Goal: Information Seeking & Learning: Learn about a topic

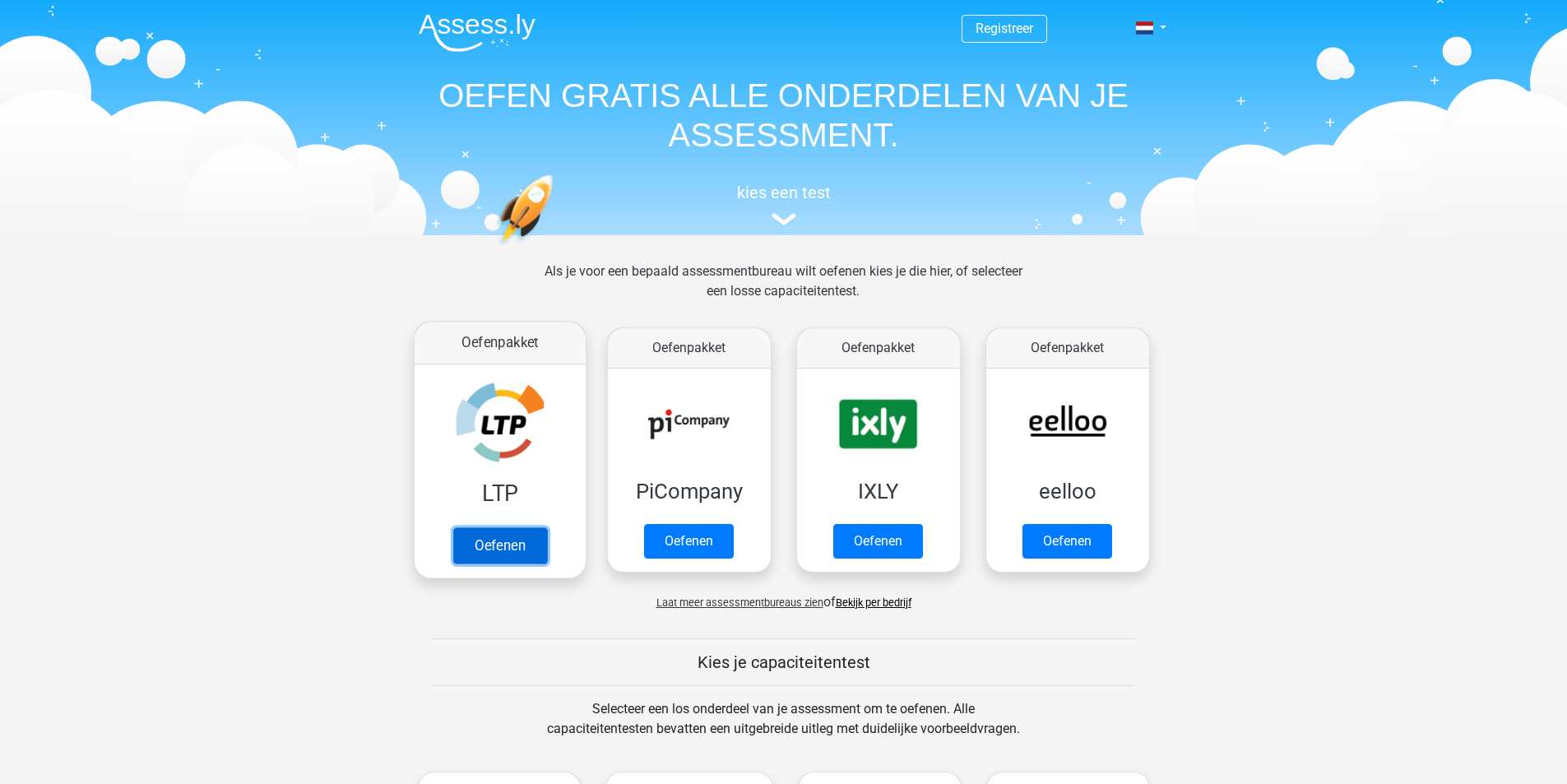
click at [489, 547] on link "Oefenen" at bounding box center [499, 545] width 94 height 36
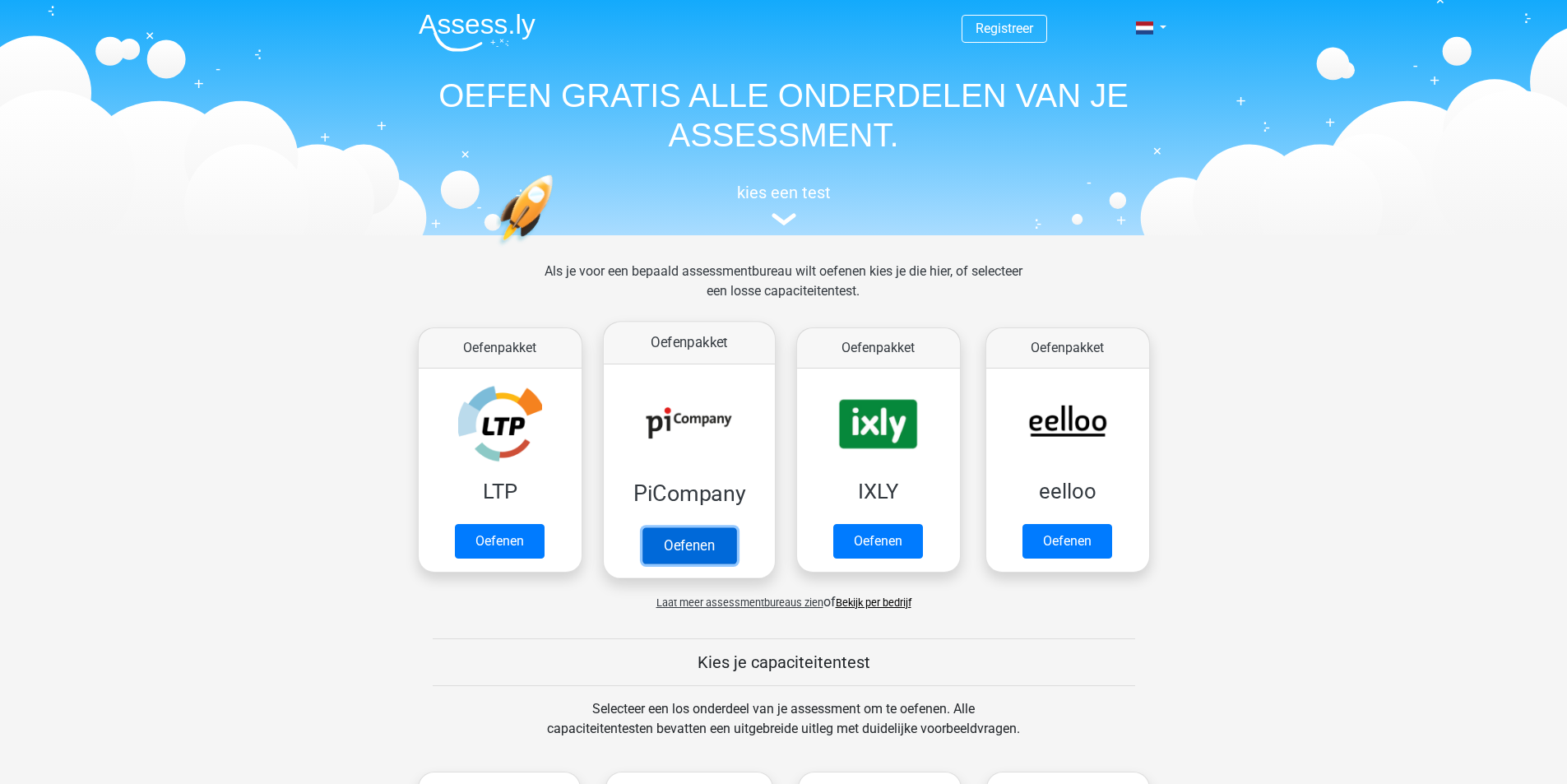
click at [705, 533] on link "Oefenen" at bounding box center [688, 545] width 94 height 36
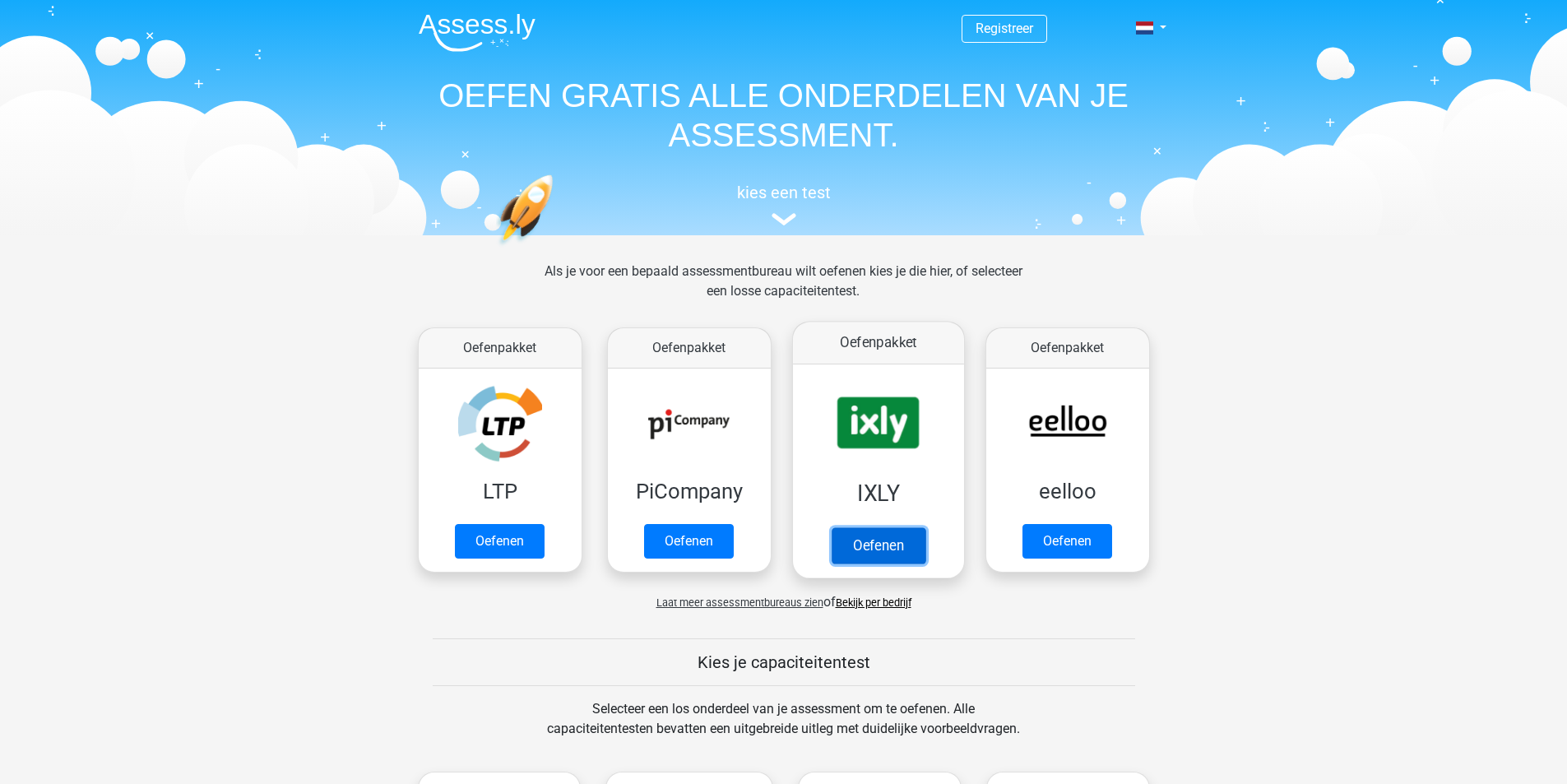
click at [898, 538] on link "Oefenen" at bounding box center [878, 545] width 94 height 36
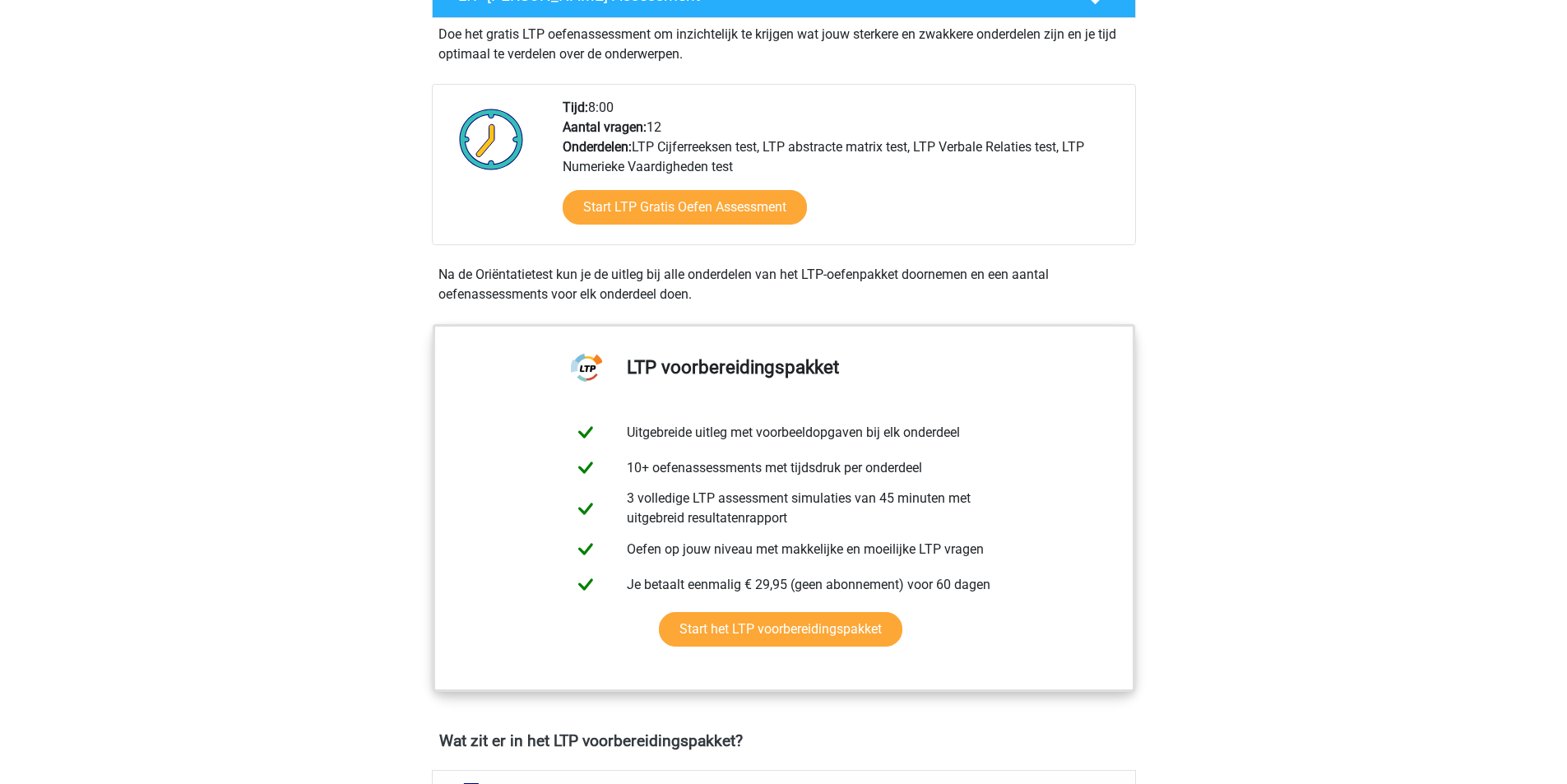
scroll to position [411, 0]
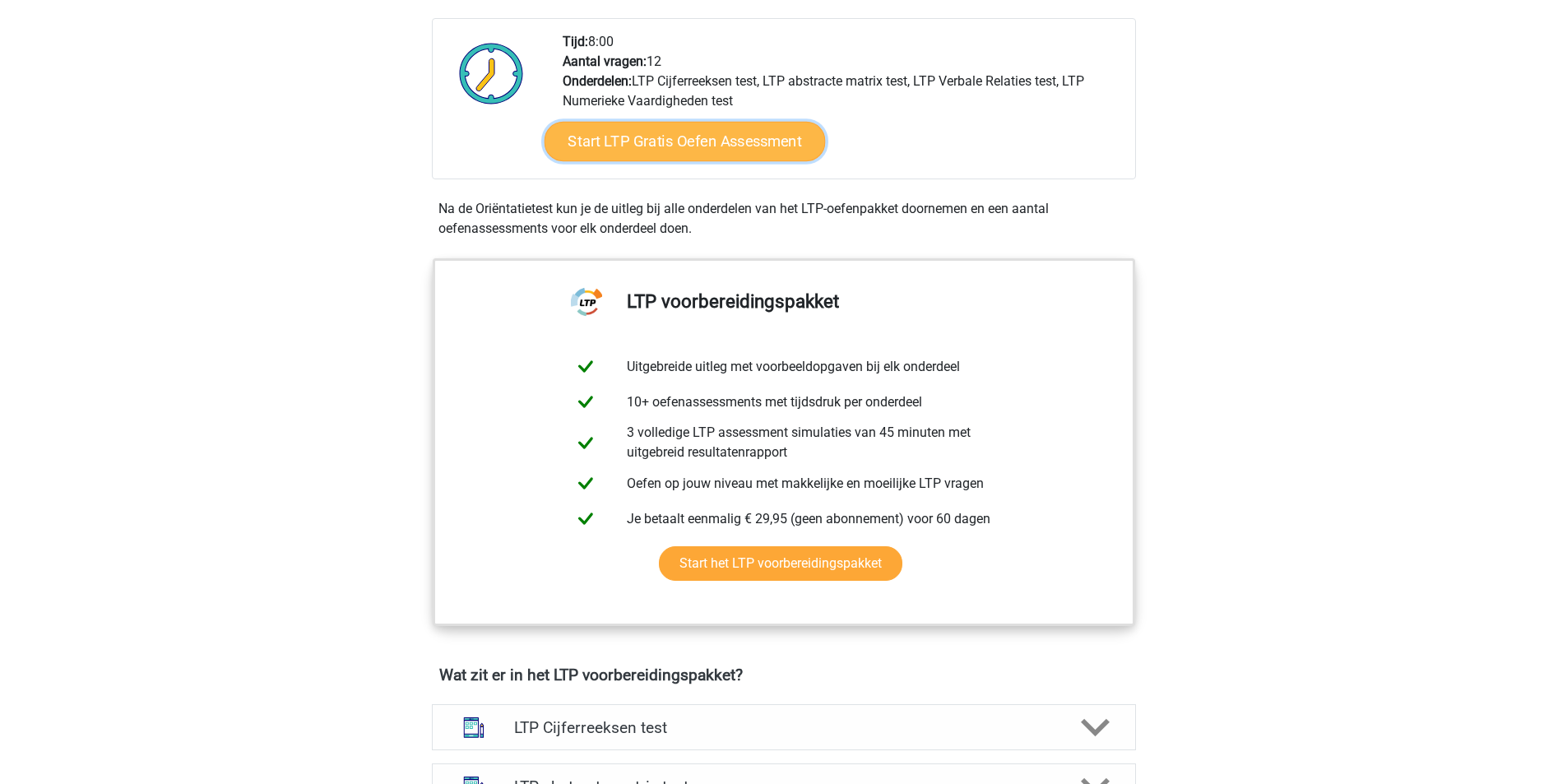
click at [650, 144] on link "Start LTP Gratis Oefen Assessment" at bounding box center [684, 141] width 282 height 40
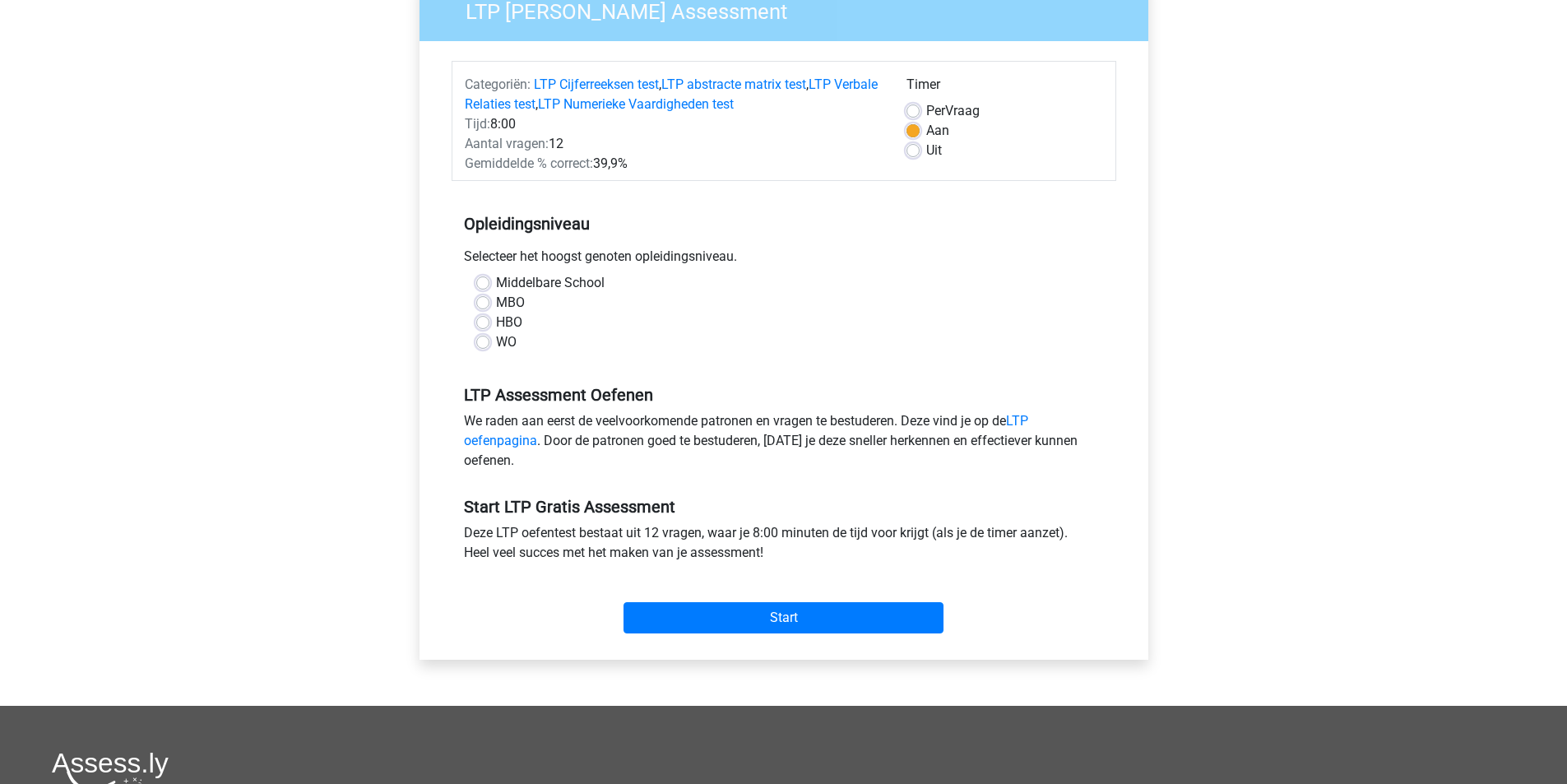
scroll to position [165, 0]
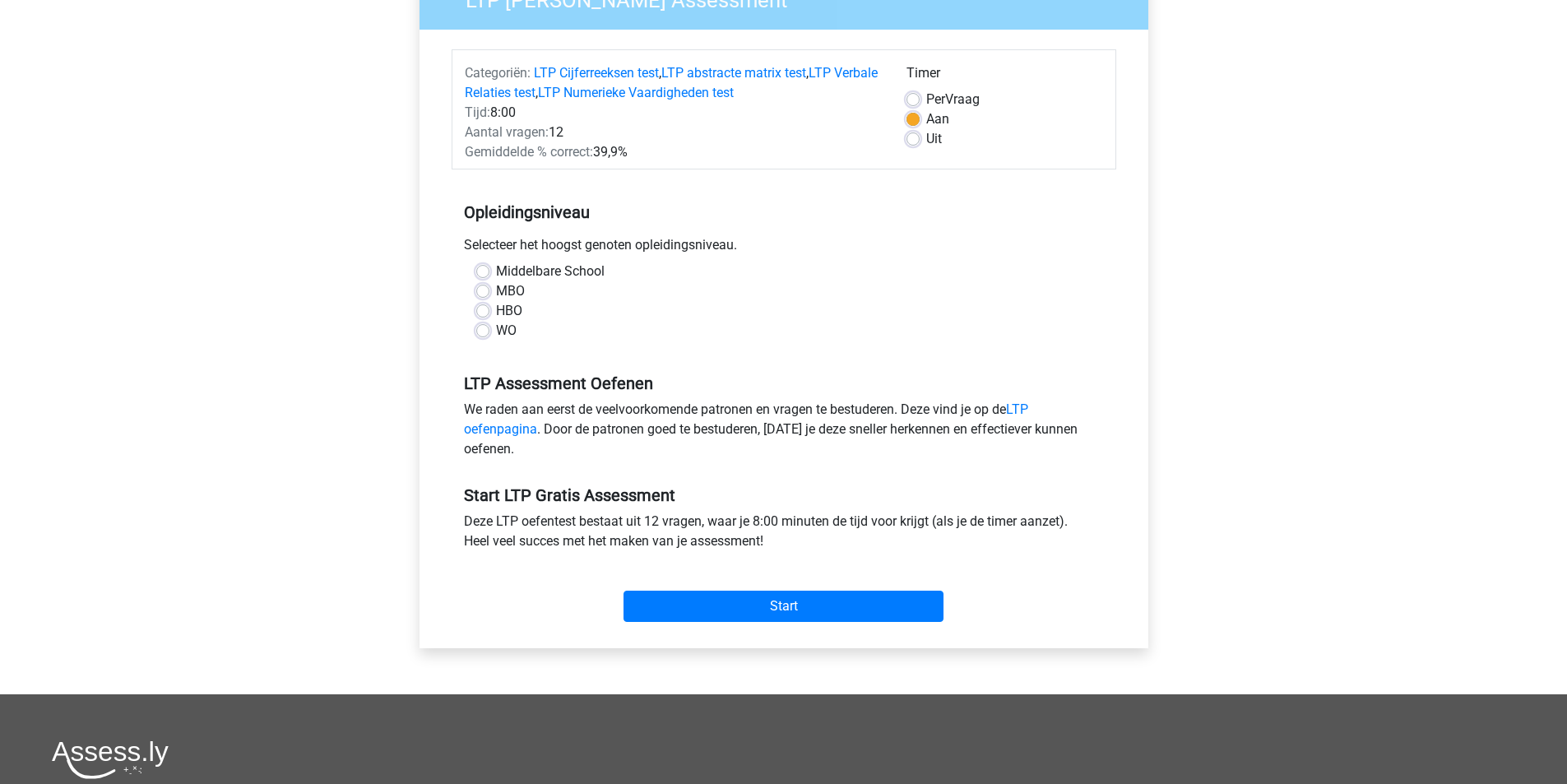
click at [496, 335] on label "WO" at bounding box center [507, 330] width 21 height 20
click at [482, 335] on input "WO" at bounding box center [483, 328] width 13 height 16
radio input "true"
click at [739, 601] on input "Start" at bounding box center [784, 605] width 320 height 31
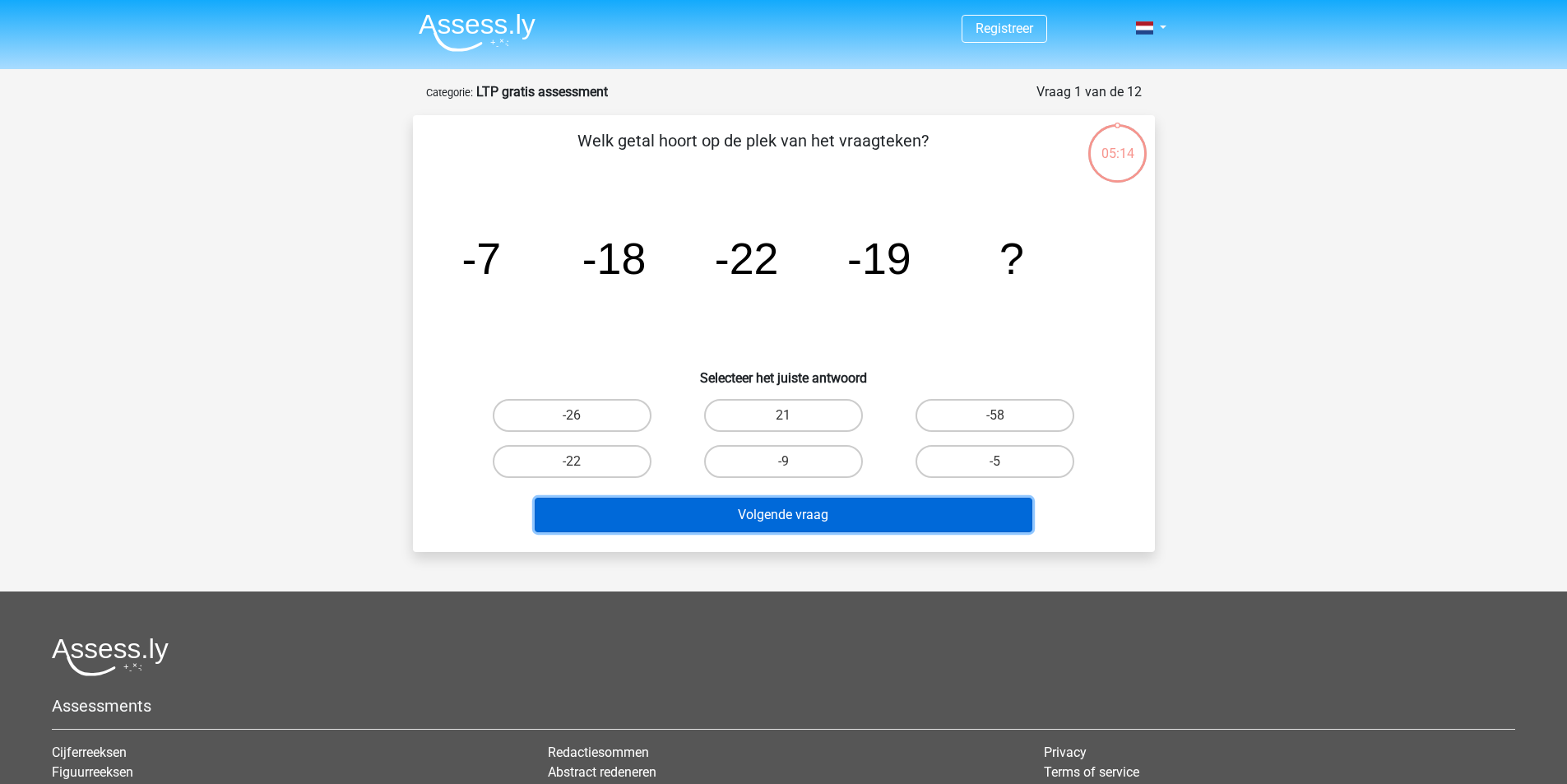
click at [815, 509] on button "Volgende vraag" at bounding box center [784, 515] width 498 height 35
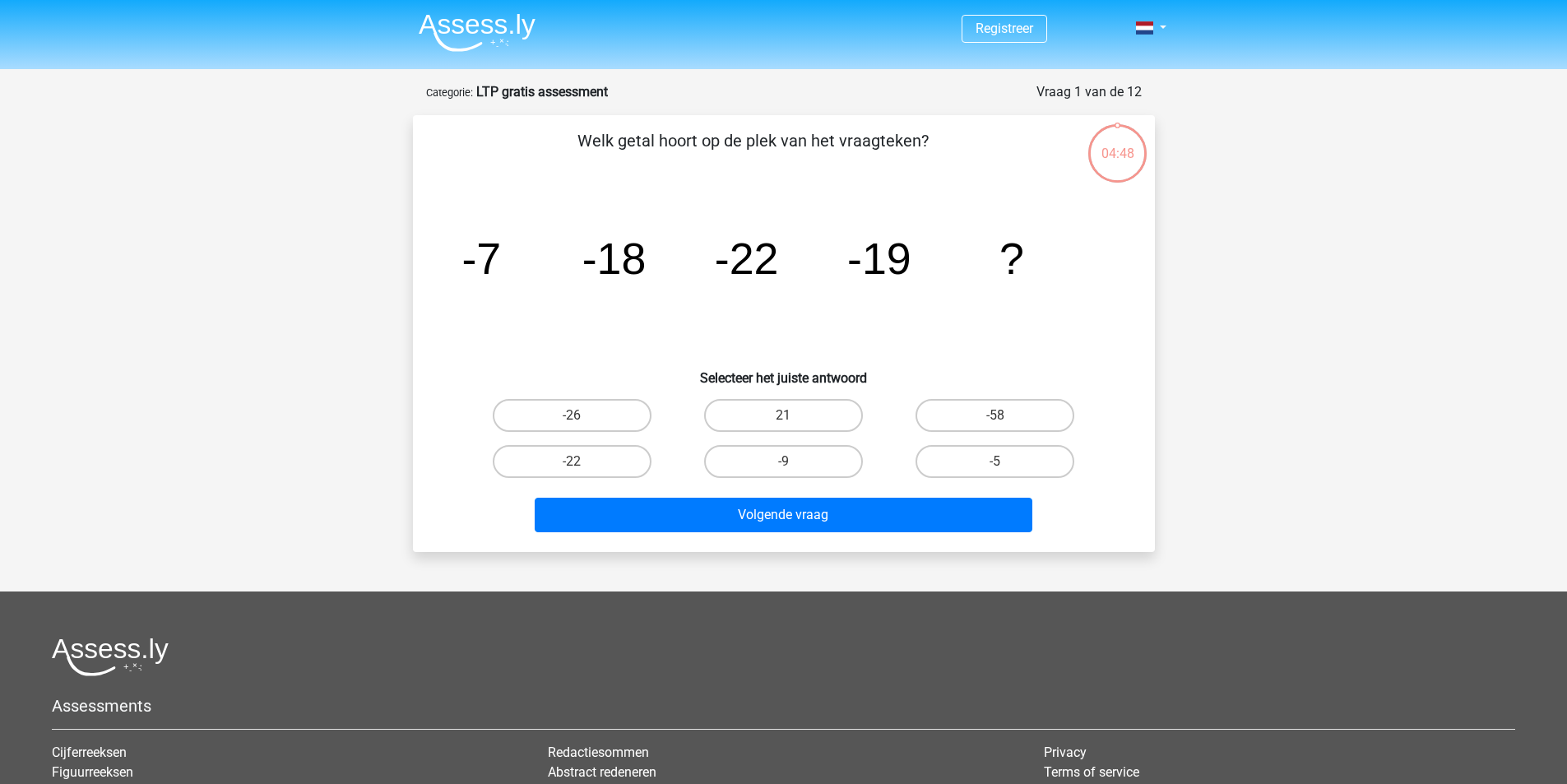
click at [460, 324] on icon "image/svg+xml -7 -18 -22 -19 ?" at bounding box center [784, 274] width 663 height 166
click at [811, 460] on label "-9" at bounding box center [784, 461] width 159 height 33
click at [794, 461] on input "-9" at bounding box center [788, 466] width 10 height 10
radio input "true"
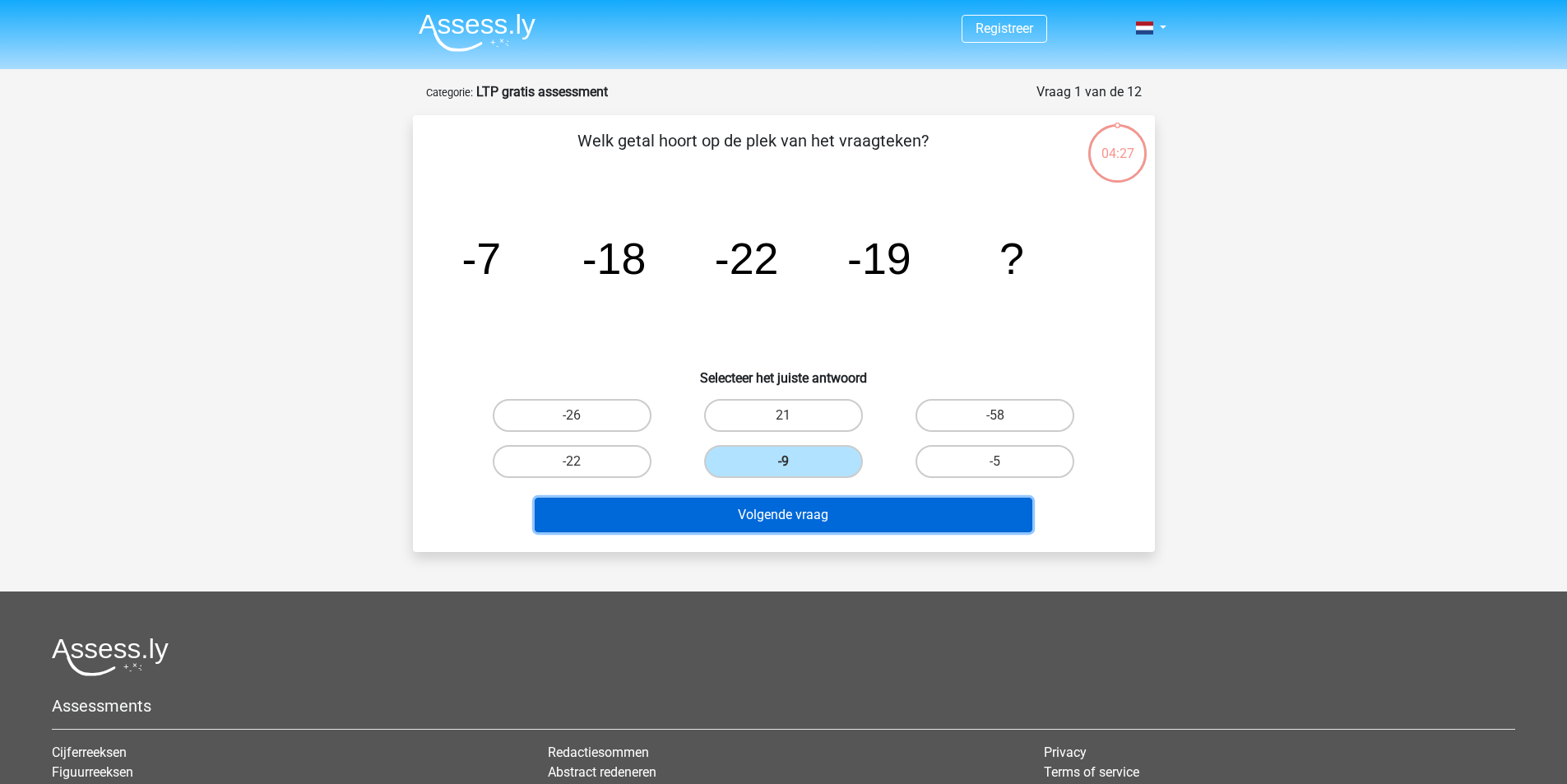
click at [834, 530] on button "Volgende vraag" at bounding box center [784, 515] width 498 height 35
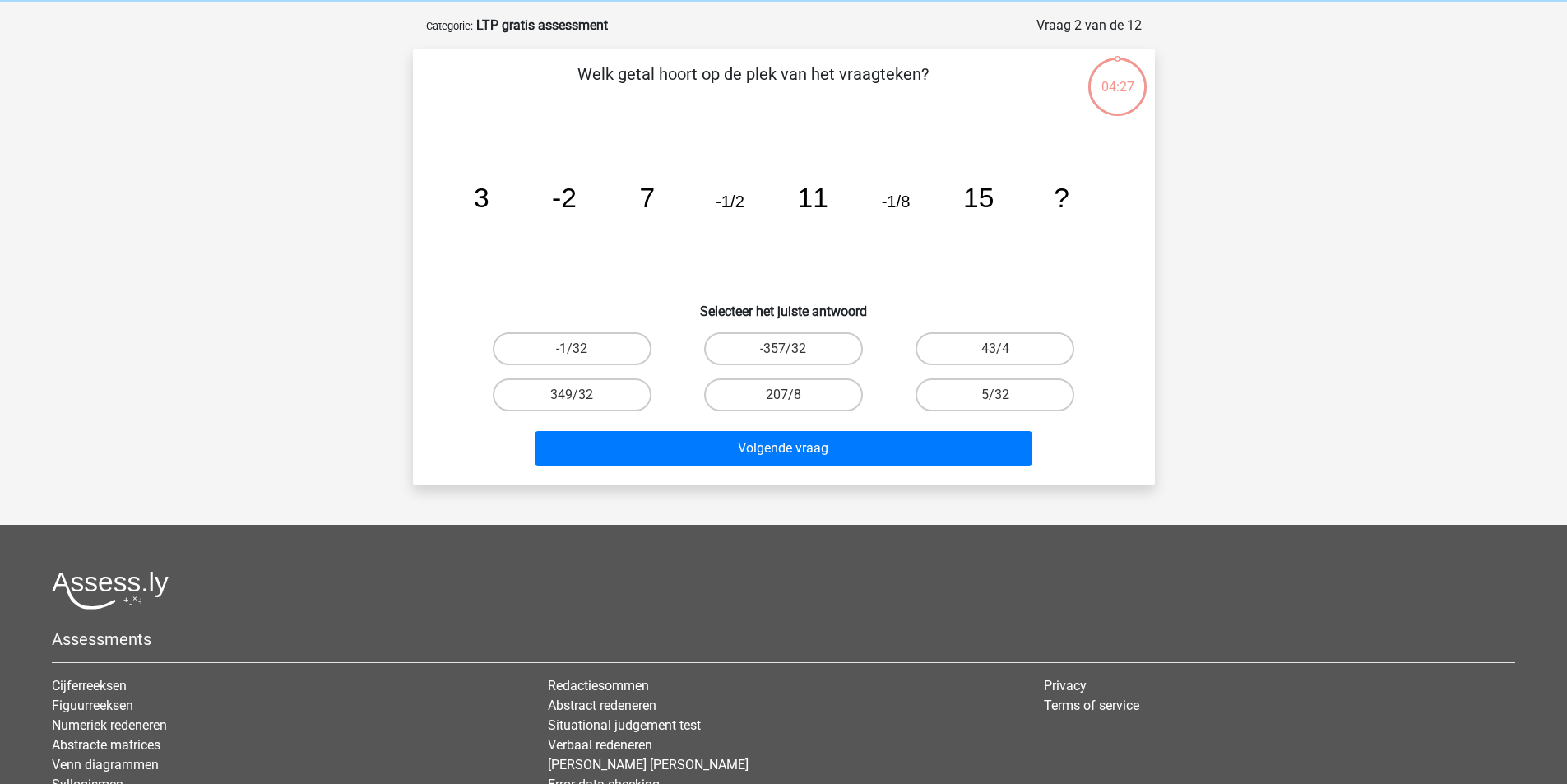
scroll to position [82, 0]
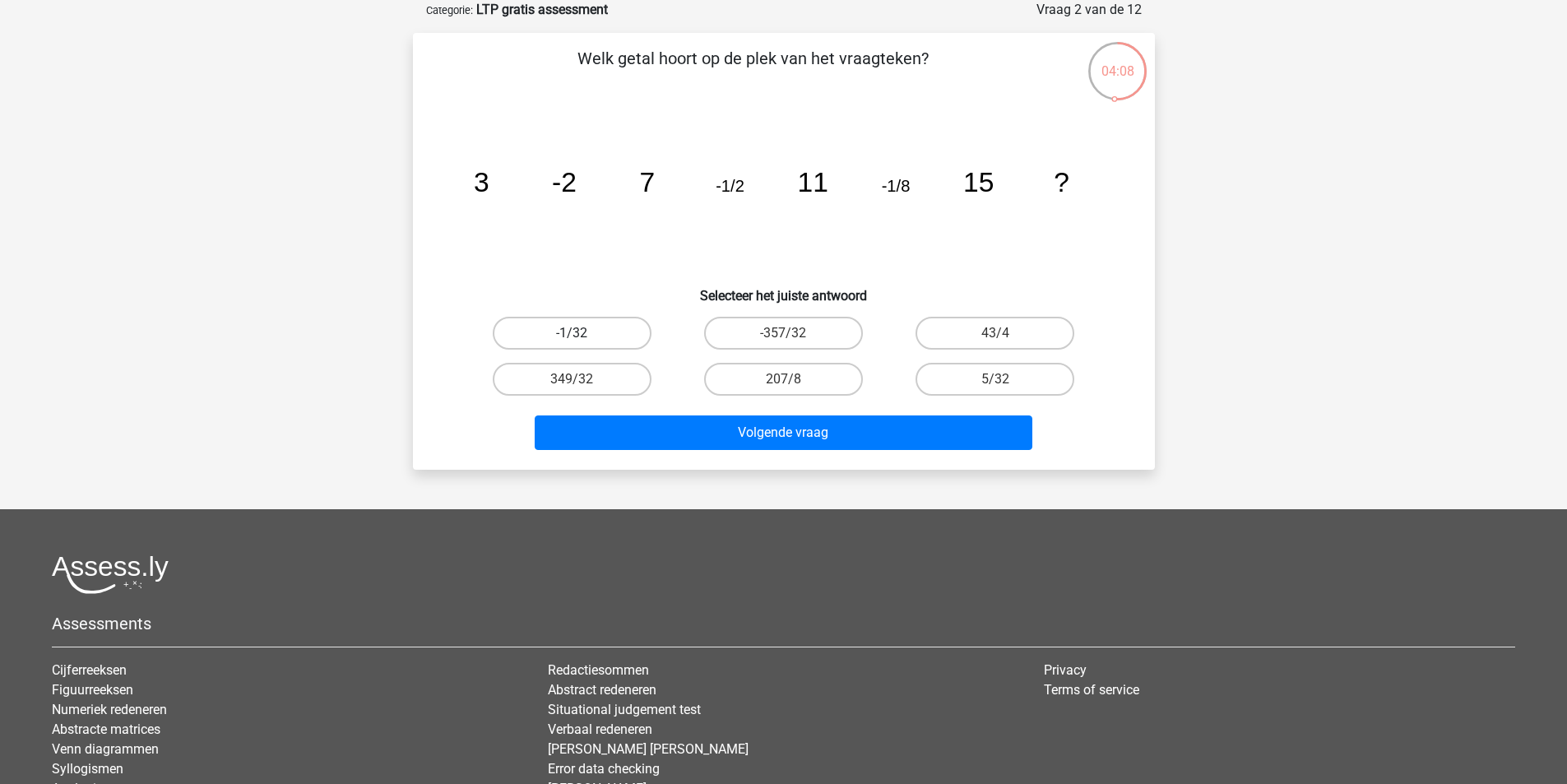
click at [578, 328] on label "-1/32" at bounding box center [572, 332] width 159 height 33
click at [578, 333] on input "-1/32" at bounding box center [576, 338] width 10 height 10
radio input "true"
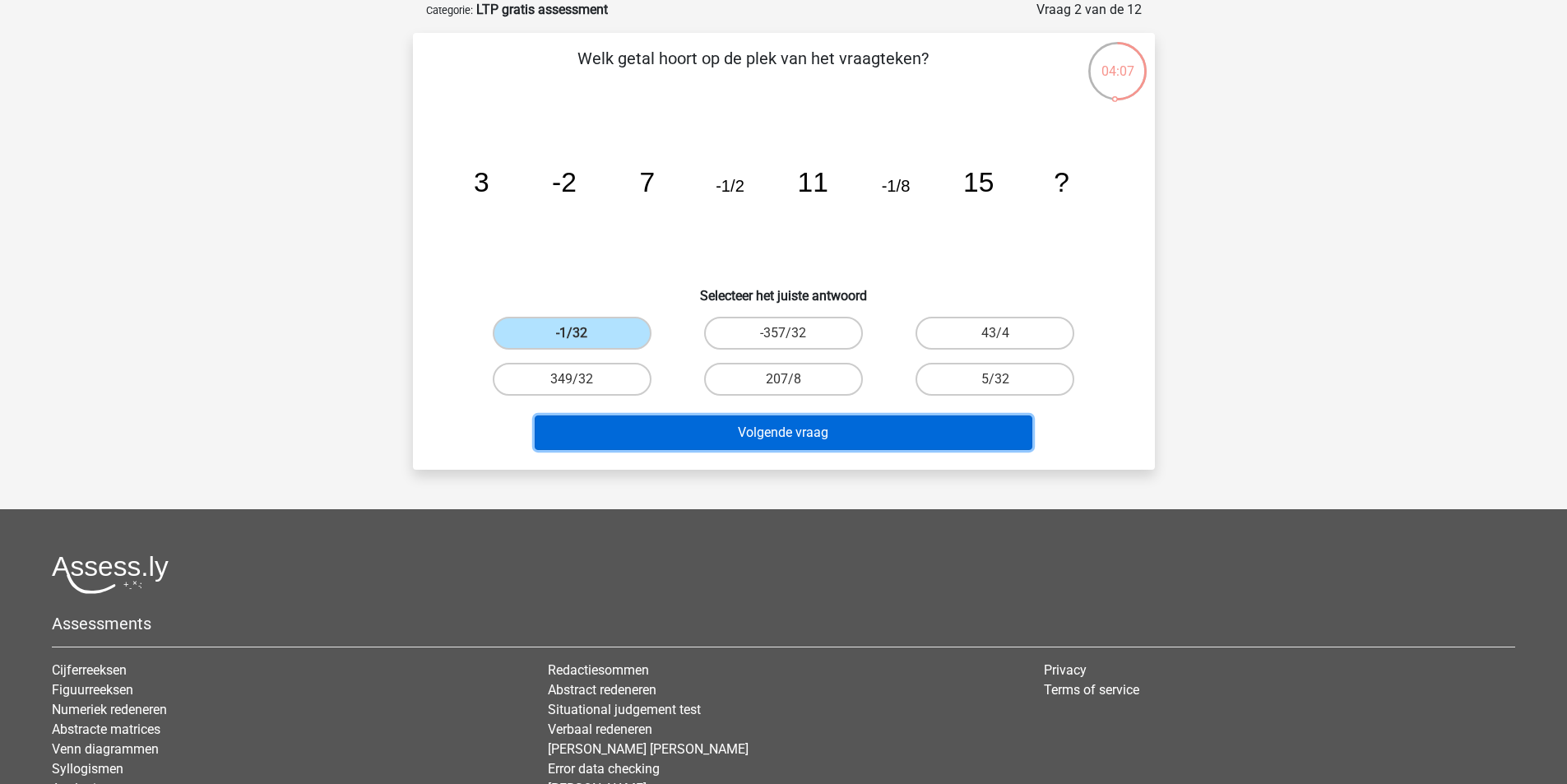
click at [771, 430] on button "Volgende vraag" at bounding box center [784, 432] width 498 height 35
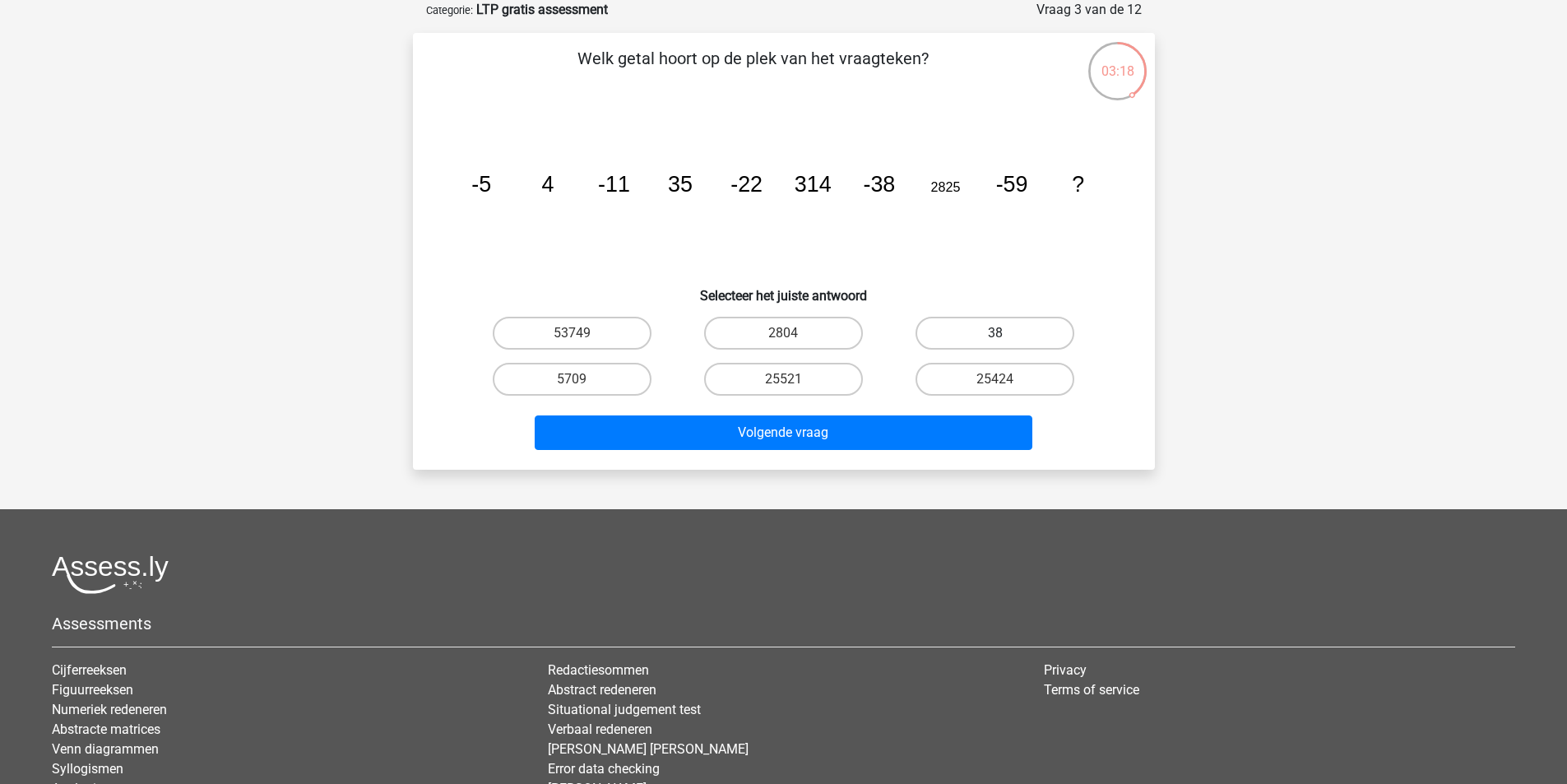
click at [962, 324] on label "38" at bounding box center [994, 332] width 159 height 33
click at [995, 333] on input "38" at bounding box center [1000, 338] width 10 height 10
radio input "true"
click at [803, 377] on label "25521" at bounding box center [784, 378] width 159 height 33
click at [794, 379] on input "25521" at bounding box center [788, 384] width 10 height 10
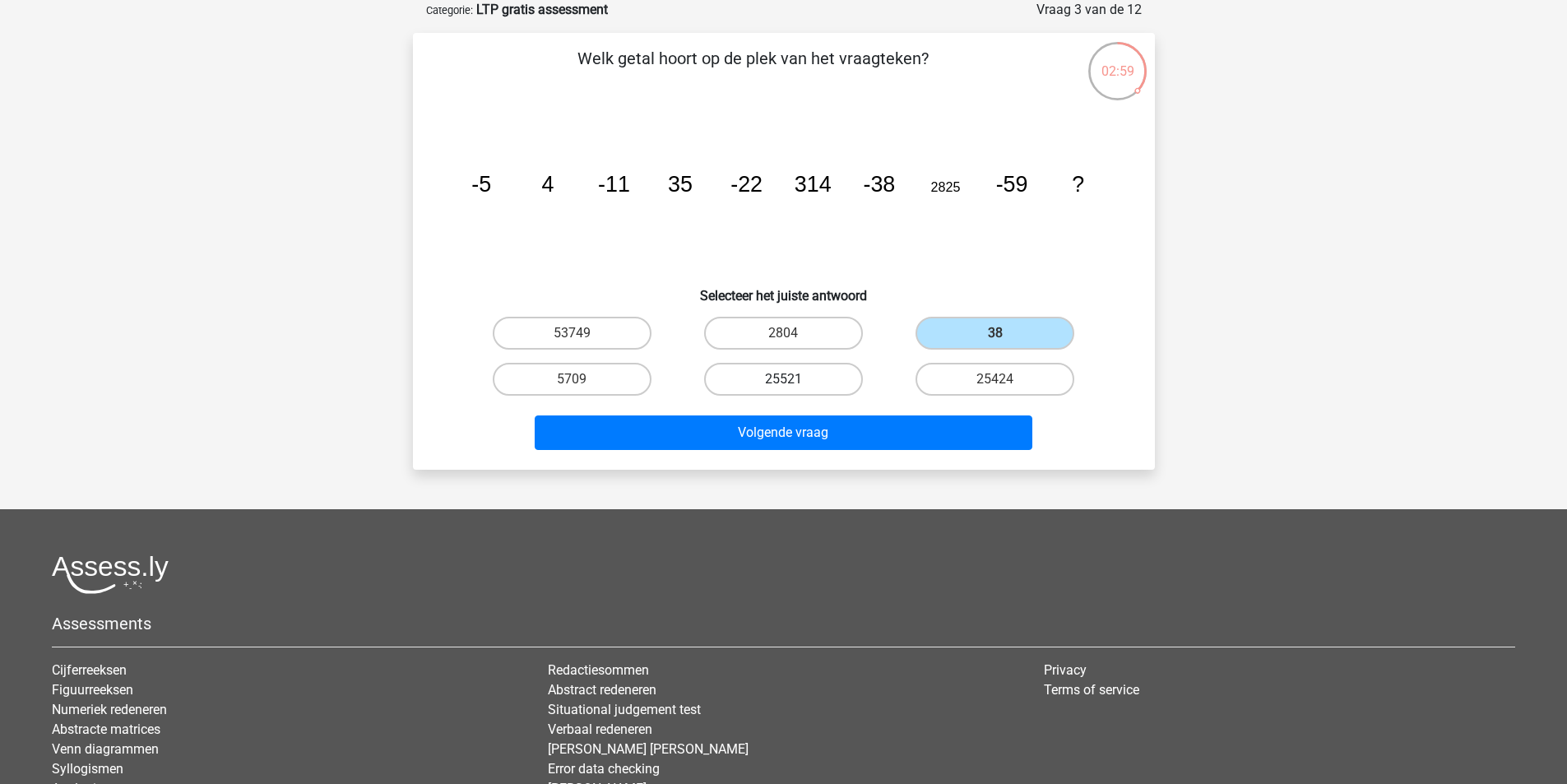
radio input "true"
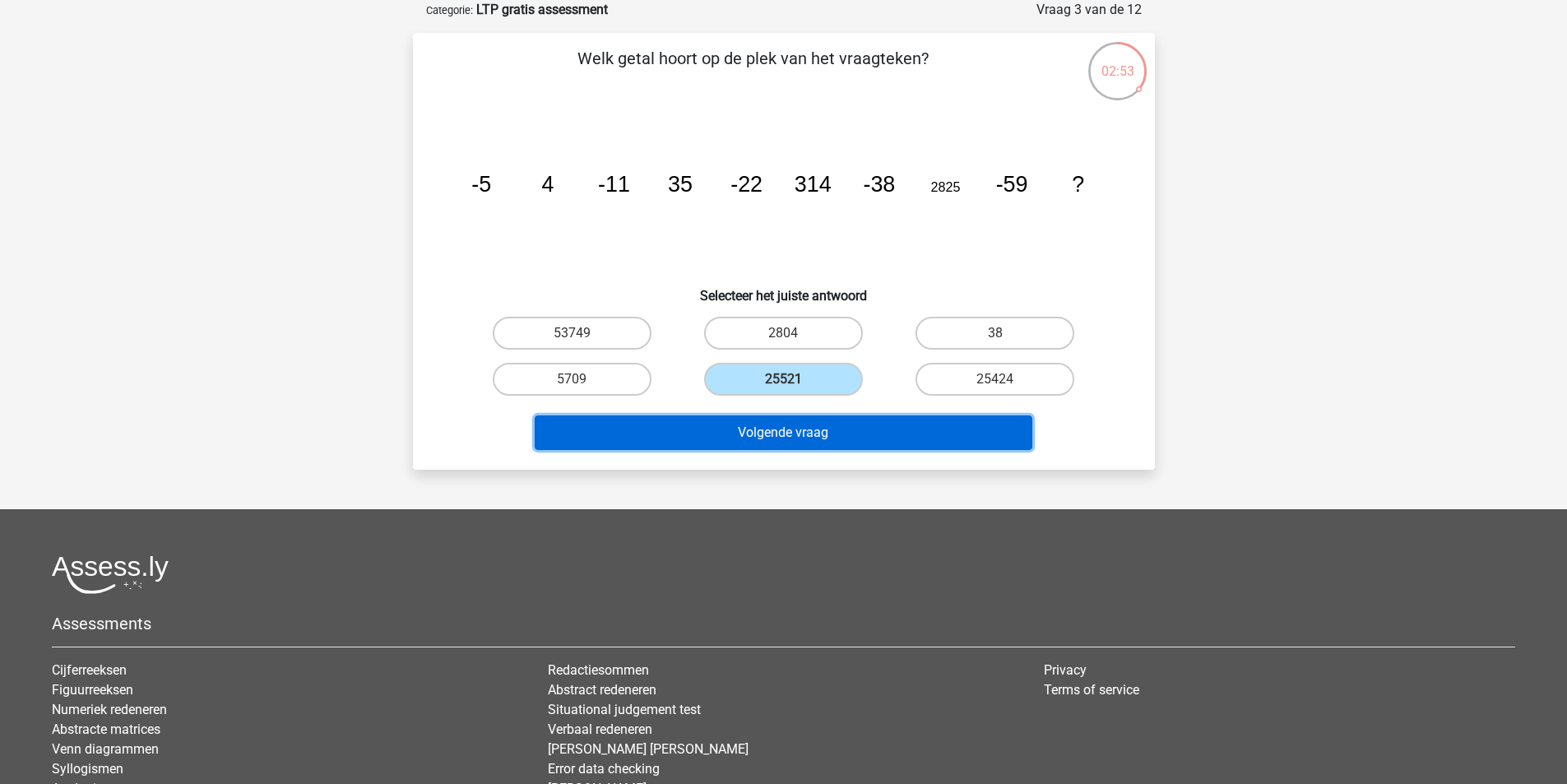
click at [806, 426] on button "Volgende vraag" at bounding box center [784, 432] width 498 height 35
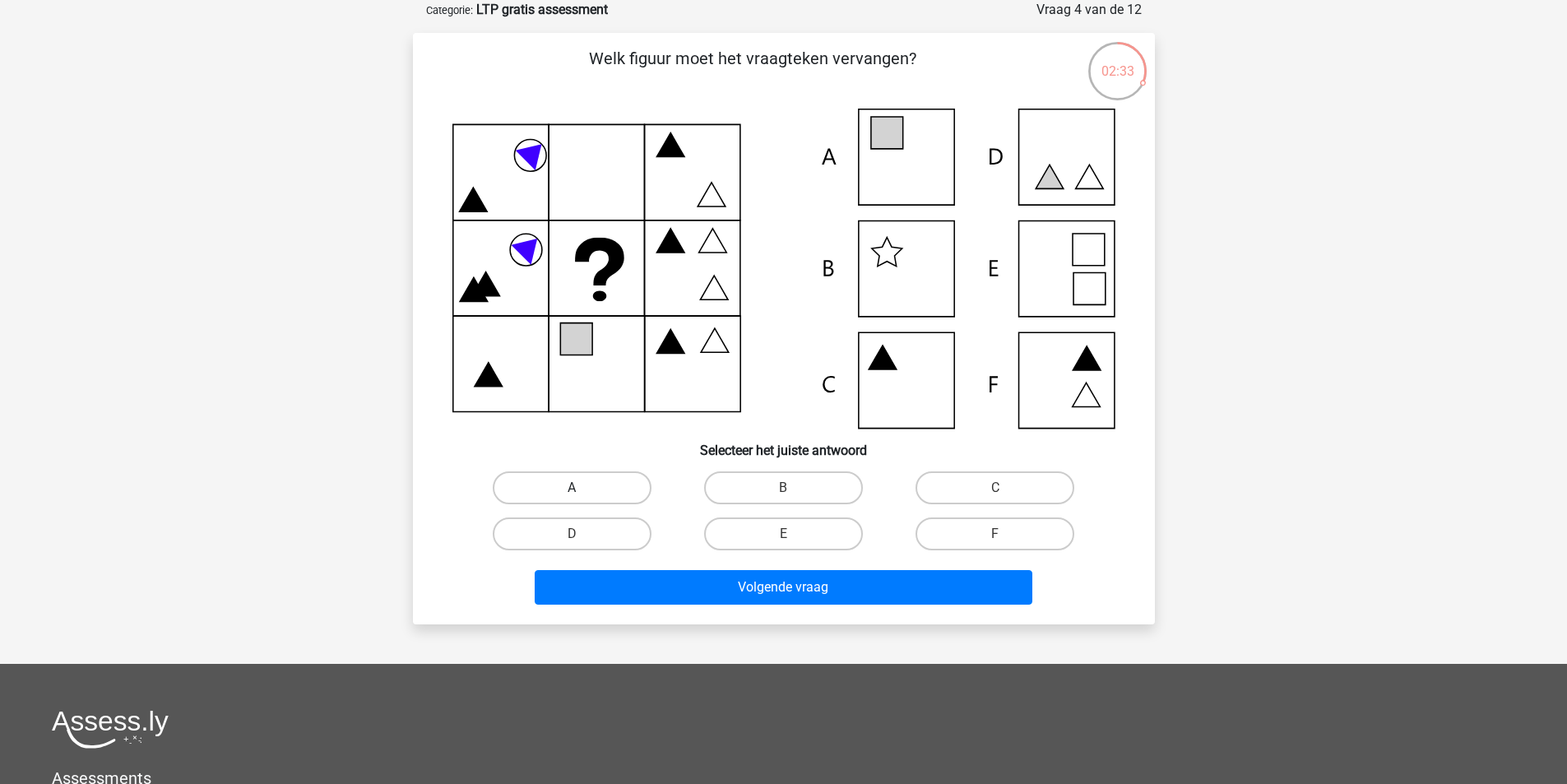
click at [517, 486] on label "A" at bounding box center [572, 488] width 159 height 33
click at [572, 488] on input "A" at bounding box center [576, 492] width 10 height 10
radio input "true"
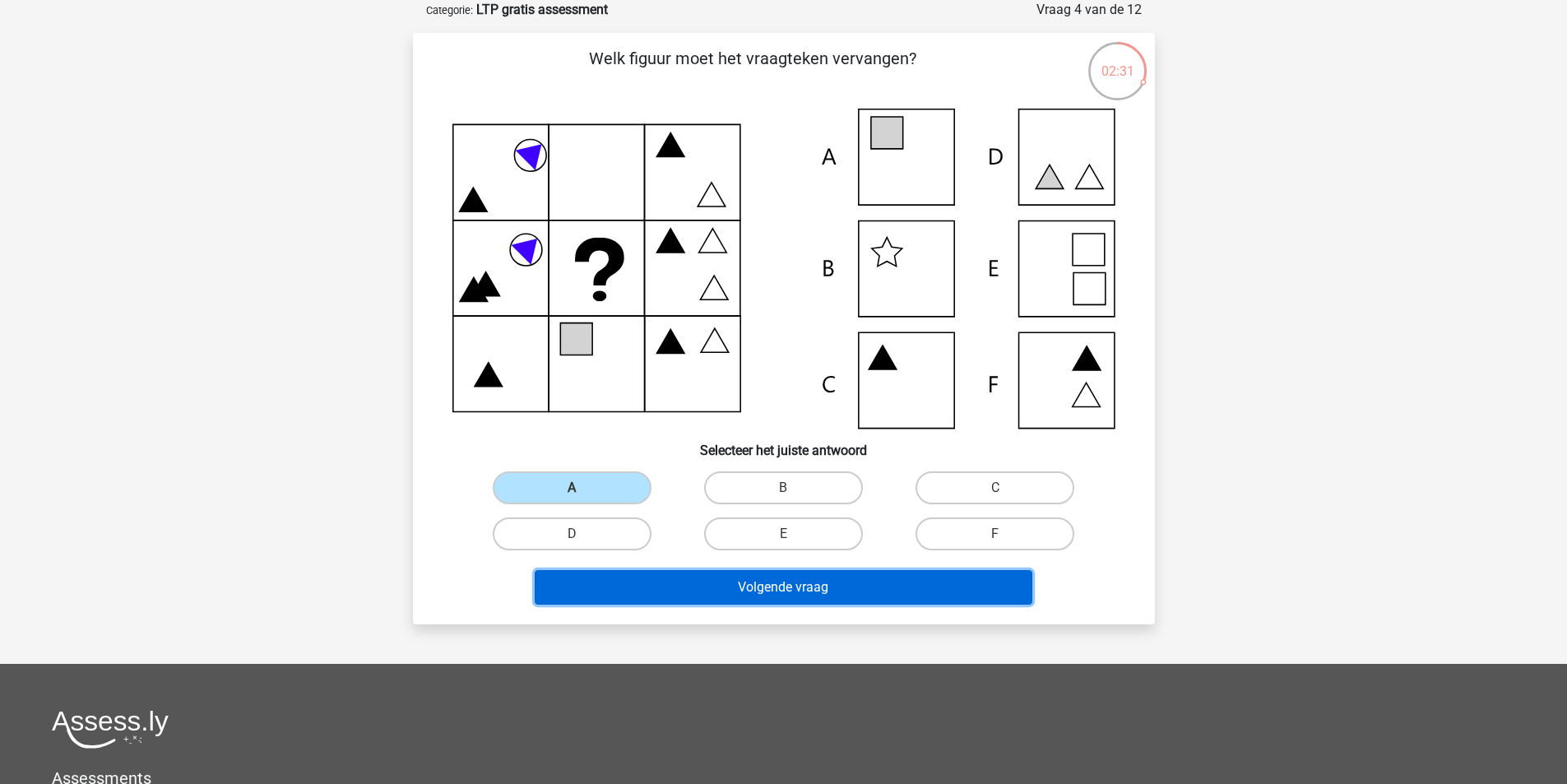
click at [752, 597] on button "Volgende vraag" at bounding box center [784, 586] width 498 height 35
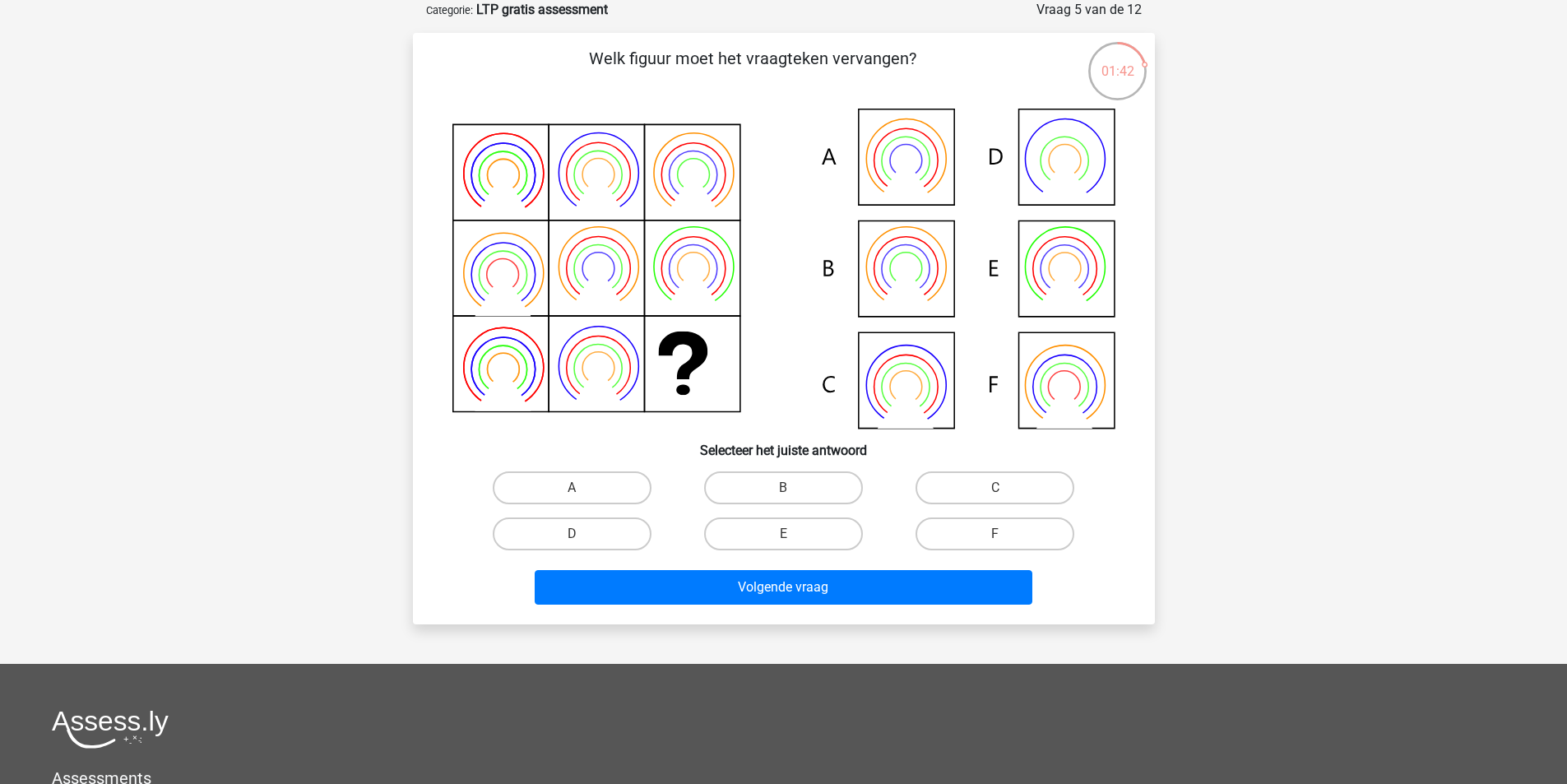
click at [903, 269] on icon at bounding box center [904, 287] width 56 height 44
click at [793, 491] on input "B" at bounding box center [788, 492] width 10 height 10
radio input "true"
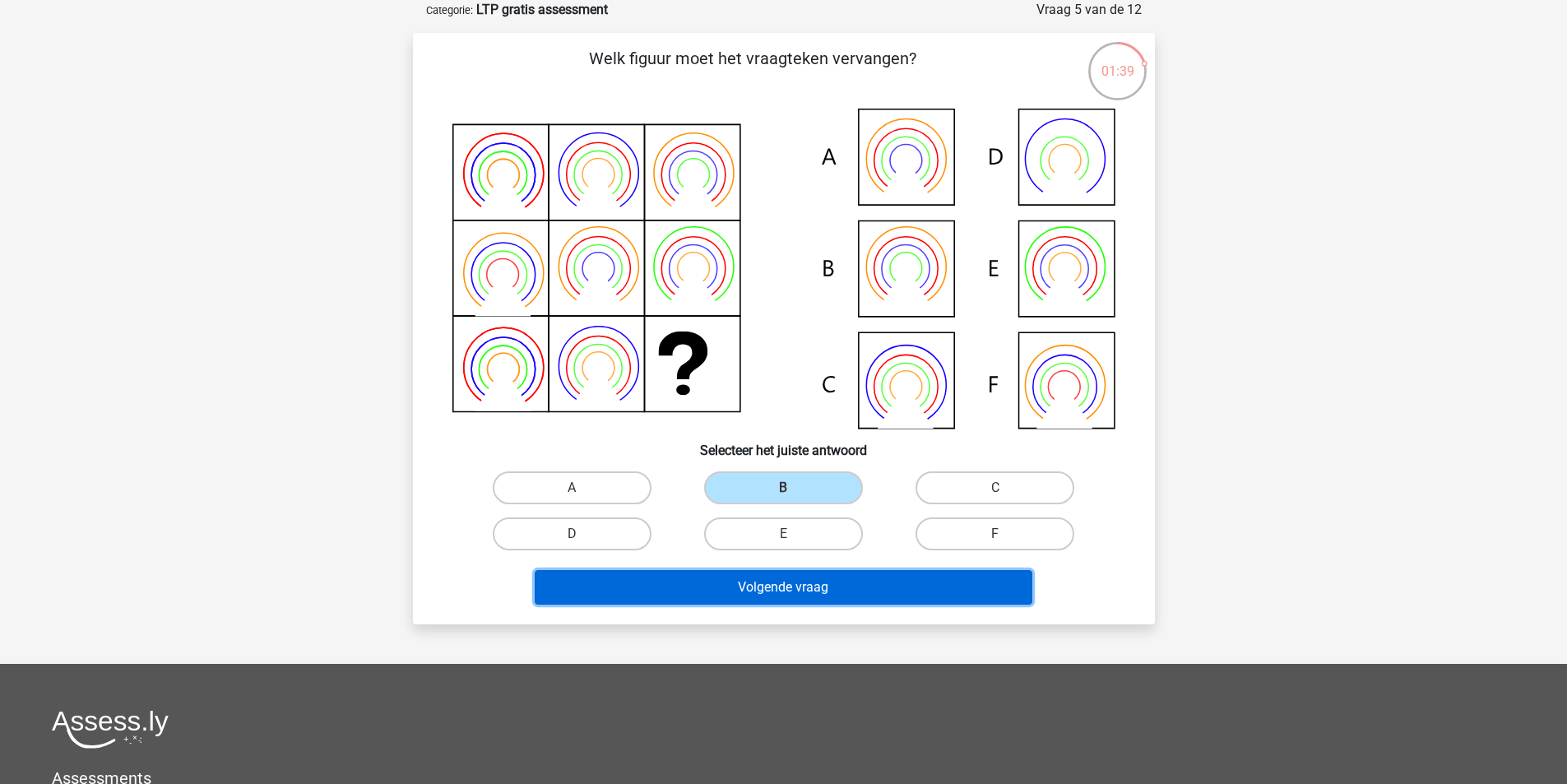
click at [793, 587] on button "Volgende vraag" at bounding box center [784, 586] width 498 height 35
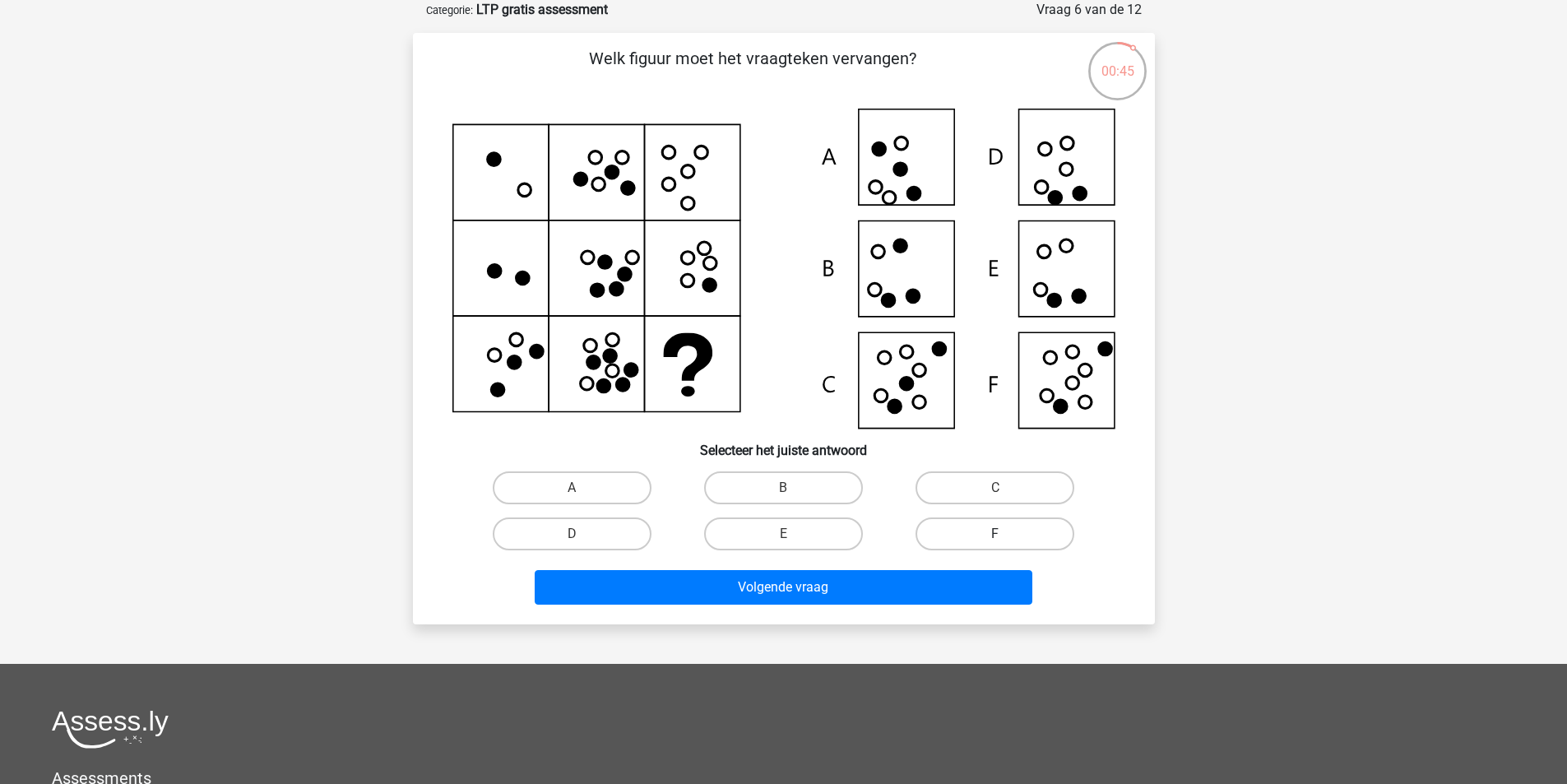
click at [975, 527] on label "F" at bounding box center [994, 534] width 159 height 33
click at [995, 534] on input "F" at bounding box center [1000, 538] width 10 height 10
radio input "true"
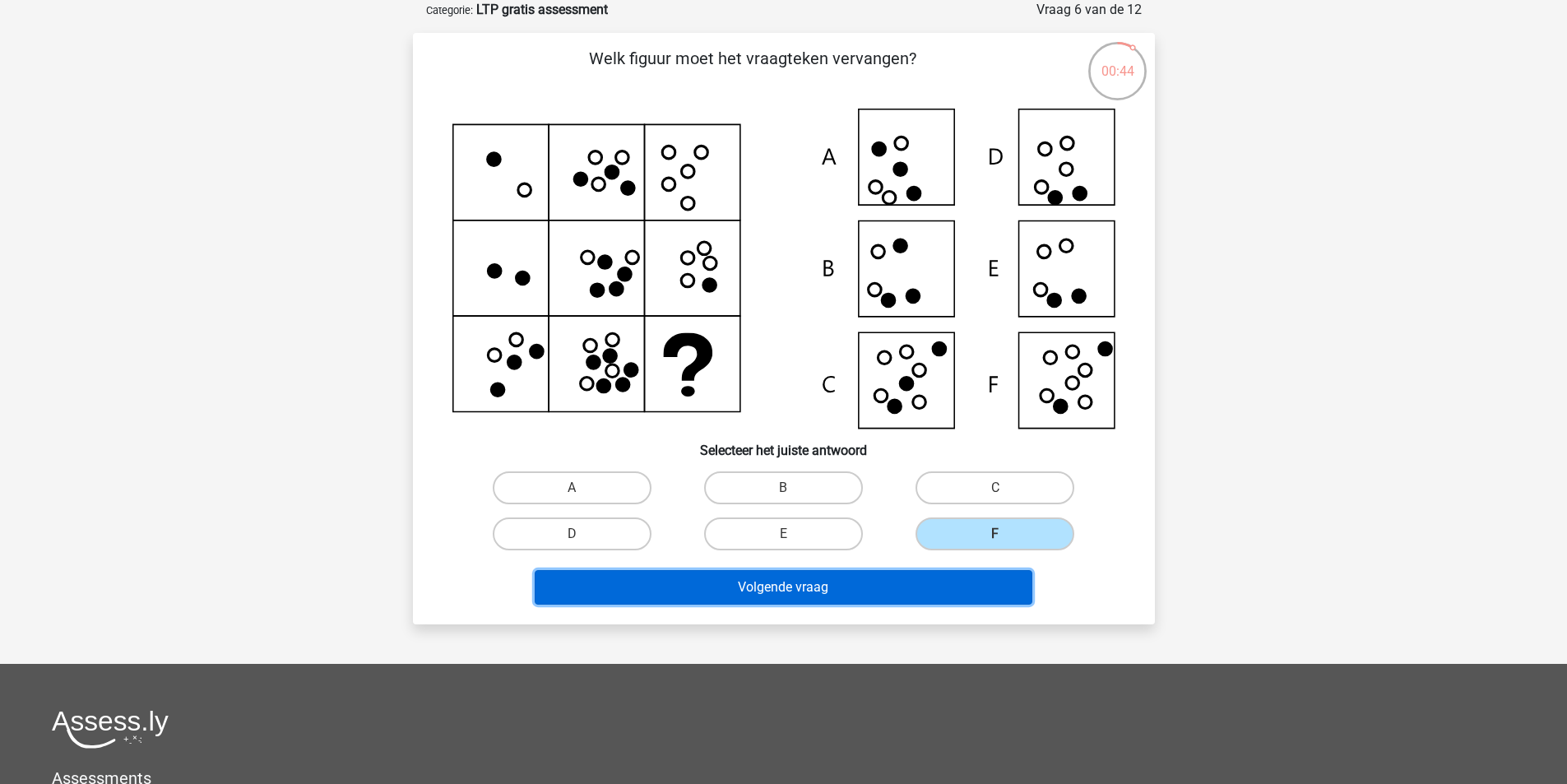
click at [934, 581] on button "Volgende vraag" at bounding box center [784, 586] width 498 height 35
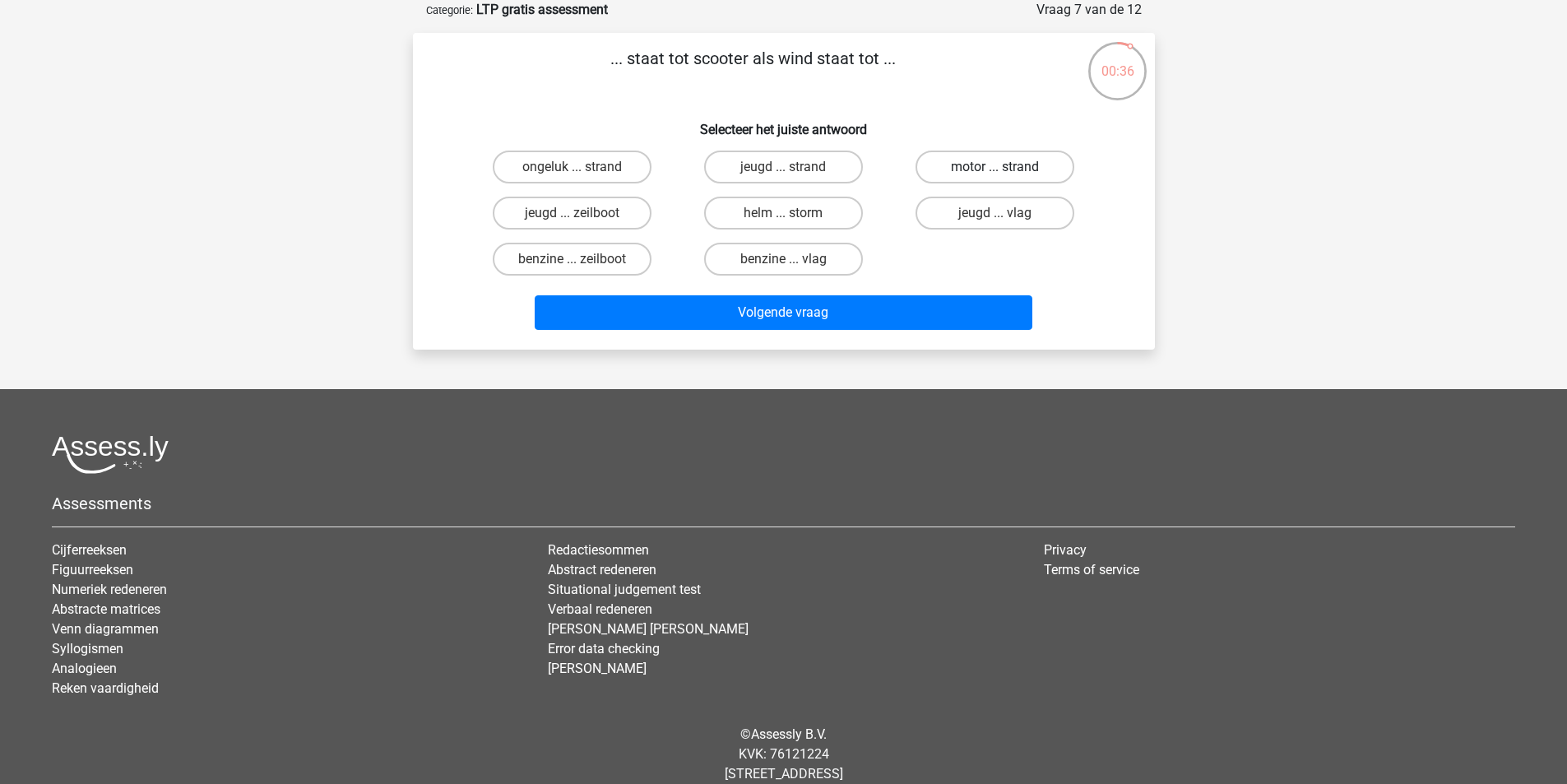
click at [1018, 158] on label "motor ... strand" at bounding box center [994, 167] width 159 height 33
click at [1006, 167] on input "motor ... strand" at bounding box center [1000, 171] width 10 height 10
radio input "true"
click at [584, 257] on label "benzine ... zeilboot" at bounding box center [572, 259] width 159 height 33
click at [583, 259] on input "benzine ... zeilboot" at bounding box center [576, 264] width 10 height 10
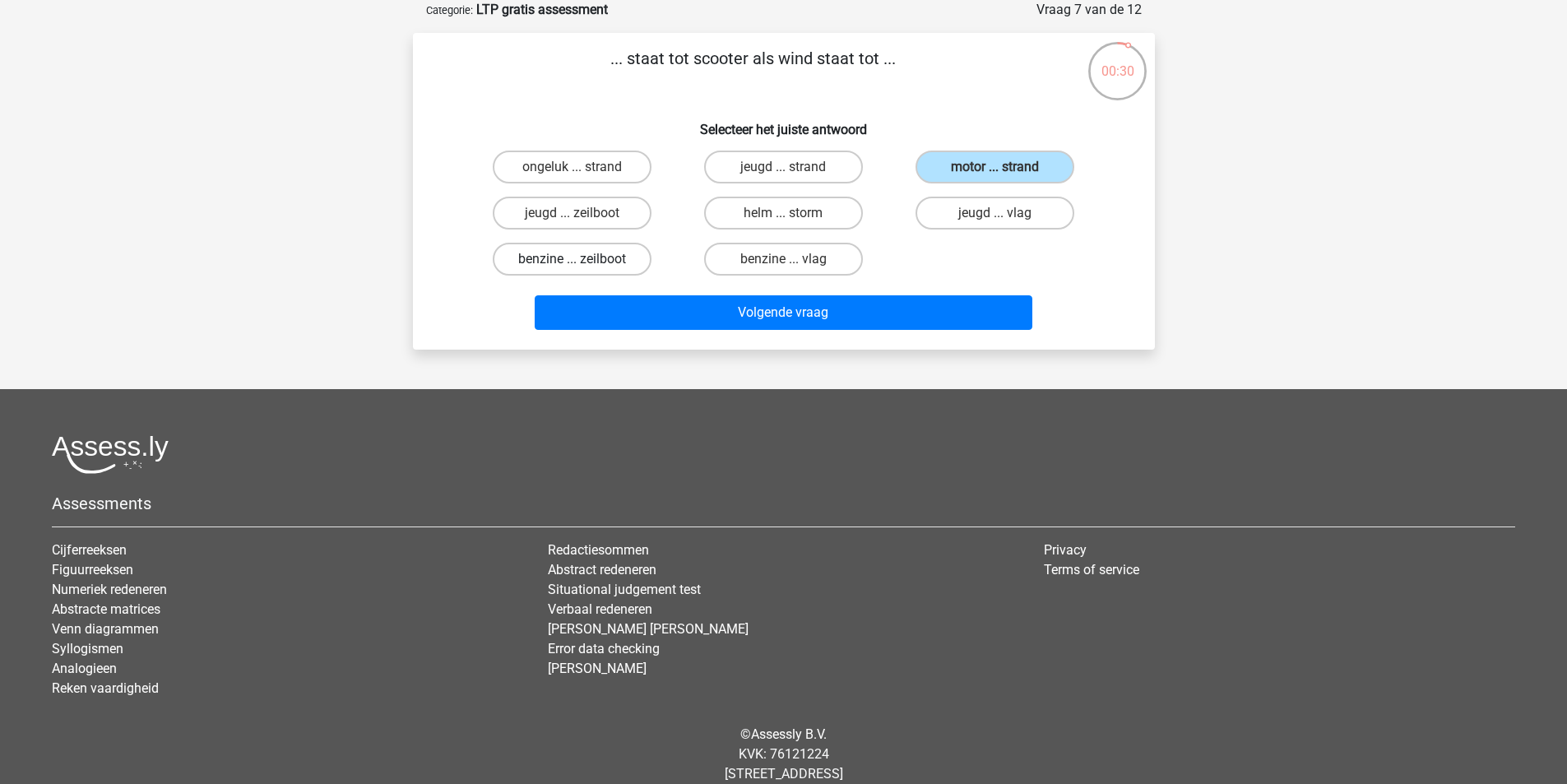
radio input "true"
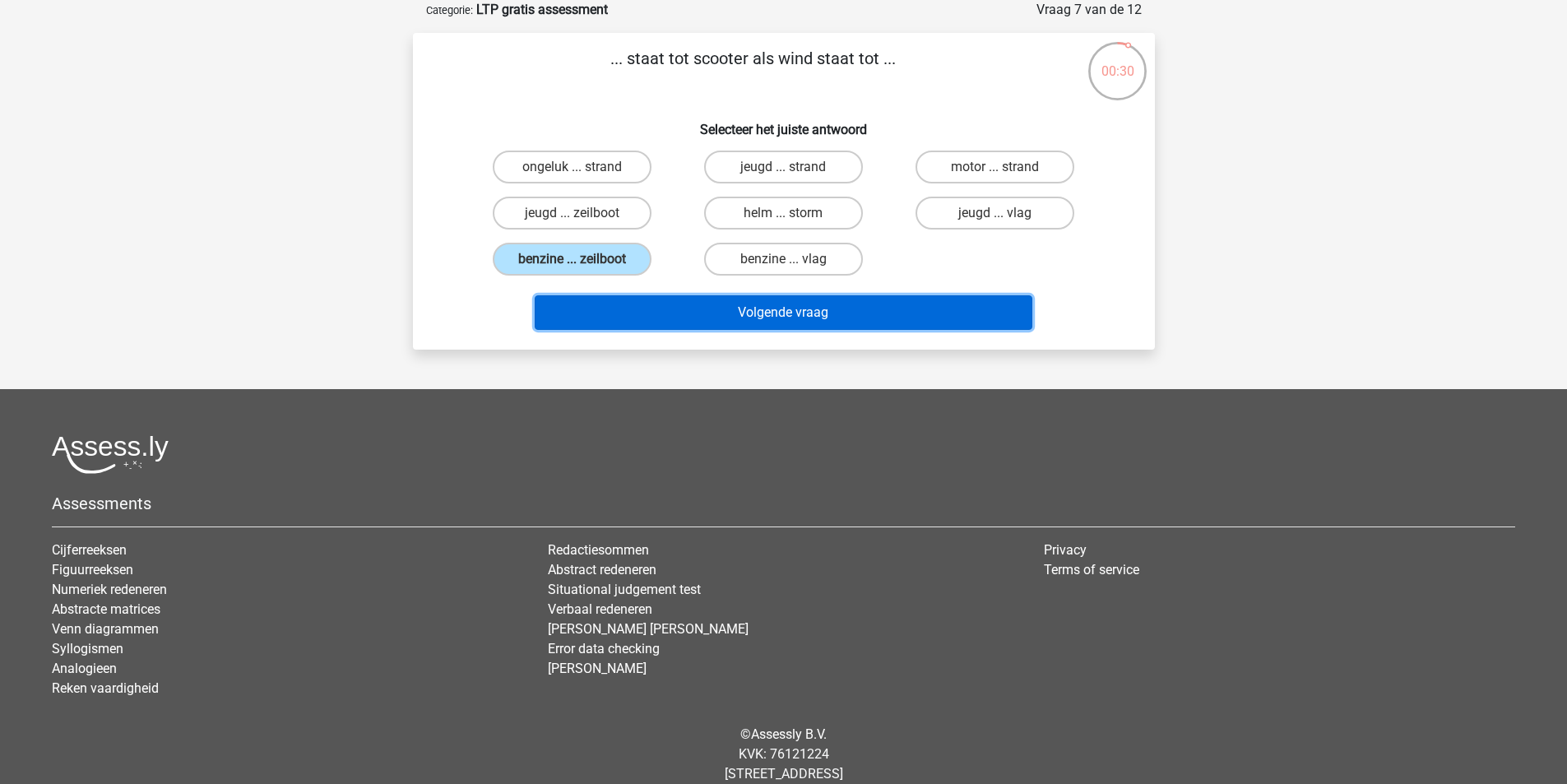
click at [647, 297] on button "Volgende vraag" at bounding box center [784, 312] width 498 height 35
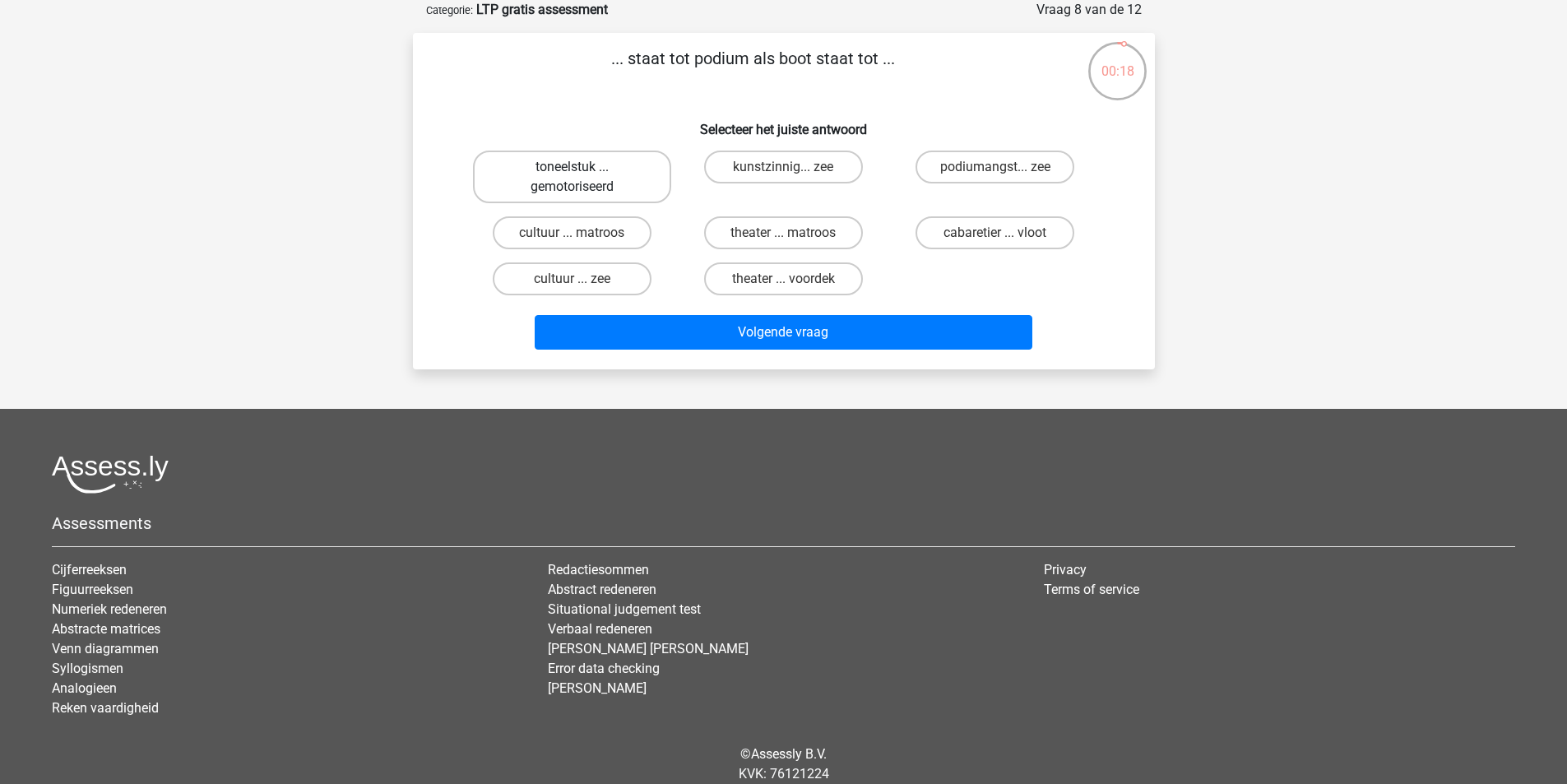
click at [606, 159] on label "toneelstuk ... gemotoriseerd" at bounding box center [572, 177] width 199 height 53
click at [583, 167] on input "toneelstuk ... gemotoriseerd" at bounding box center [576, 171] width 10 height 10
radio input "true"
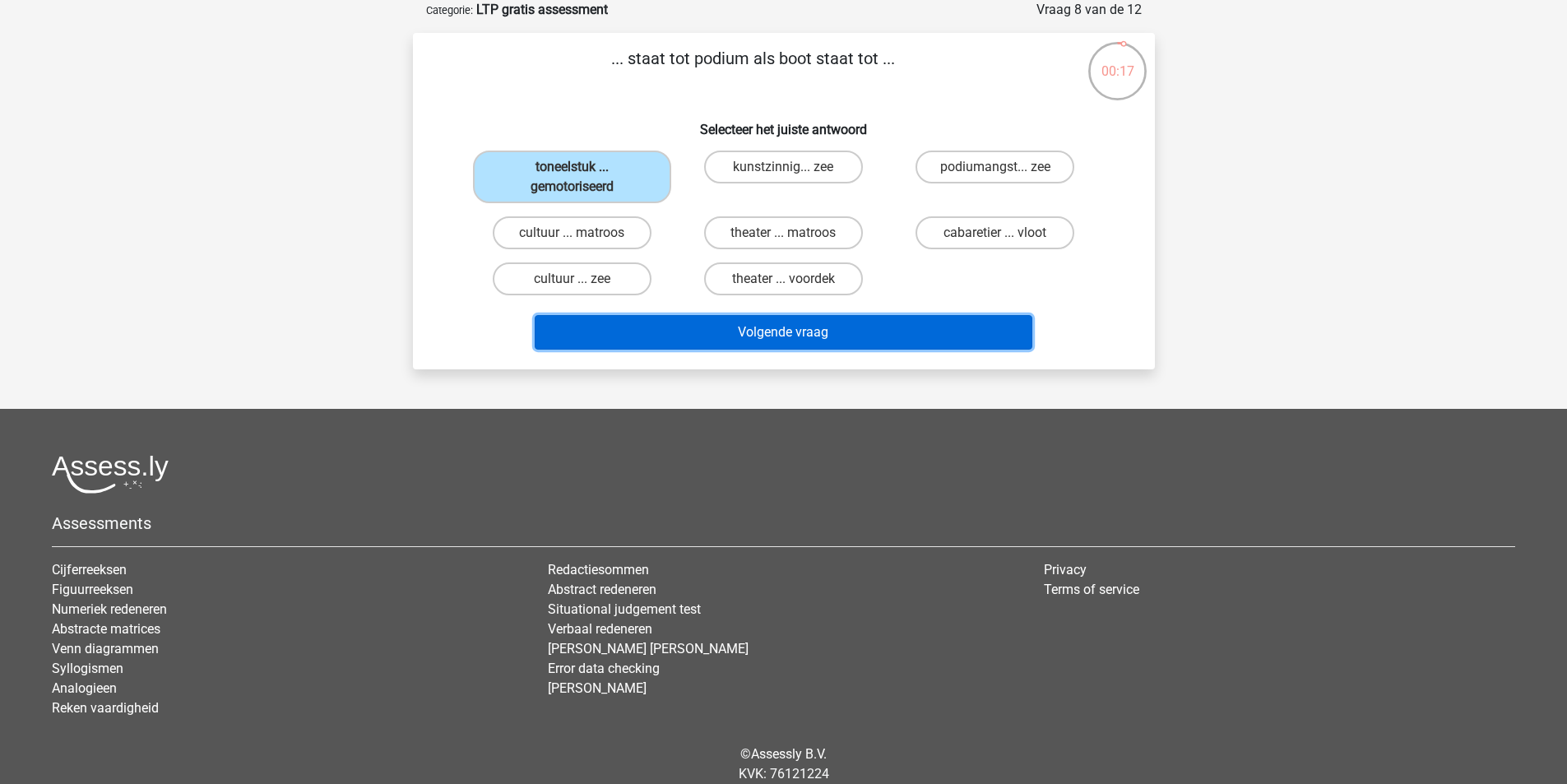
click at [756, 330] on button "Volgende vraag" at bounding box center [784, 332] width 498 height 35
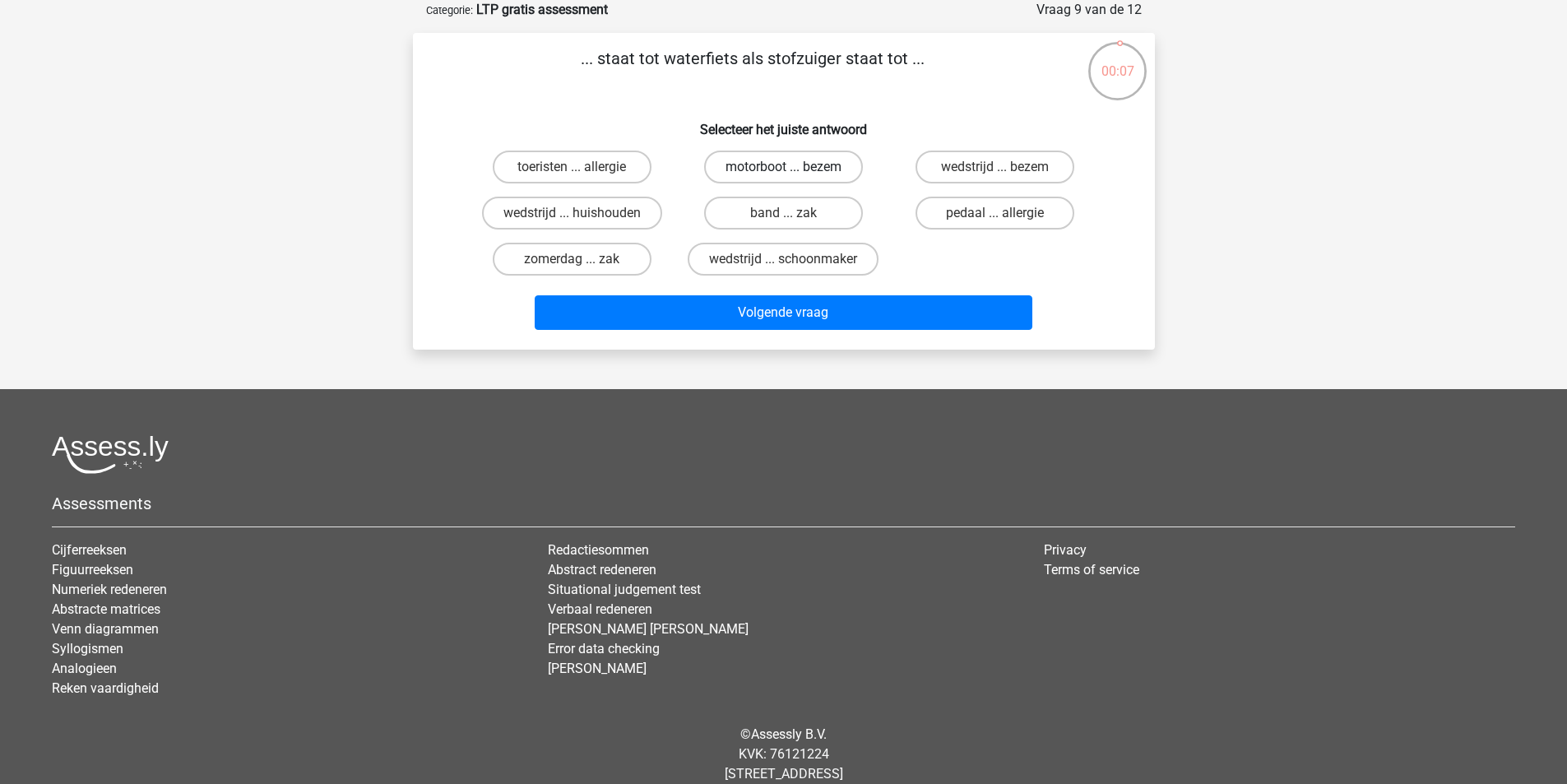
click at [774, 163] on label "motorboot ... bezem" at bounding box center [784, 167] width 159 height 33
click at [784, 167] on input "motorboot ... bezem" at bounding box center [788, 171] width 10 height 10
radio input "true"
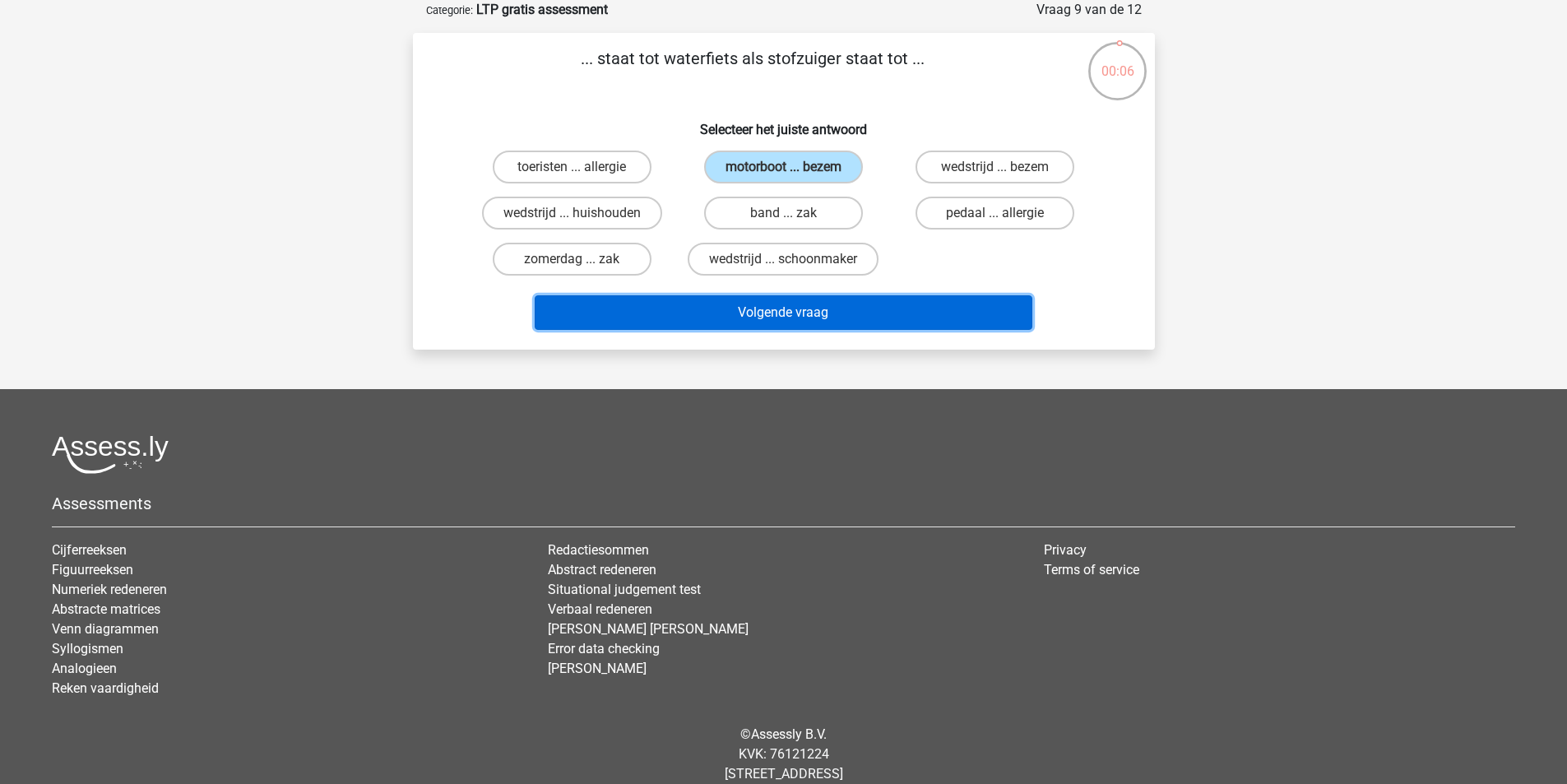
click at [799, 310] on button "Volgende vraag" at bounding box center [784, 312] width 498 height 35
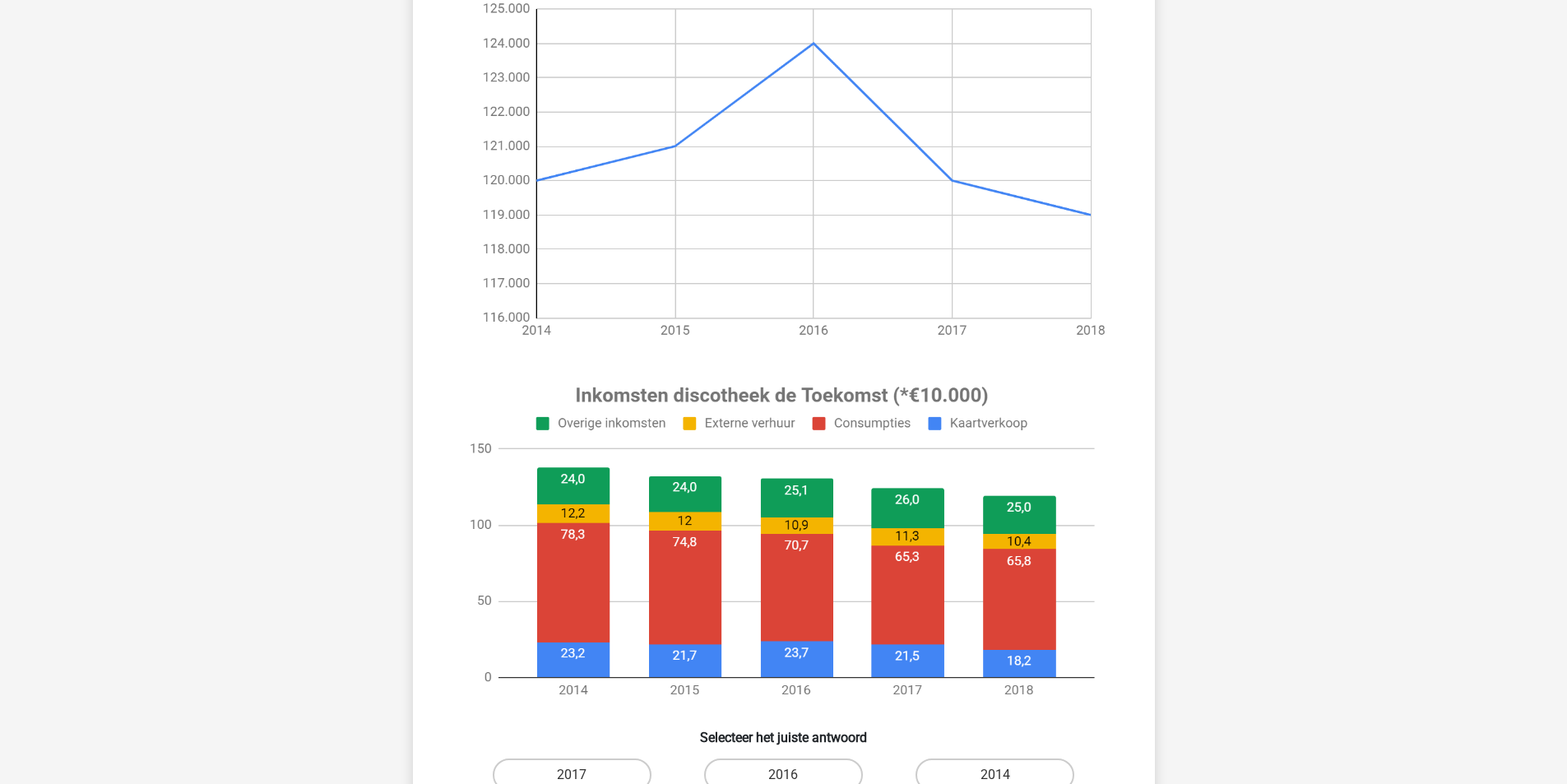
scroll to position [247, 0]
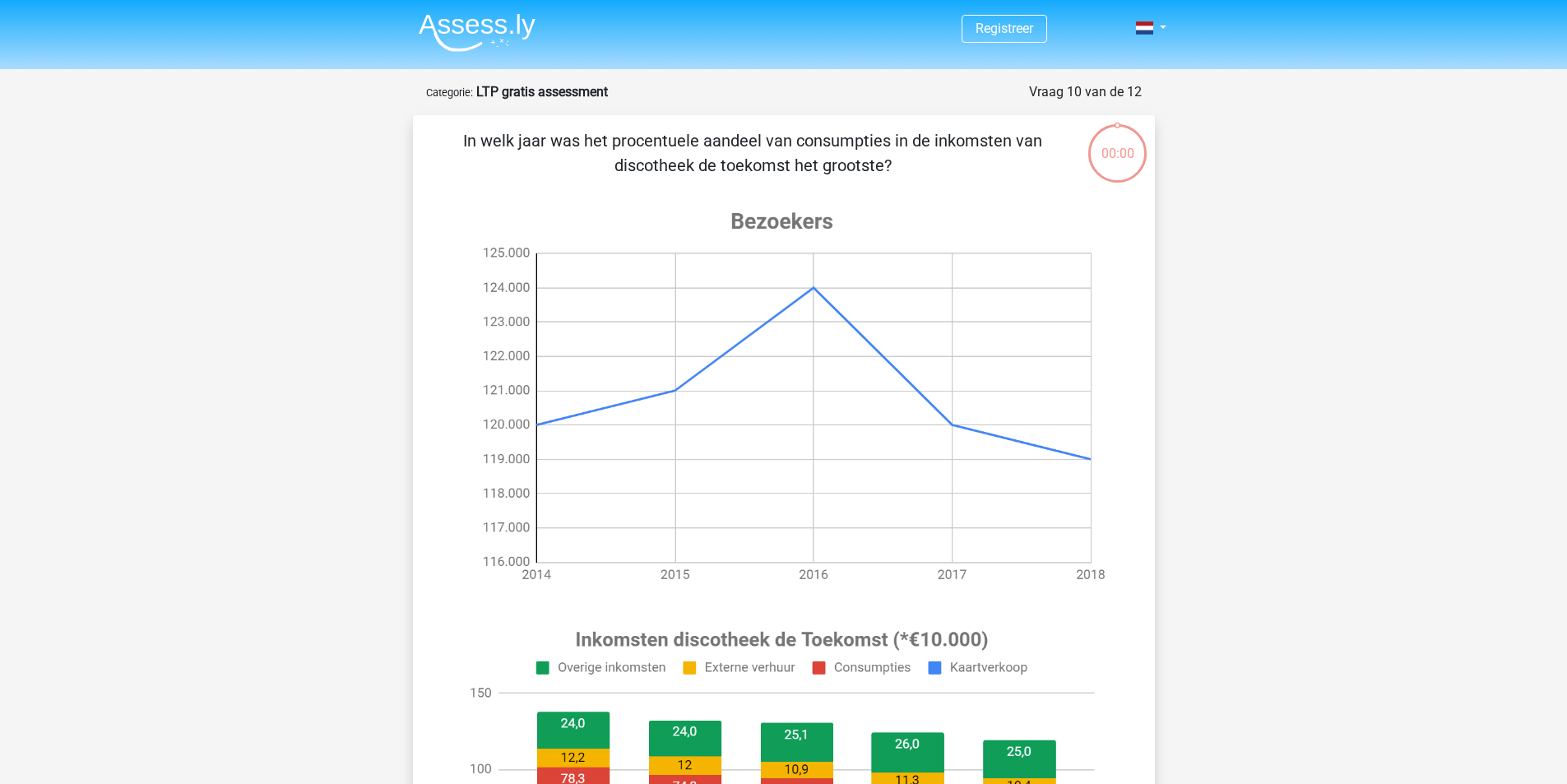
scroll to position [247, 0]
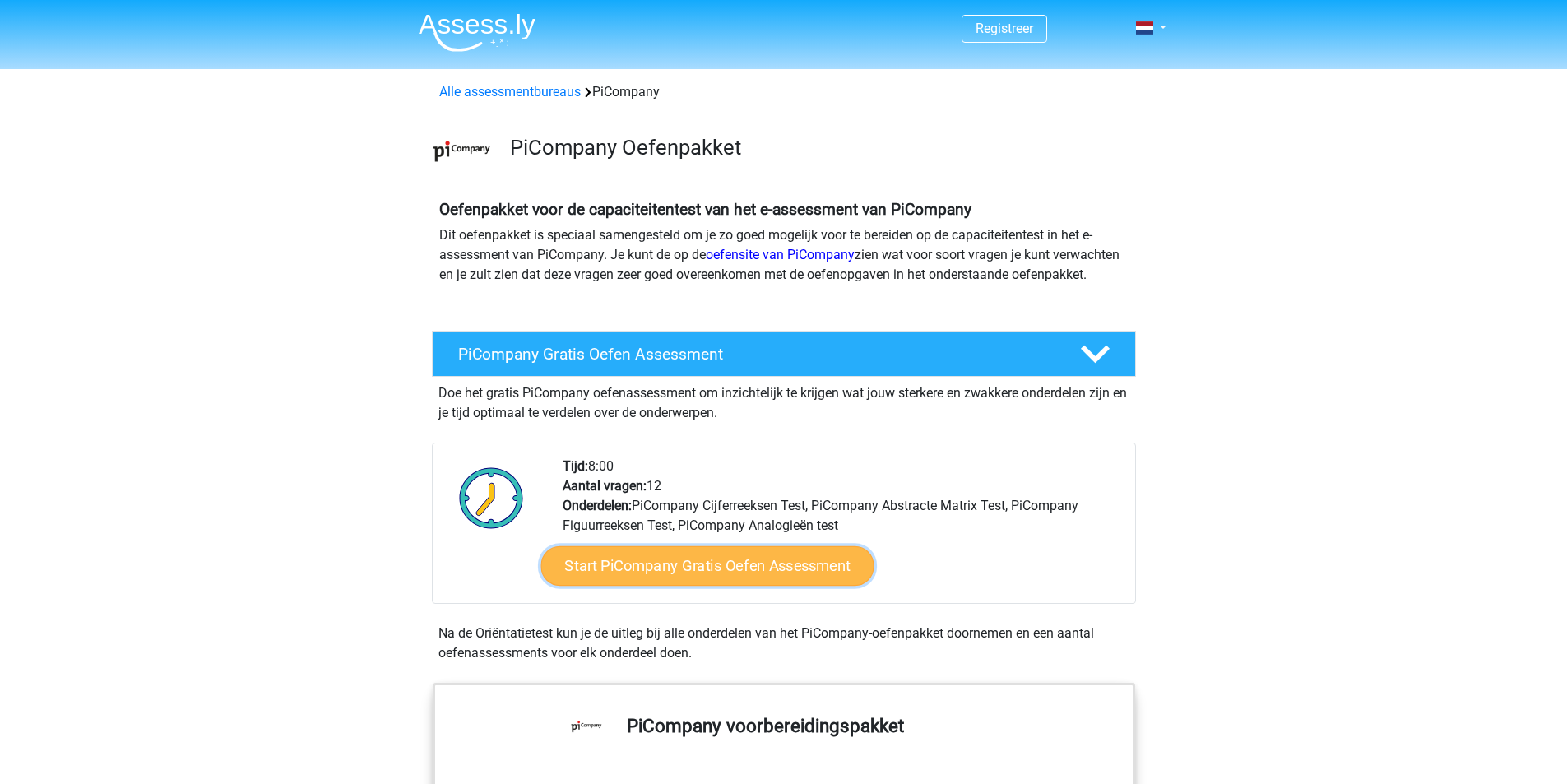
click at [708, 585] on link "Start PiCompany Gratis Oefen Assessment" at bounding box center [707, 566] width 333 height 40
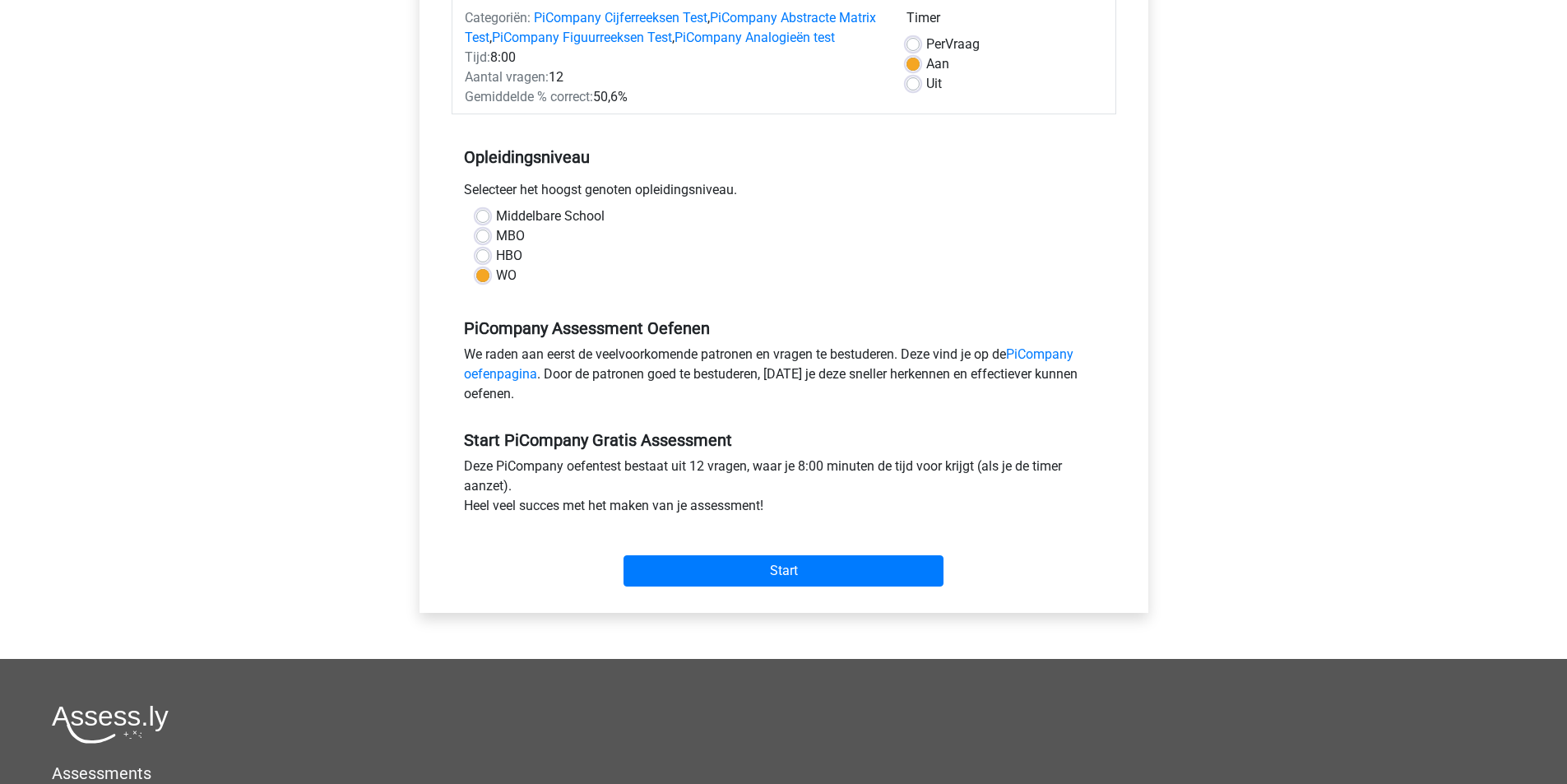
scroll to position [384, 0]
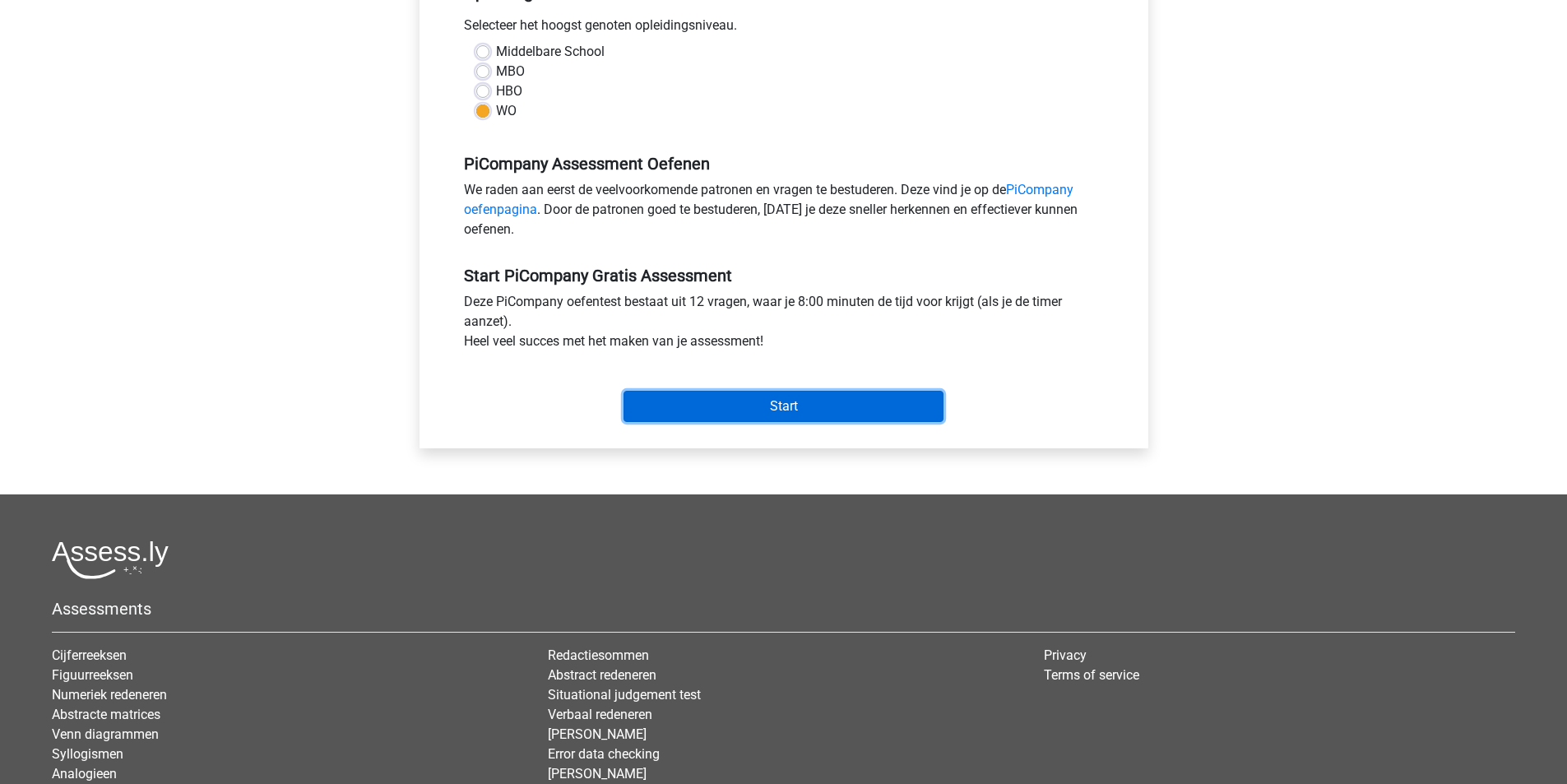
click at [747, 421] on input "Start" at bounding box center [784, 406] width 320 height 31
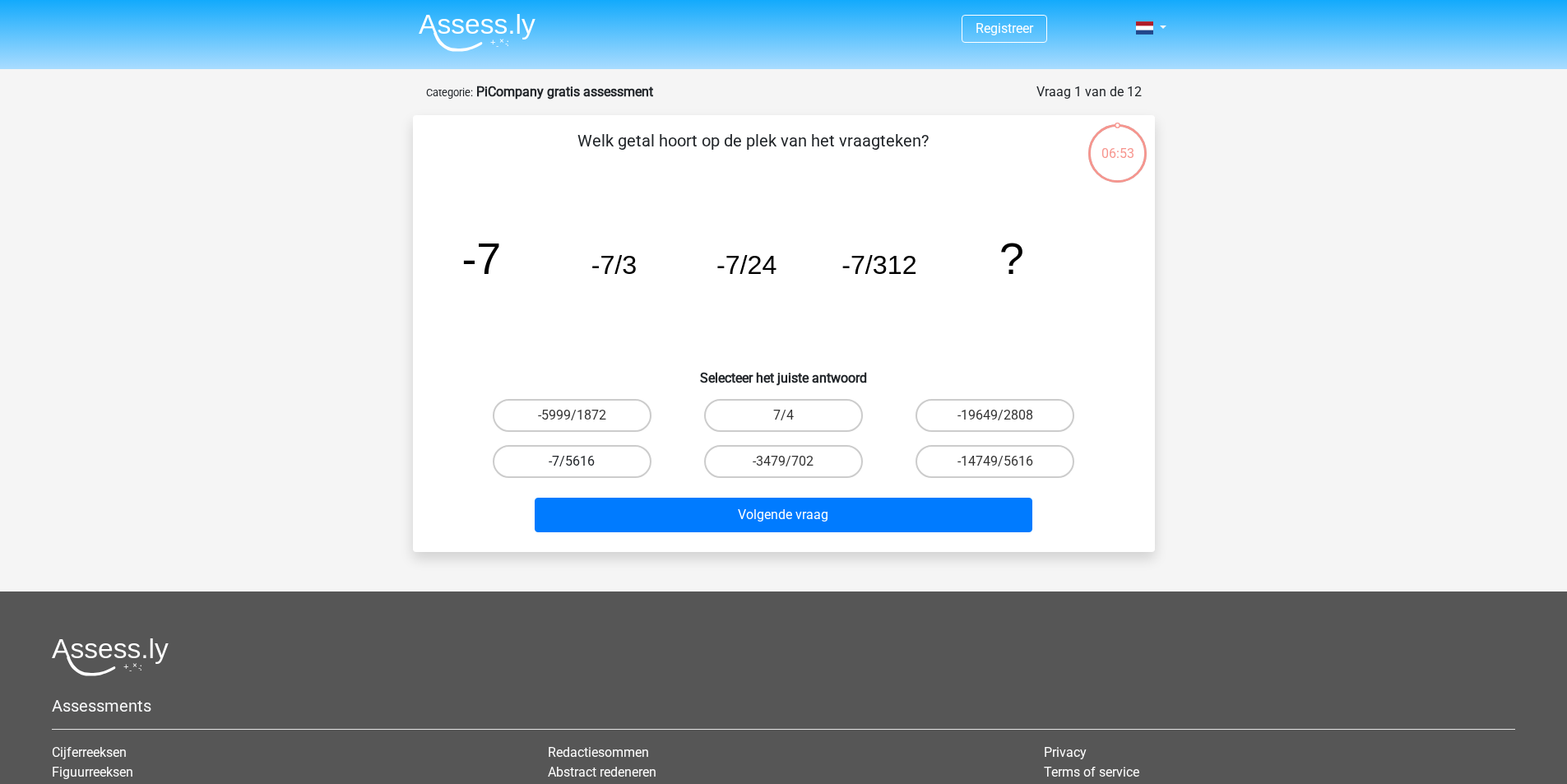
click at [549, 452] on label "-7/5616" at bounding box center [572, 461] width 159 height 33
click at [572, 461] on input "-7/5616" at bounding box center [576, 466] width 10 height 10
radio input "true"
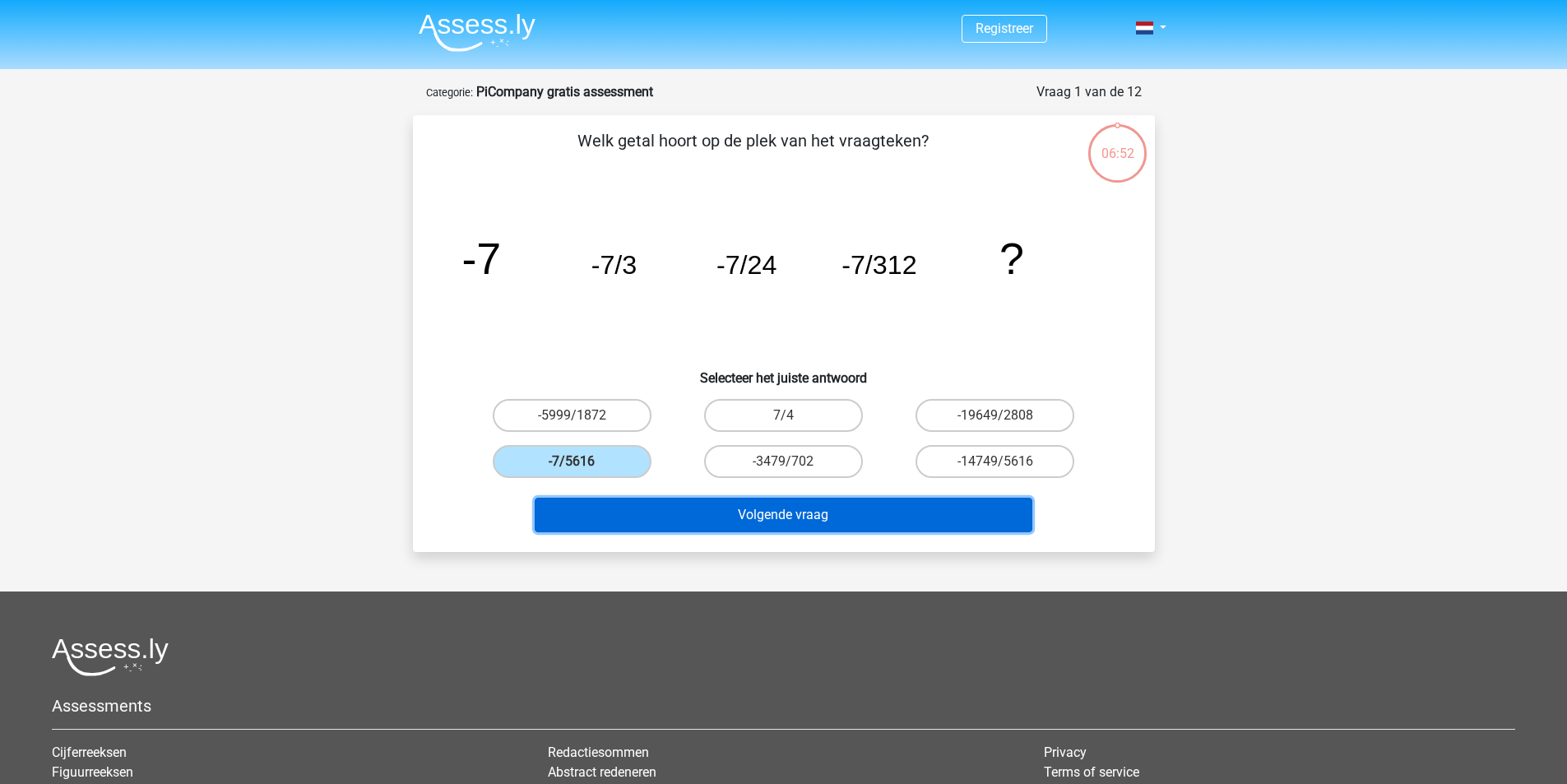
click at [689, 504] on button "Volgende vraag" at bounding box center [784, 515] width 498 height 35
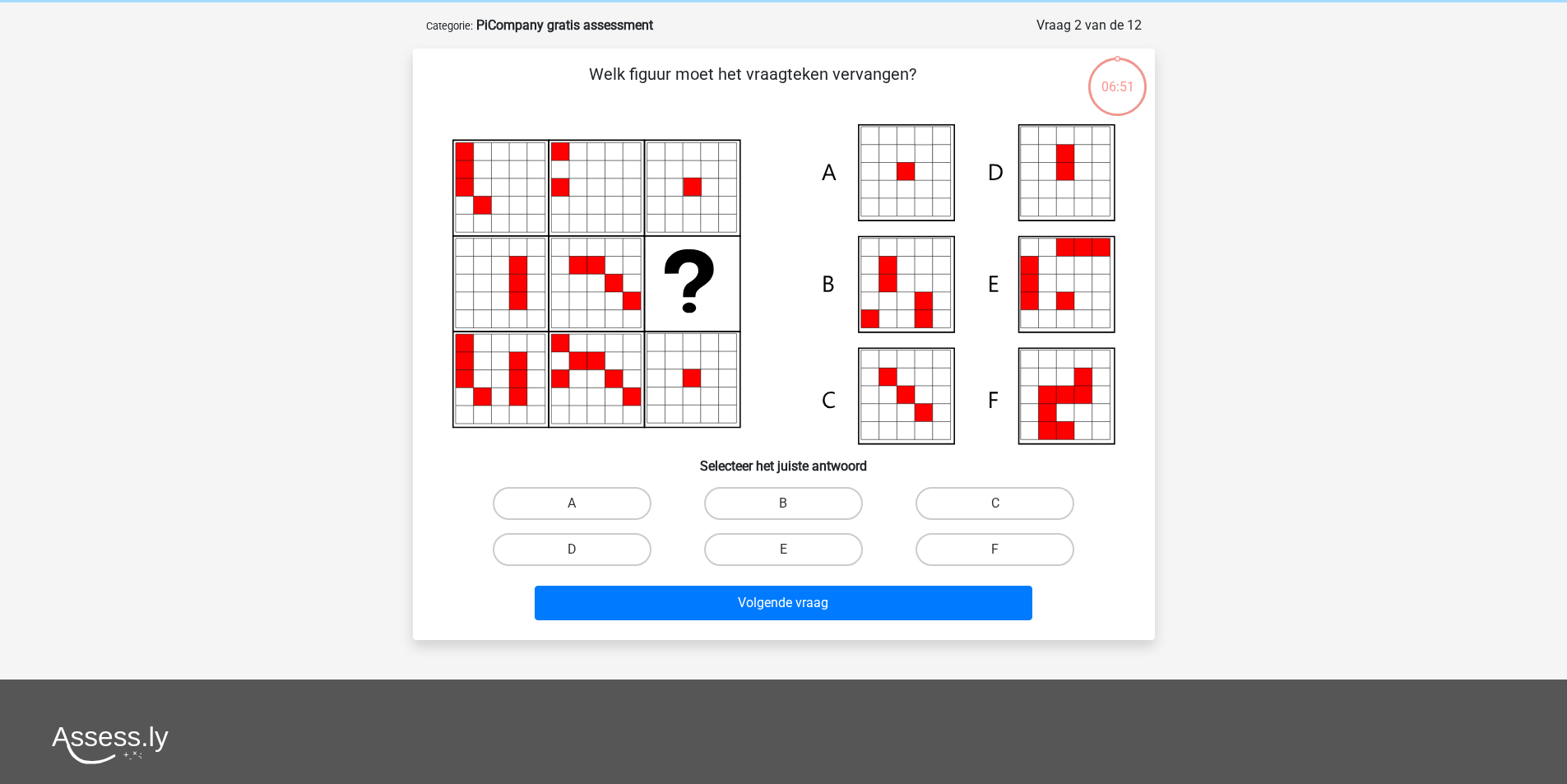
scroll to position [82, 0]
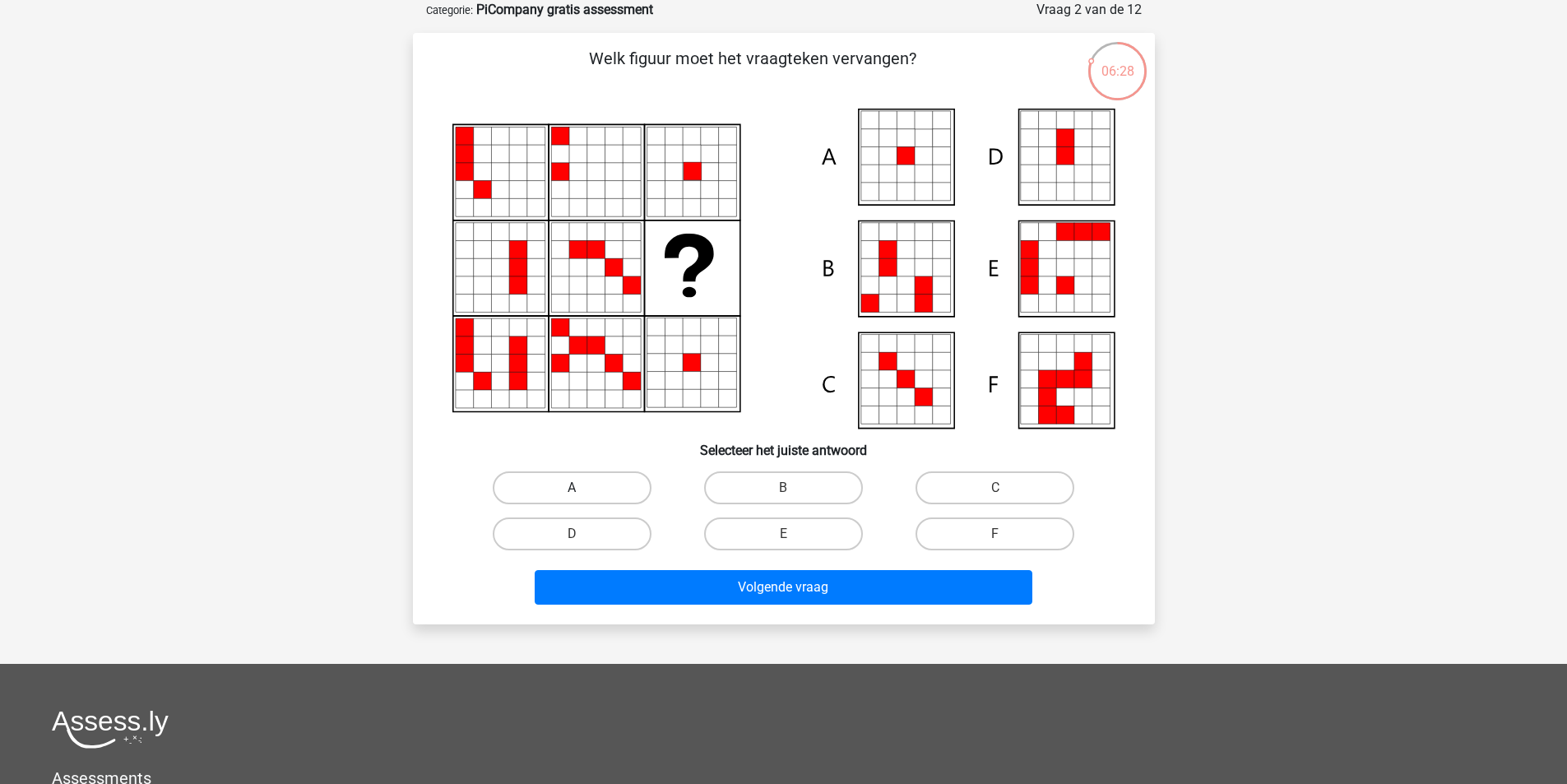
click at [573, 482] on label "A" at bounding box center [572, 488] width 159 height 33
click at [573, 488] on input "A" at bounding box center [576, 492] width 10 height 10
radio input "true"
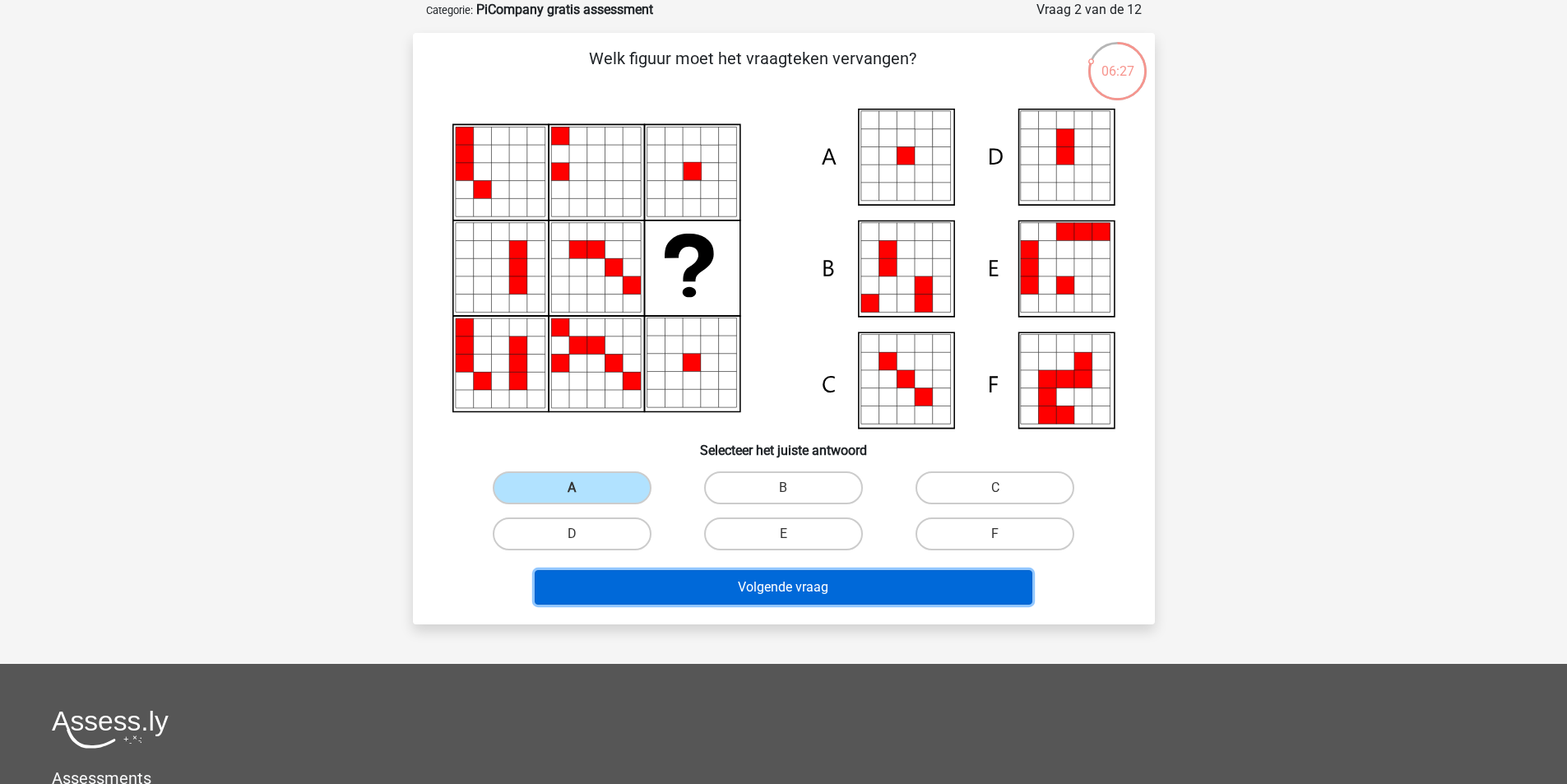
click at [687, 588] on button "Volgende vraag" at bounding box center [784, 586] width 498 height 35
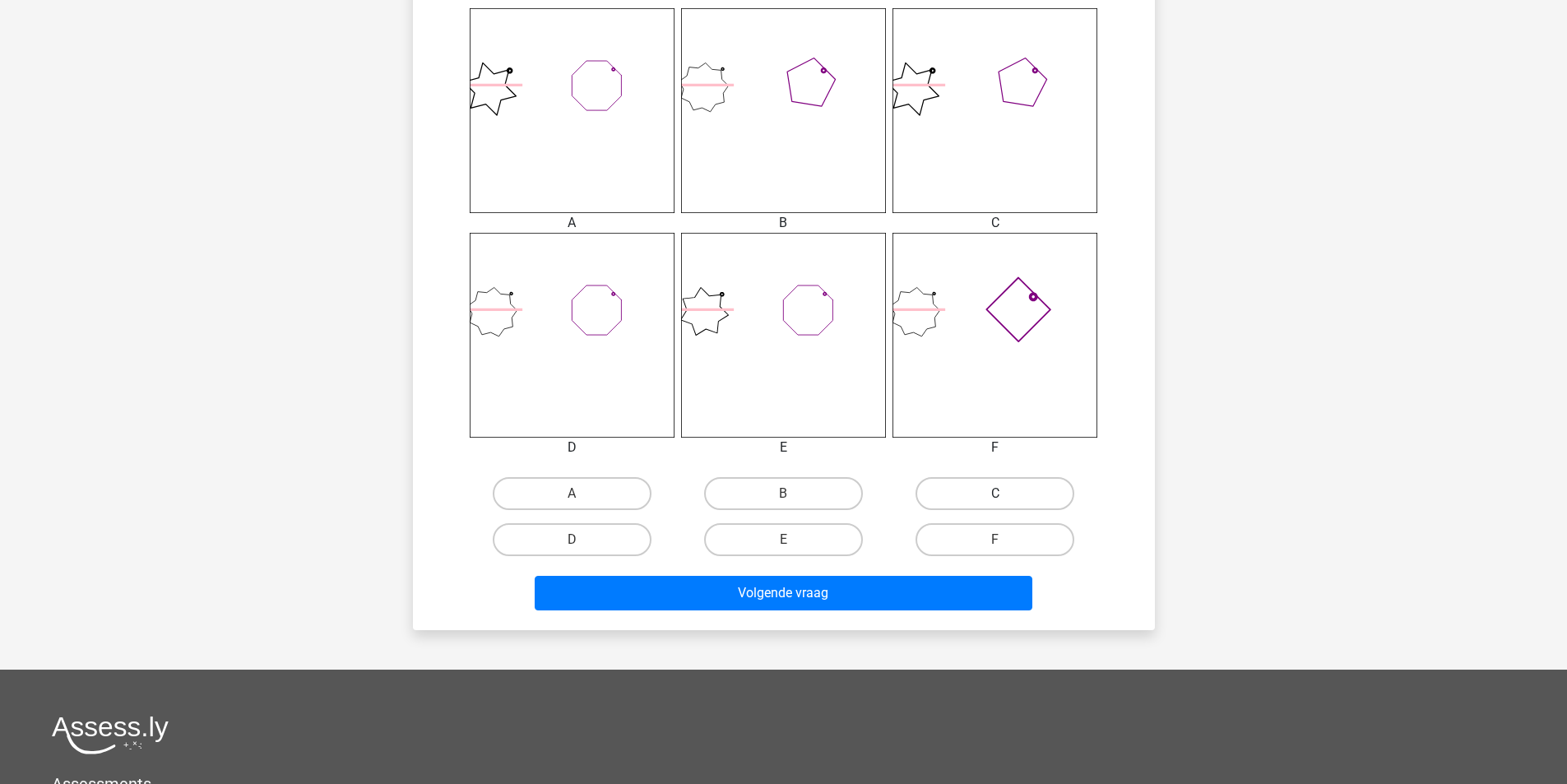
scroll to position [712, 0]
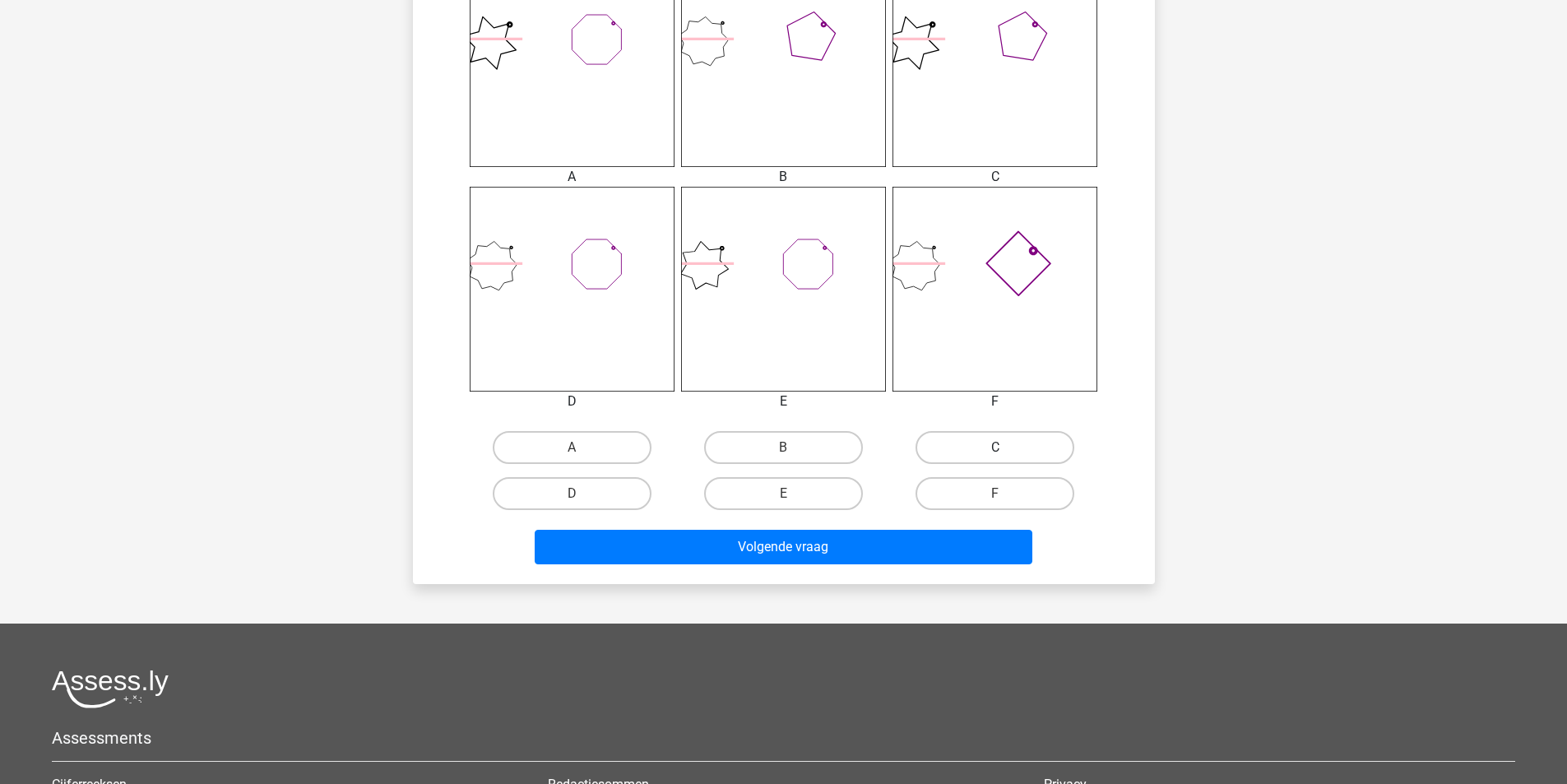
click at [965, 442] on label "C" at bounding box center [994, 447] width 159 height 33
click at [995, 447] on input "C" at bounding box center [1000, 452] width 10 height 10
radio input "true"
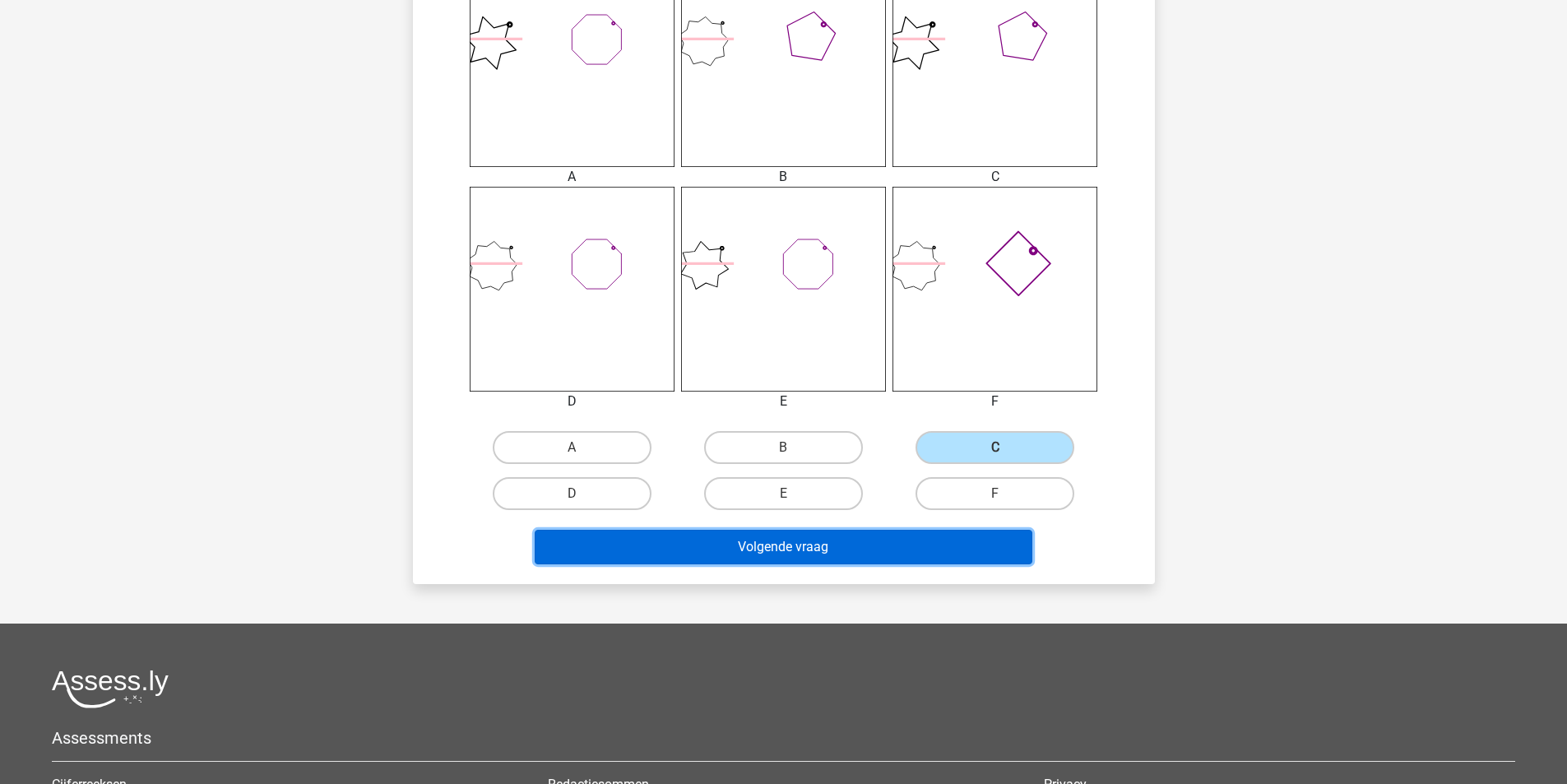
click at [765, 550] on button "Volgende vraag" at bounding box center [784, 547] width 498 height 35
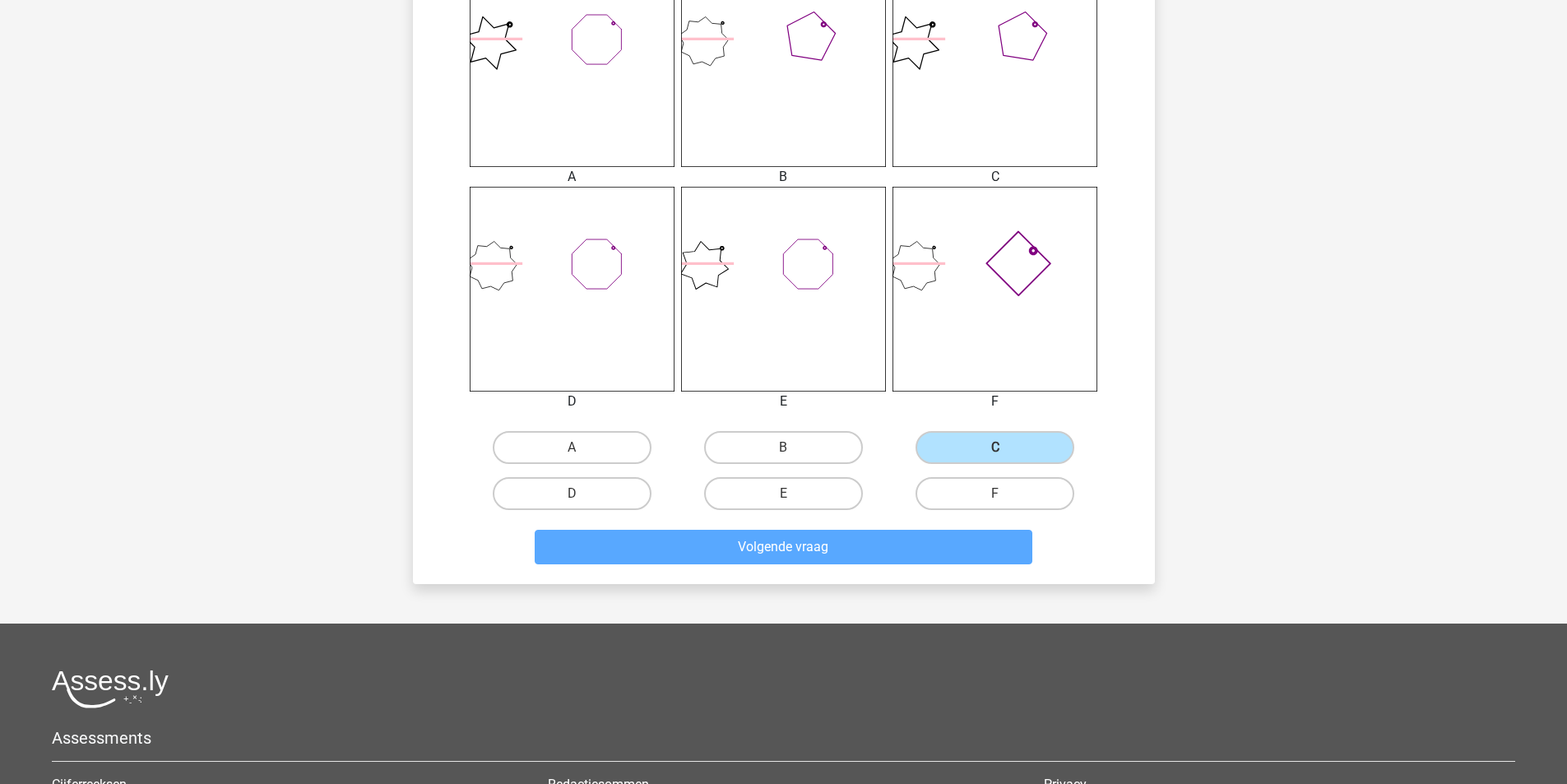
scroll to position [75, 0]
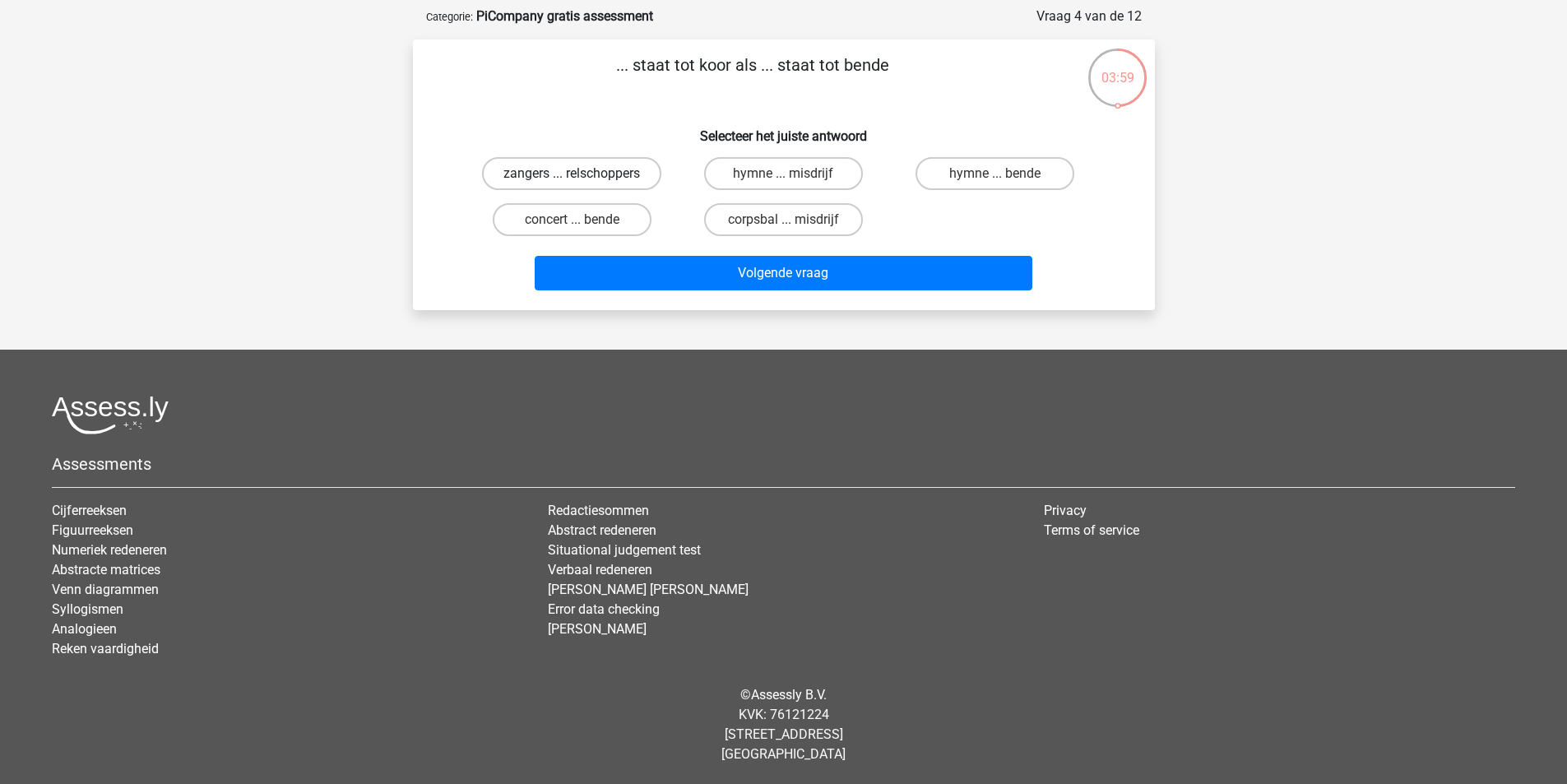
click at [563, 174] on label "zangers ... relschoppers" at bounding box center [572, 173] width 179 height 33
click at [572, 174] on input "zangers ... relschoppers" at bounding box center [576, 178] width 10 height 10
radio input "true"
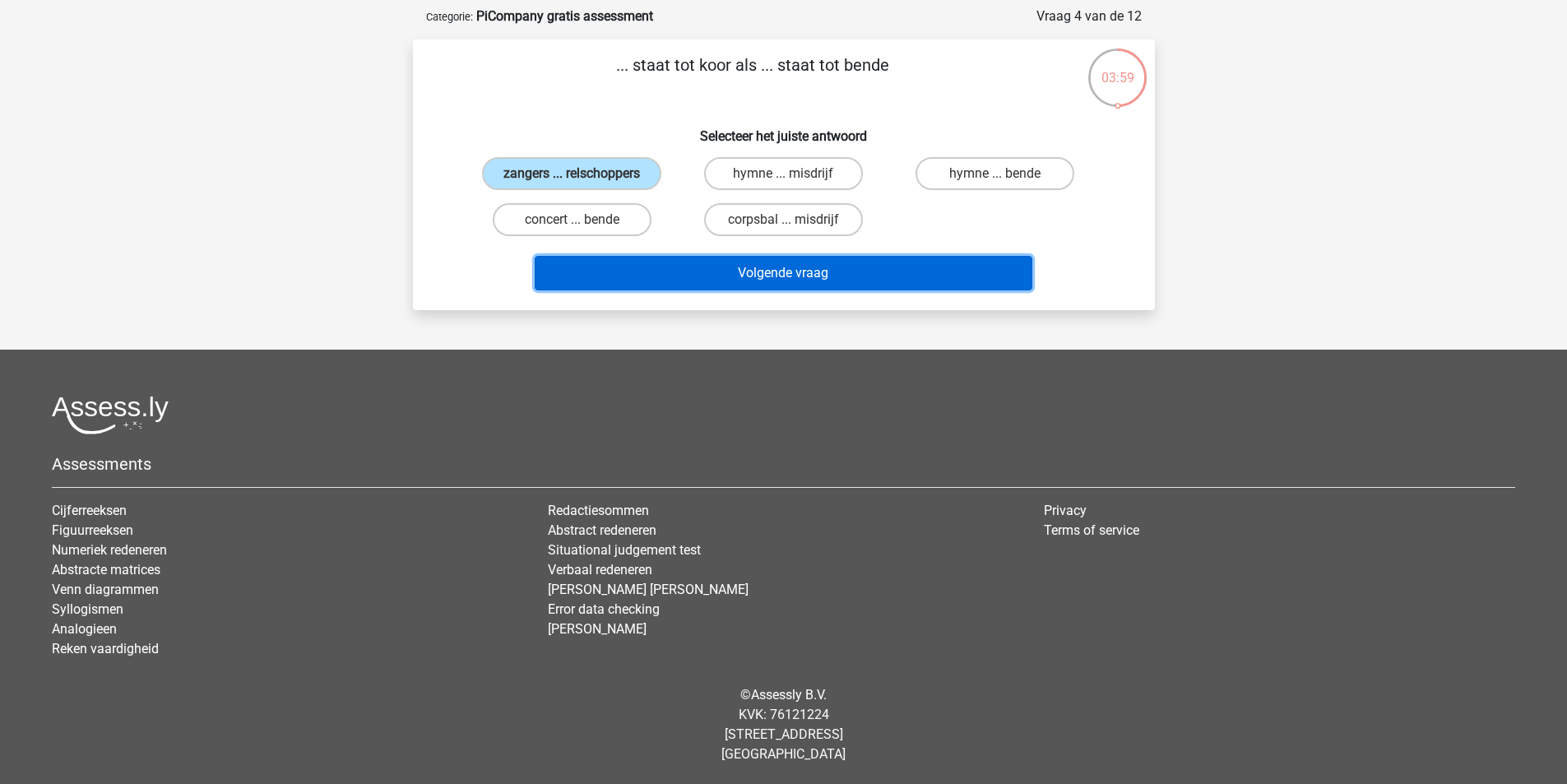
click at [734, 267] on button "Volgende vraag" at bounding box center [784, 273] width 498 height 35
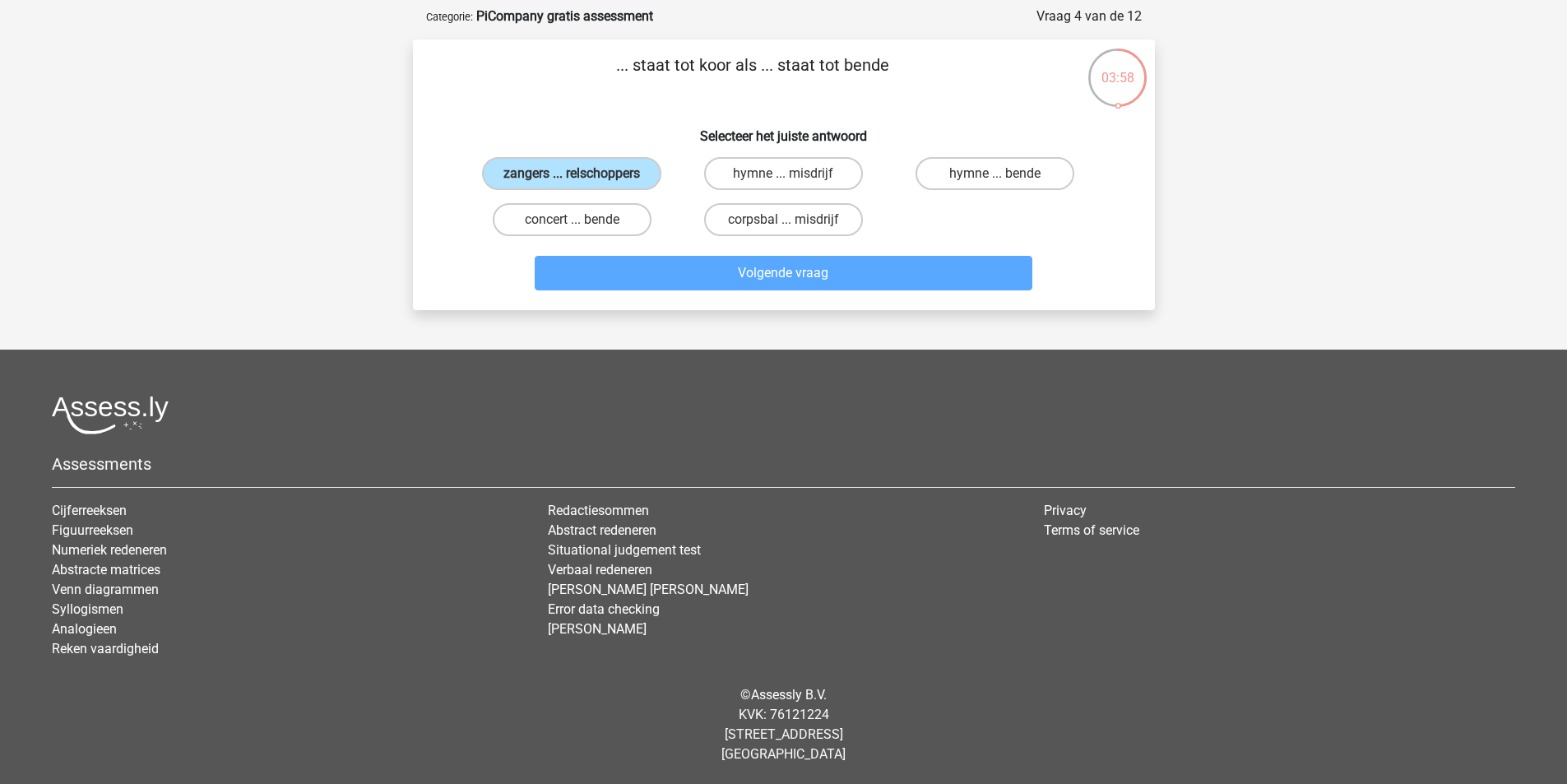
scroll to position [82, 0]
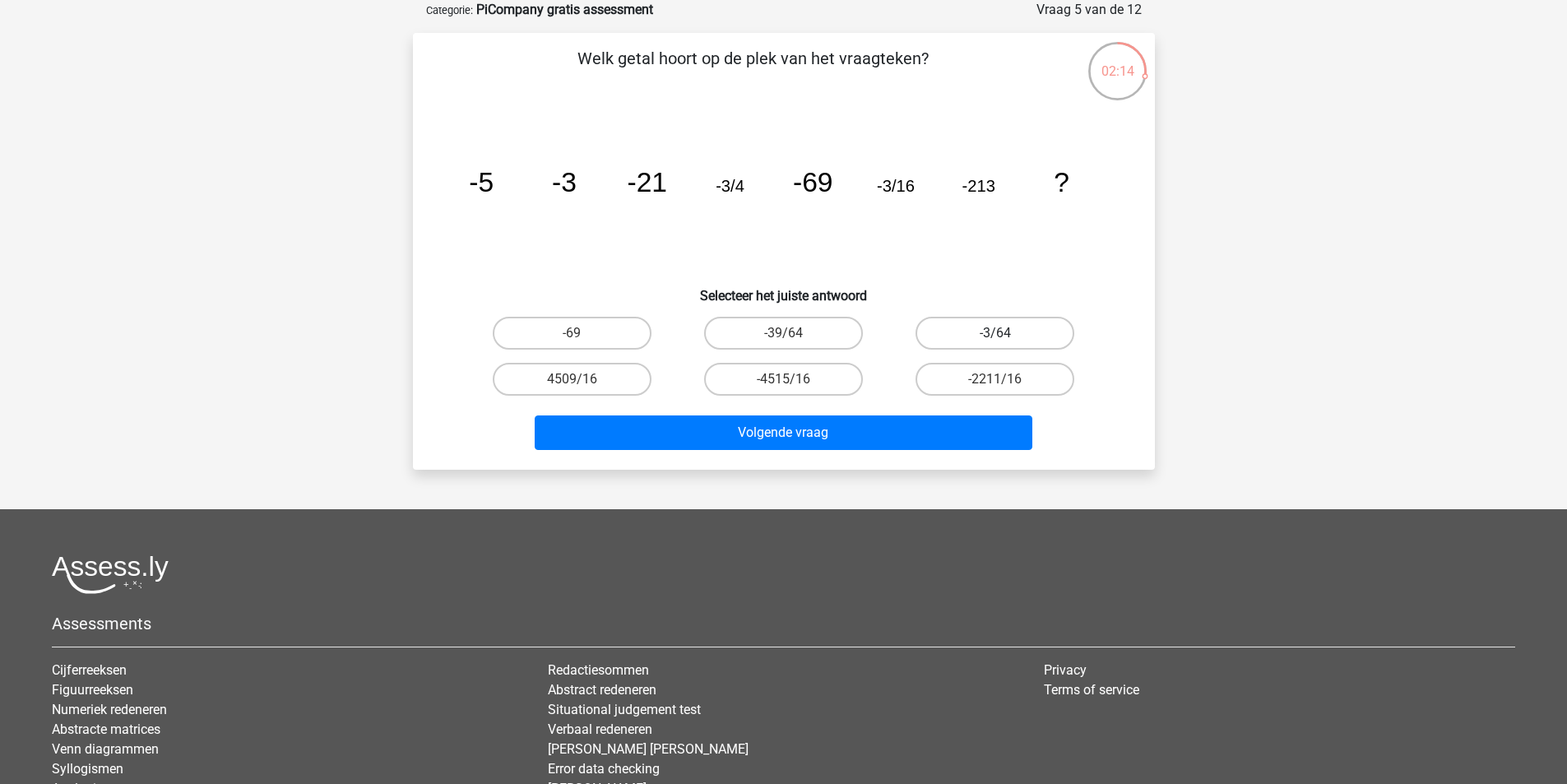
click at [977, 337] on label "-3/64" at bounding box center [994, 332] width 159 height 33
click at [995, 337] on input "-3/64" at bounding box center [1000, 338] width 10 height 10
radio input "true"
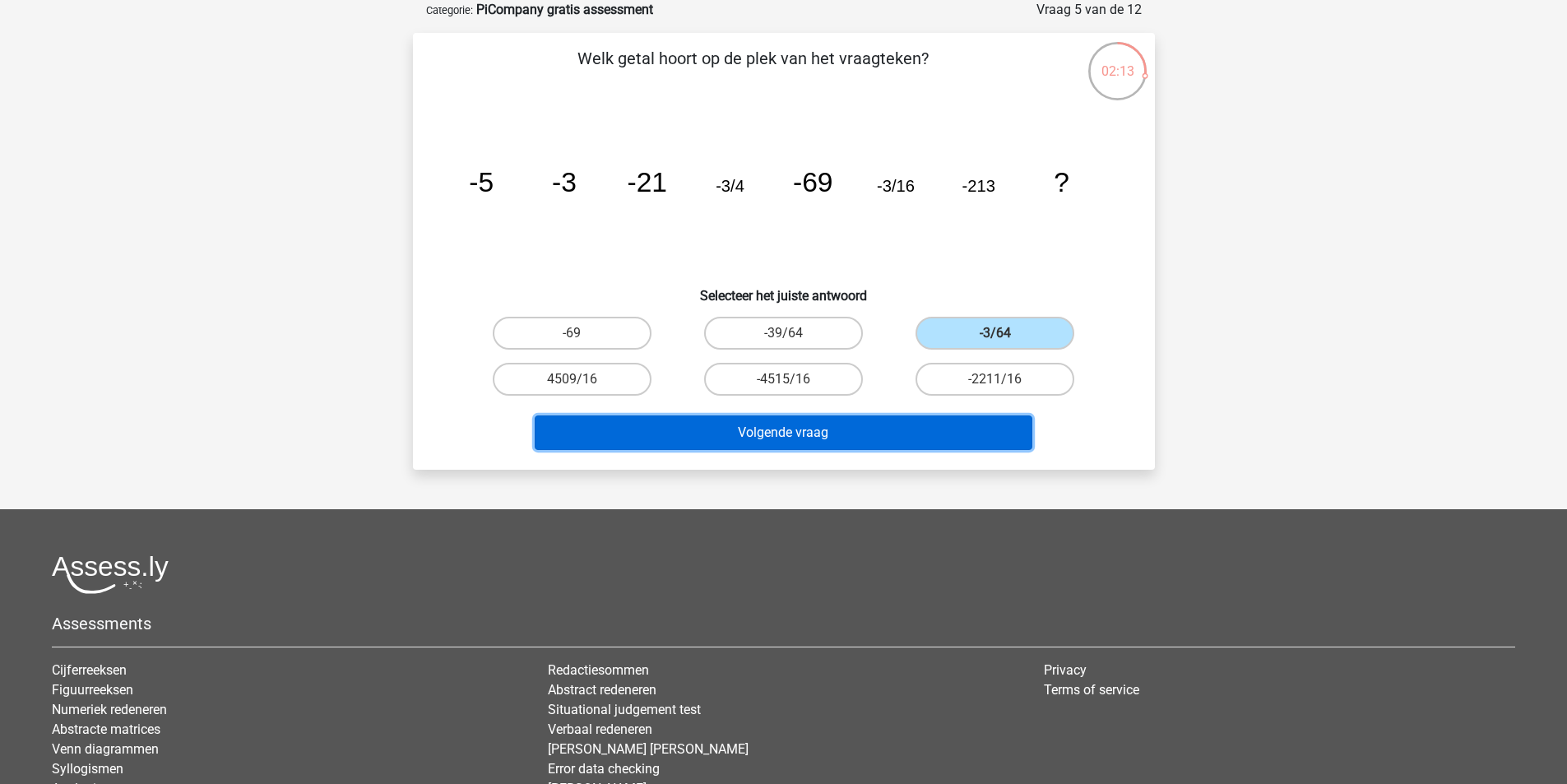
click at [845, 439] on button "Volgende vraag" at bounding box center [784, 432] width 498 height 35
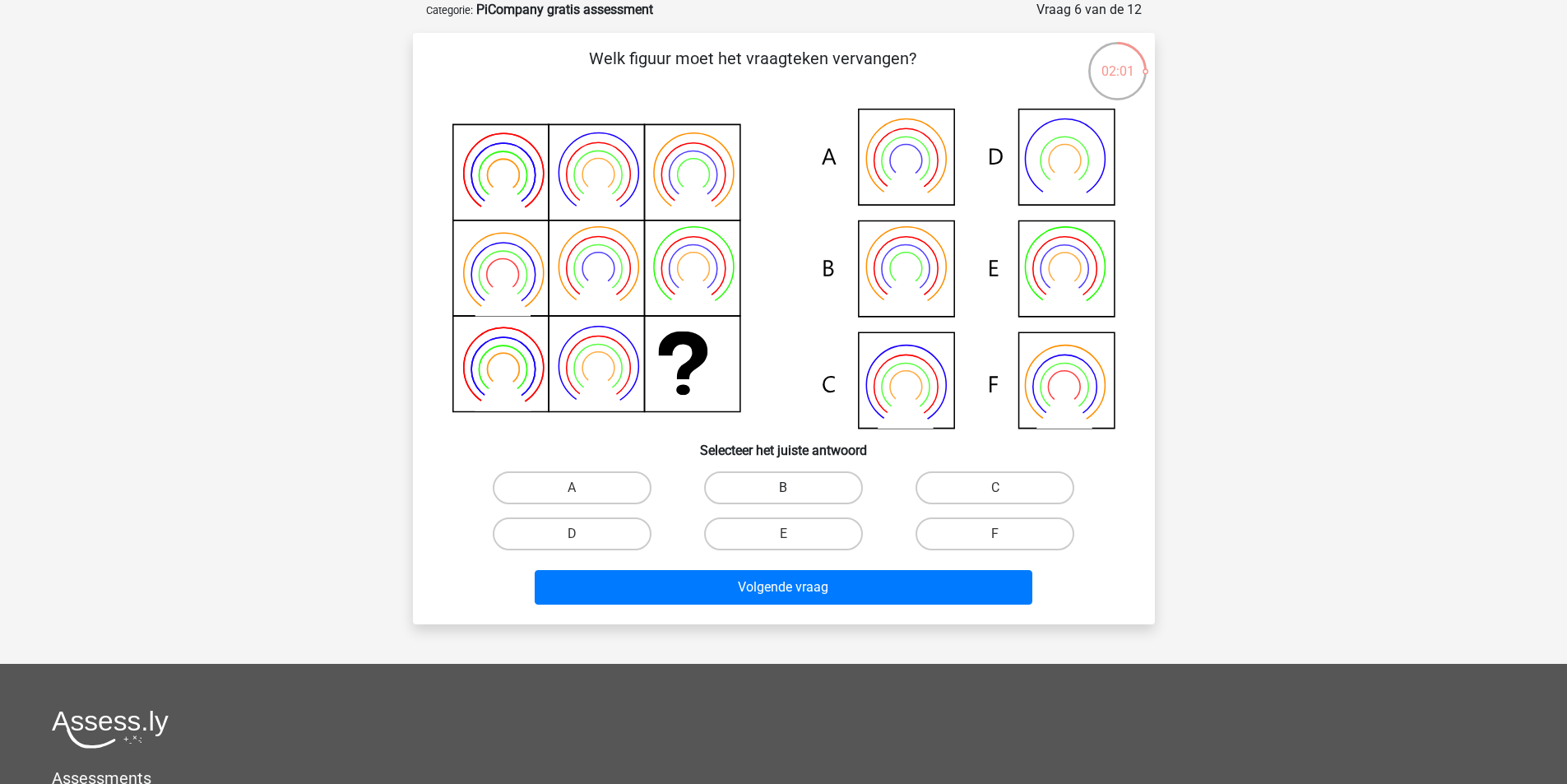
click at [797, 484] on label "B" at bounding box center [784, 488] width 159 height 33
click at [794, 488] on input "B" at bounding box center [788, 492] width 10 height 10
radio input "true"
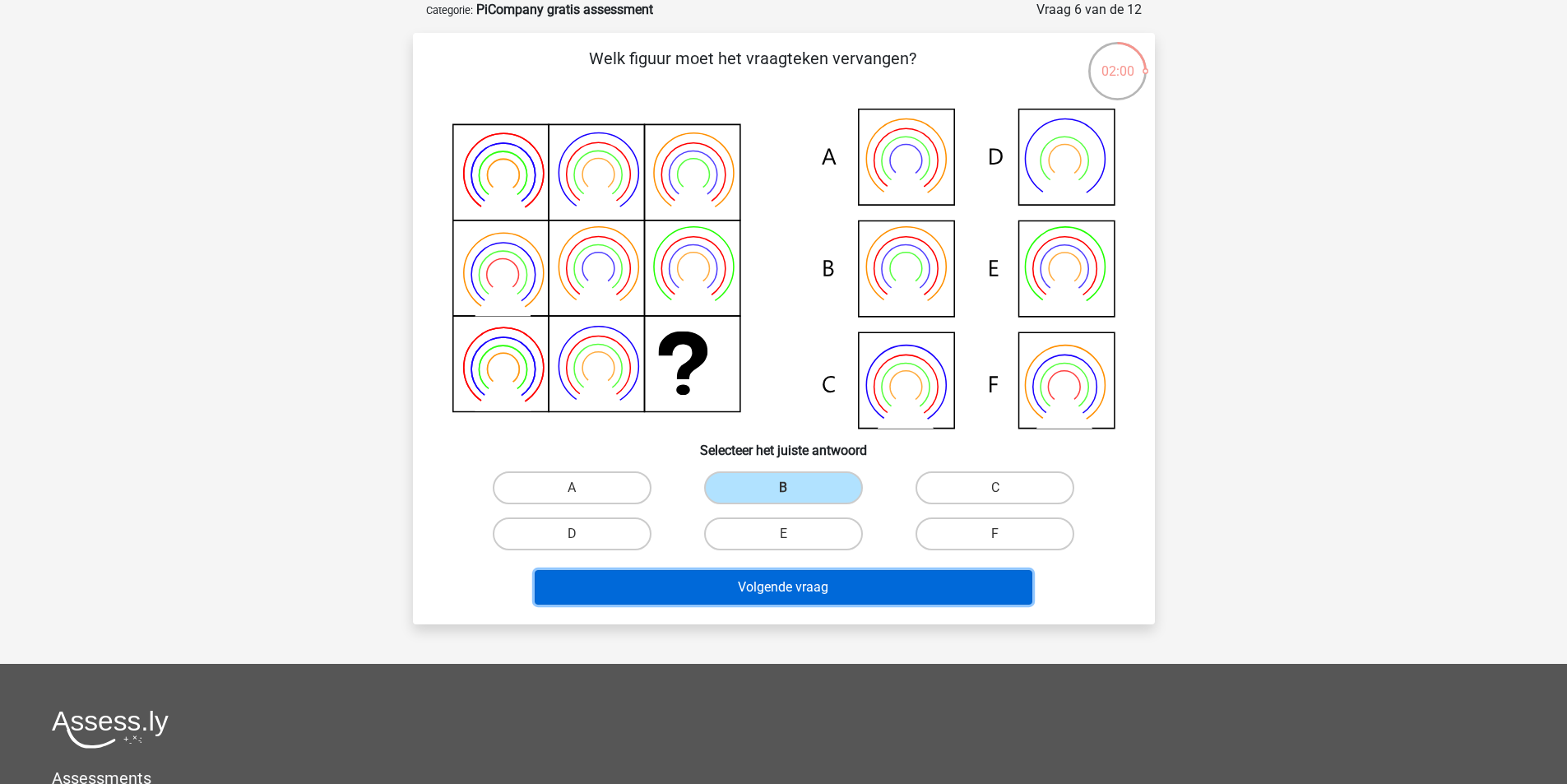
click at [775, 586] on button "Volgende vraag" at bounding box center [784, 586] width 498 height 35
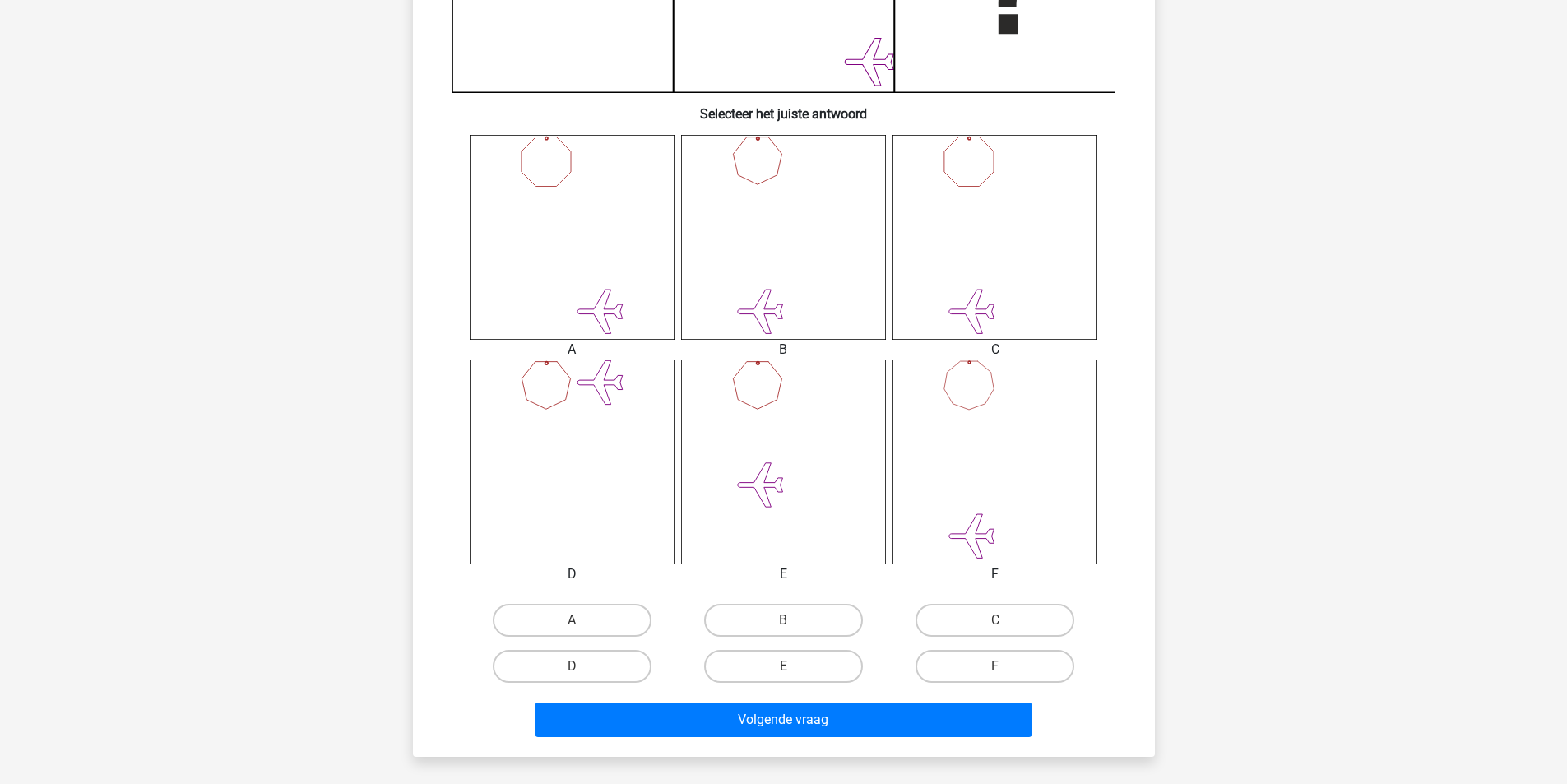
scroll to position [576, 0]
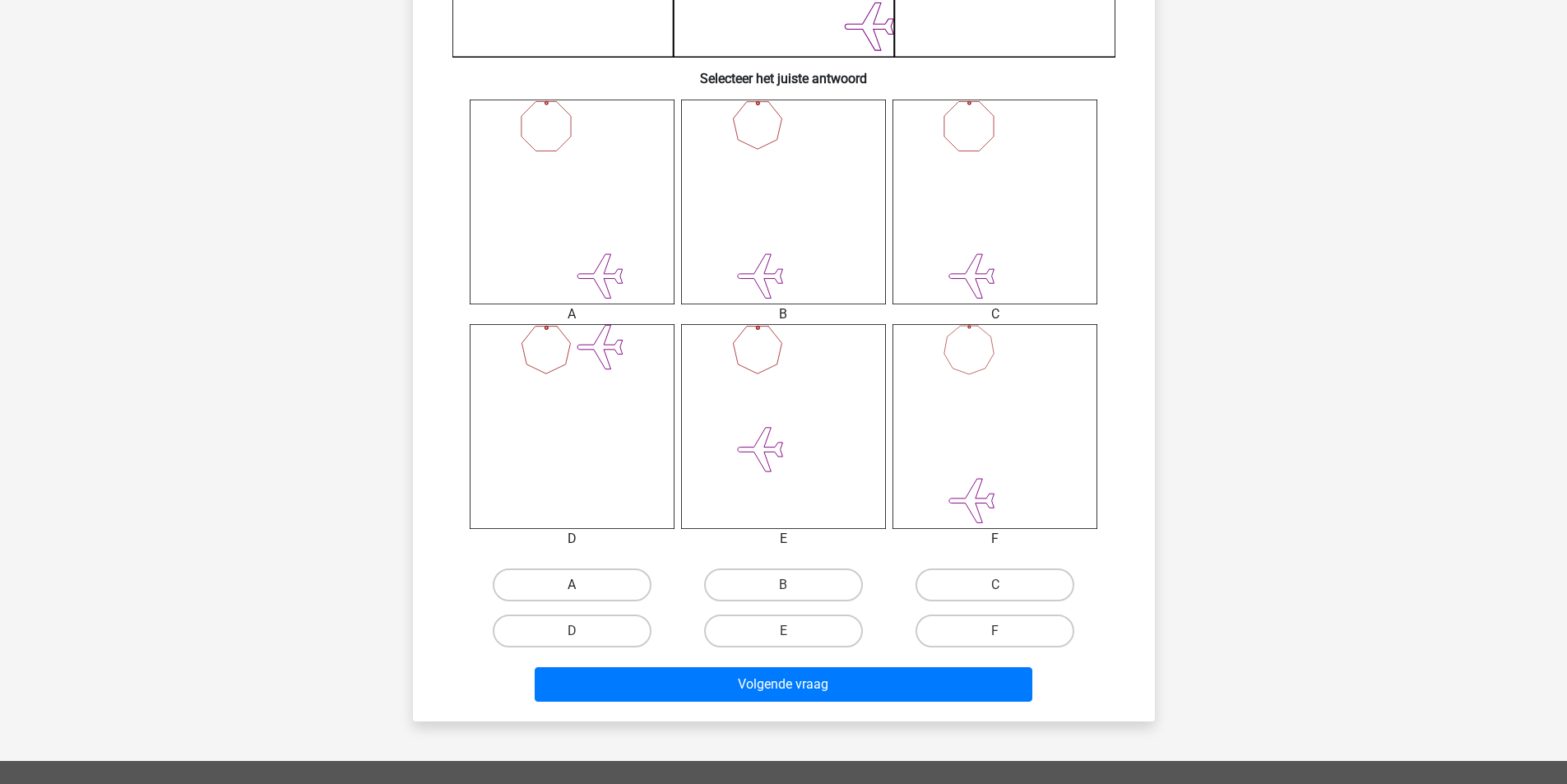
click at [595, 587] on label "A" at bounding box center [572, 584] width 159 height 33
click at [583, 587] on input "A" at bounding box center [576, 589] width 10 height 10
radio input "true"
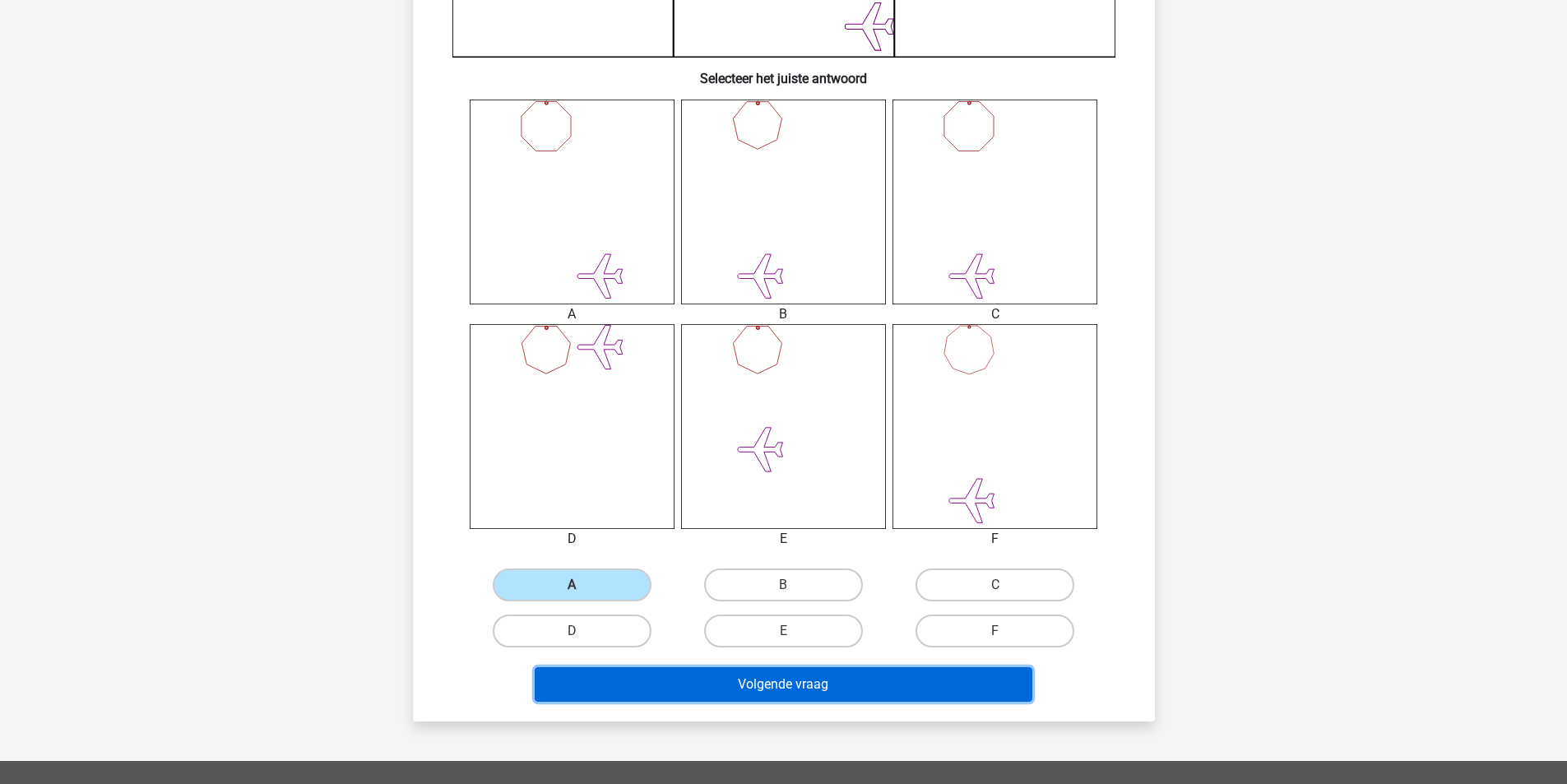
click at [719, 689] on button "Volgende vraag" at bounding box center [784, 684] width 498 height 35
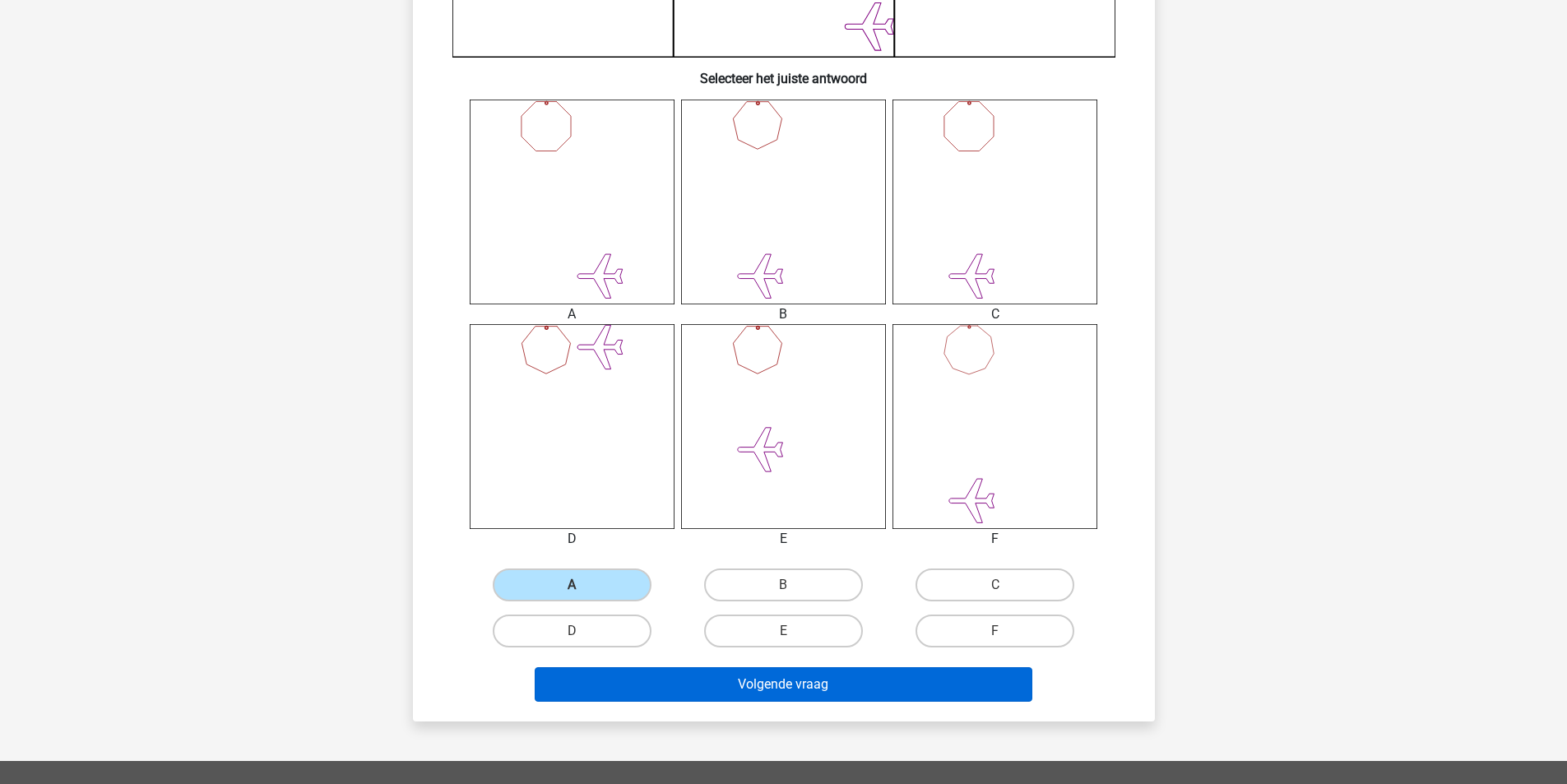
scroll to position [75, 0]
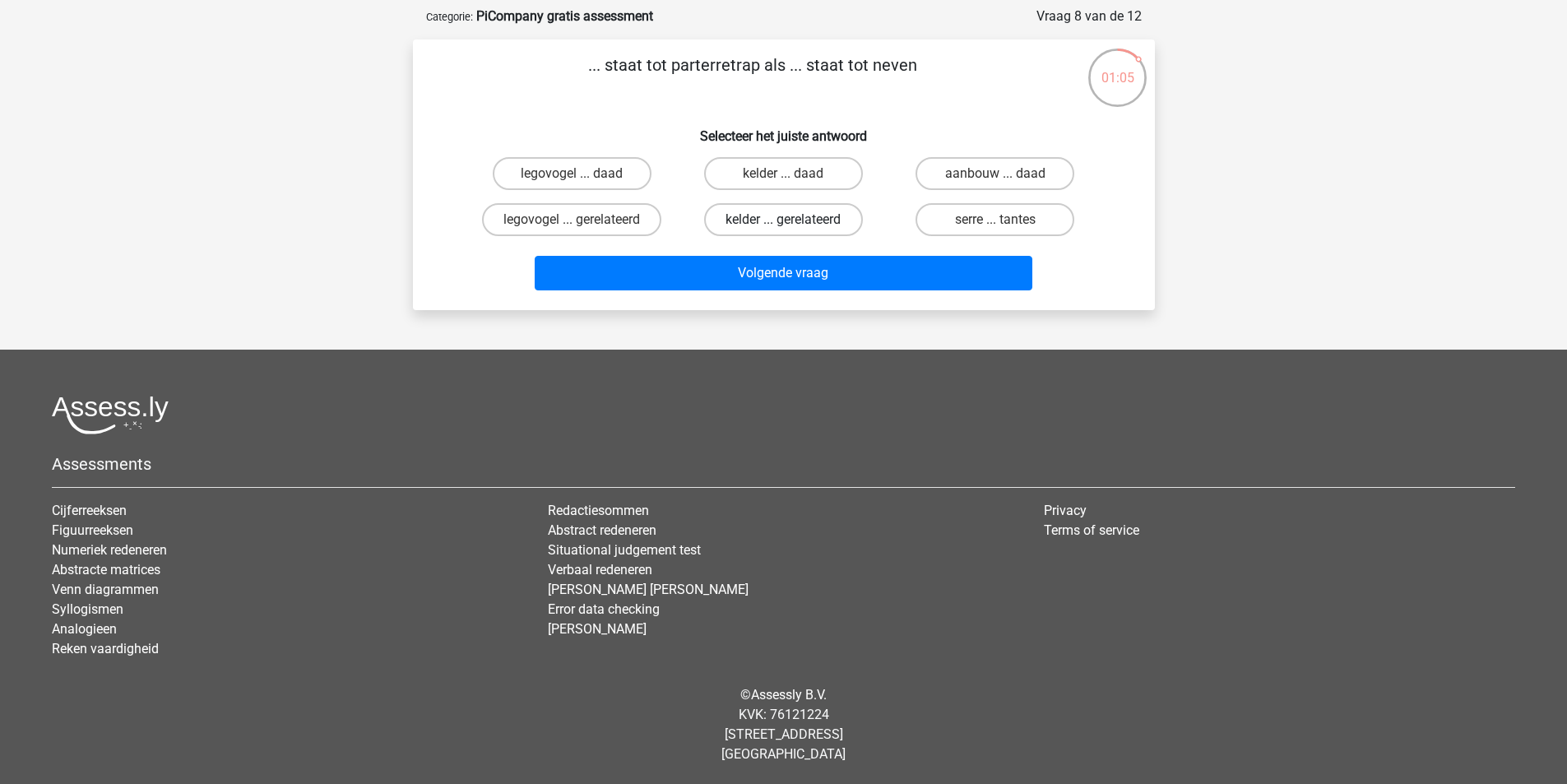
click at [769, 219] on label "kelder ... gerelateerd" at bounding box center [784, 219] width 159 height 33
click at [784, 219] on input "kelder ... gerelateerd" at bounding box center [788, 224] width 10 height 10
radio input "true"
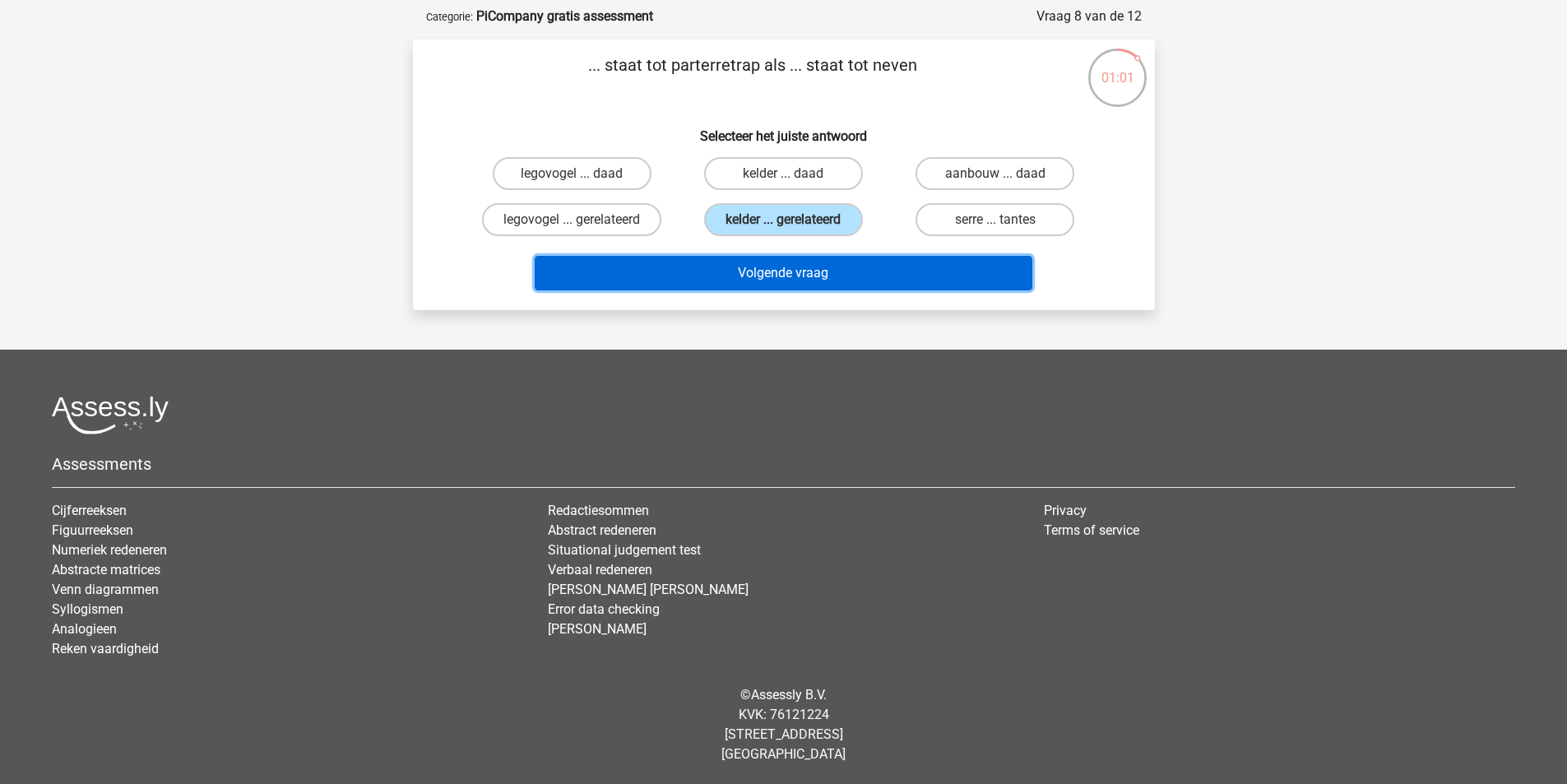
click at [778, 267] on button "Volgende vraag" at bounding box center [784, 273] width 498 height 35
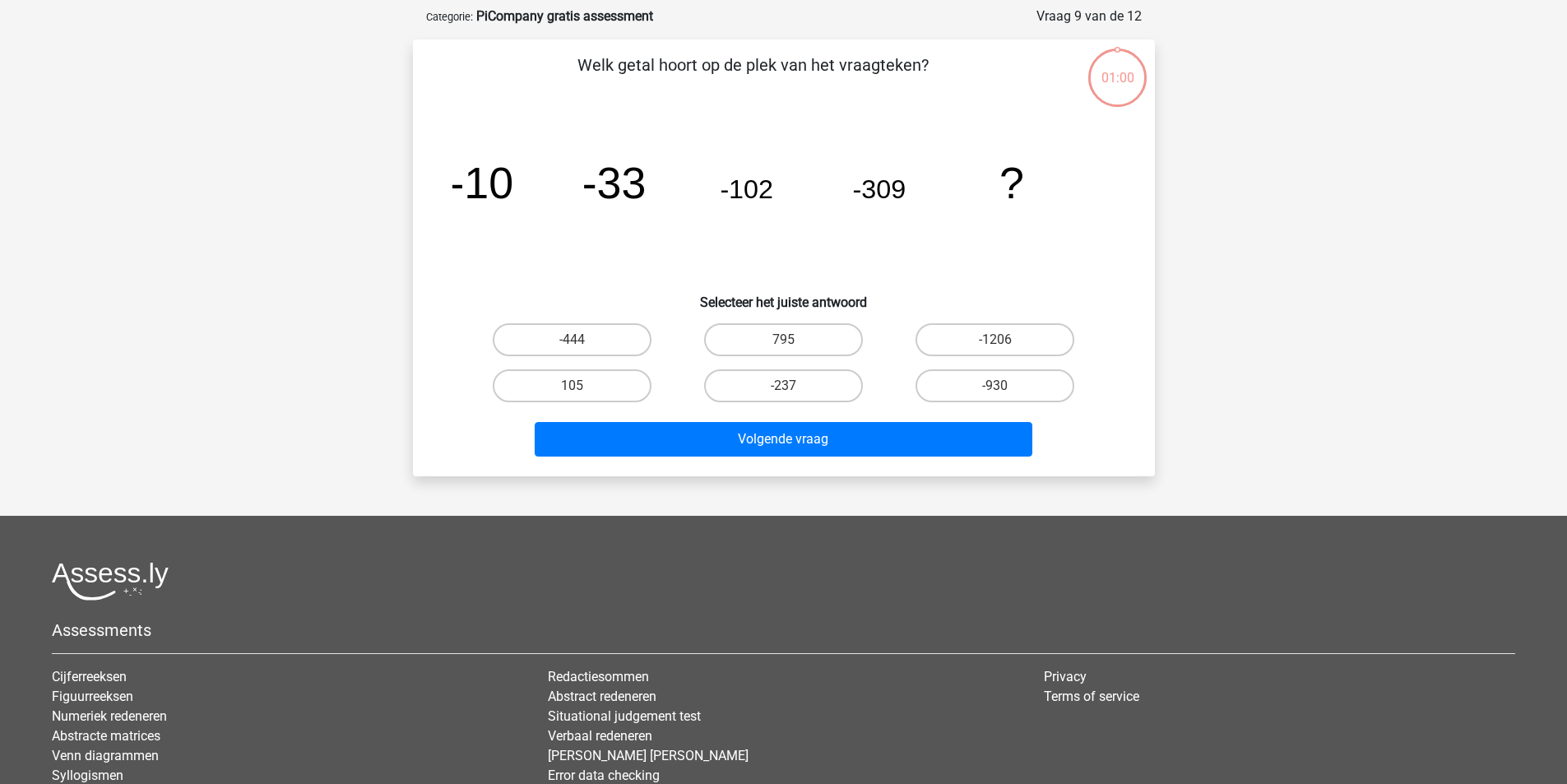
scroll to position [82, 0]
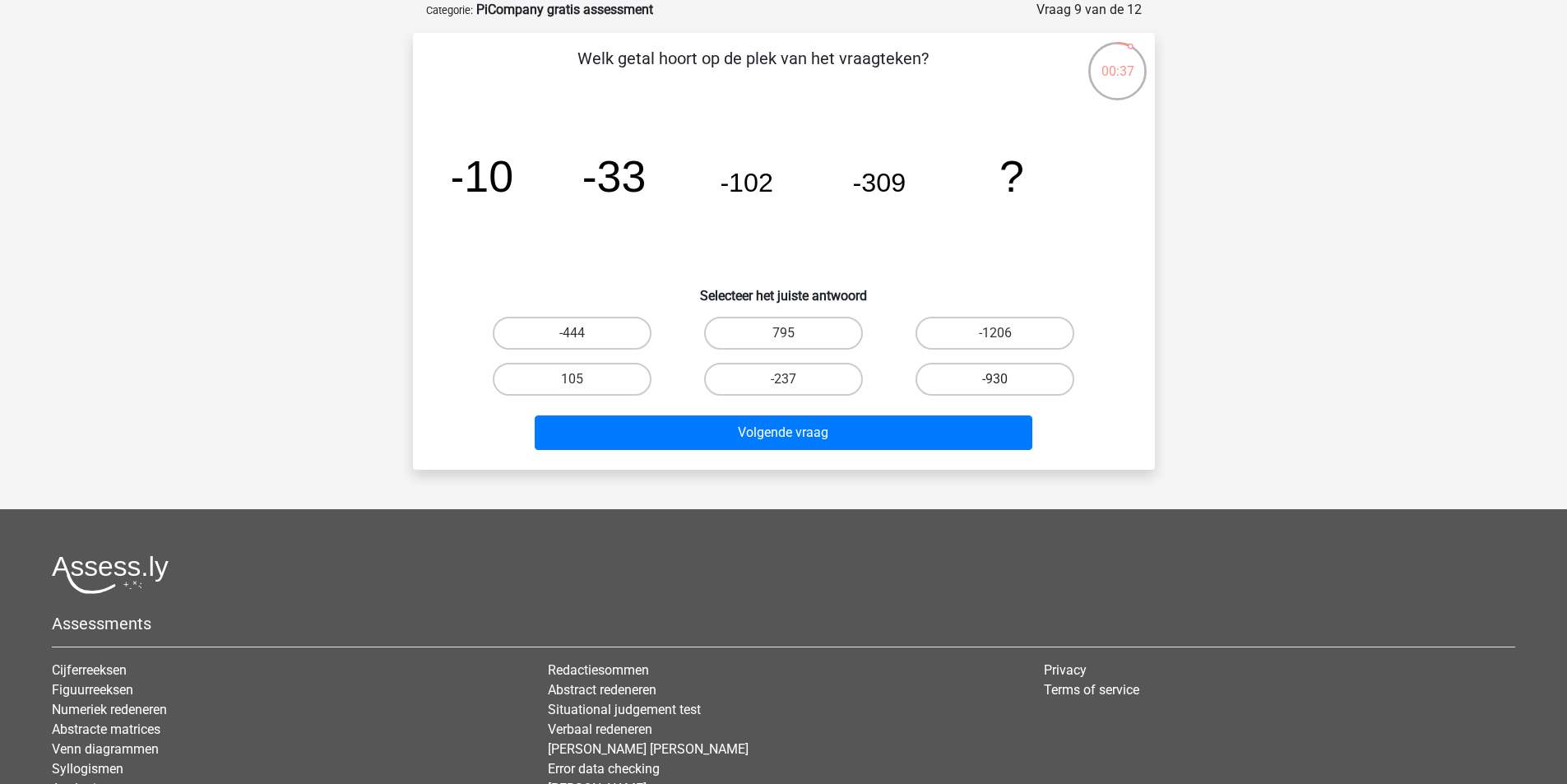
click at [960, 377] on label "-930" at bounding box center [994, 378] width 159 height 33
click at [995, 379] on input "-930" at bounding box center [1000, 384] width 10 height 10
radio input "true"
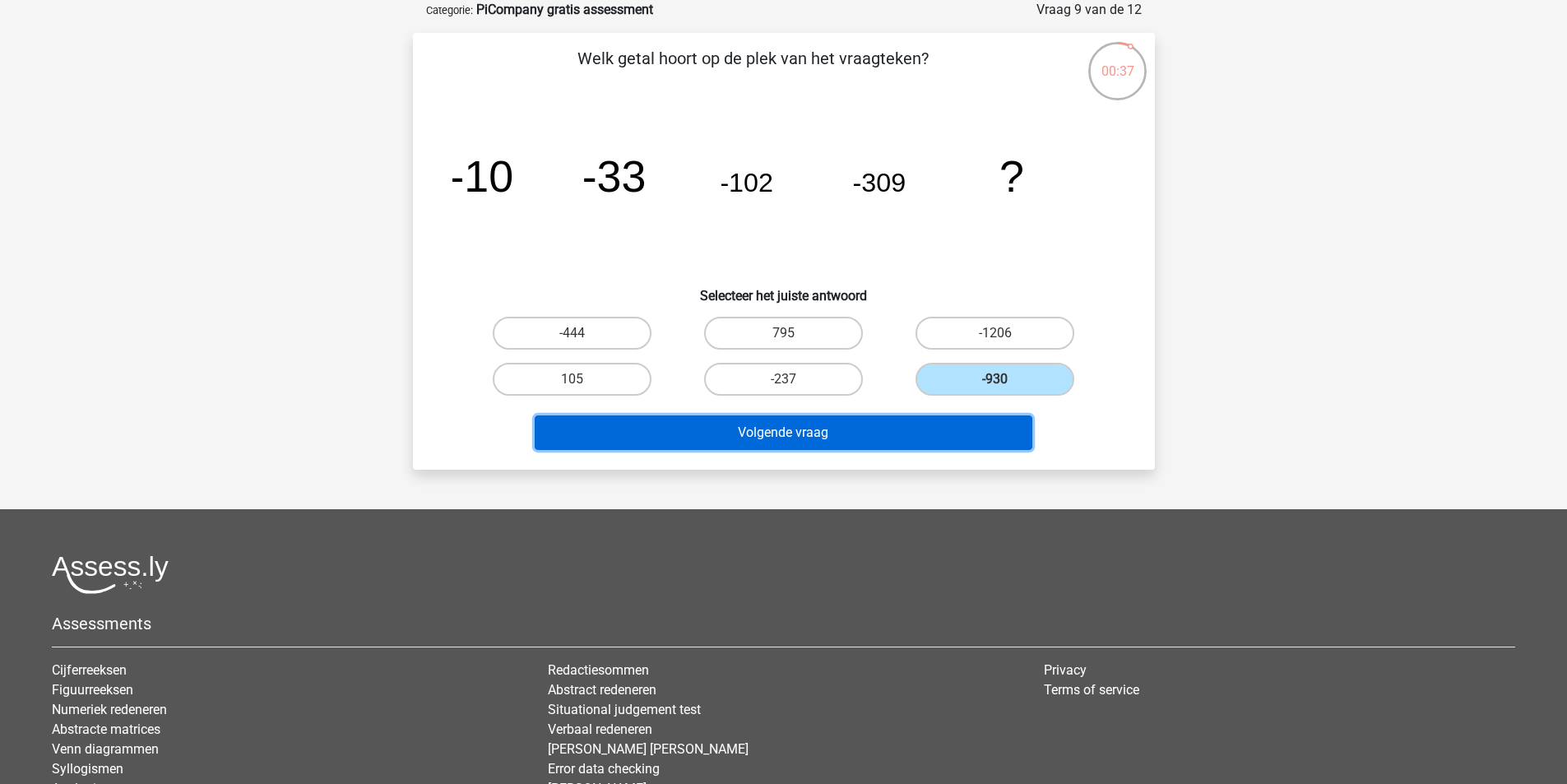
click at [882, 422] on button "Volgende vraag" at bounding box center [784, 432] width 498 height 35
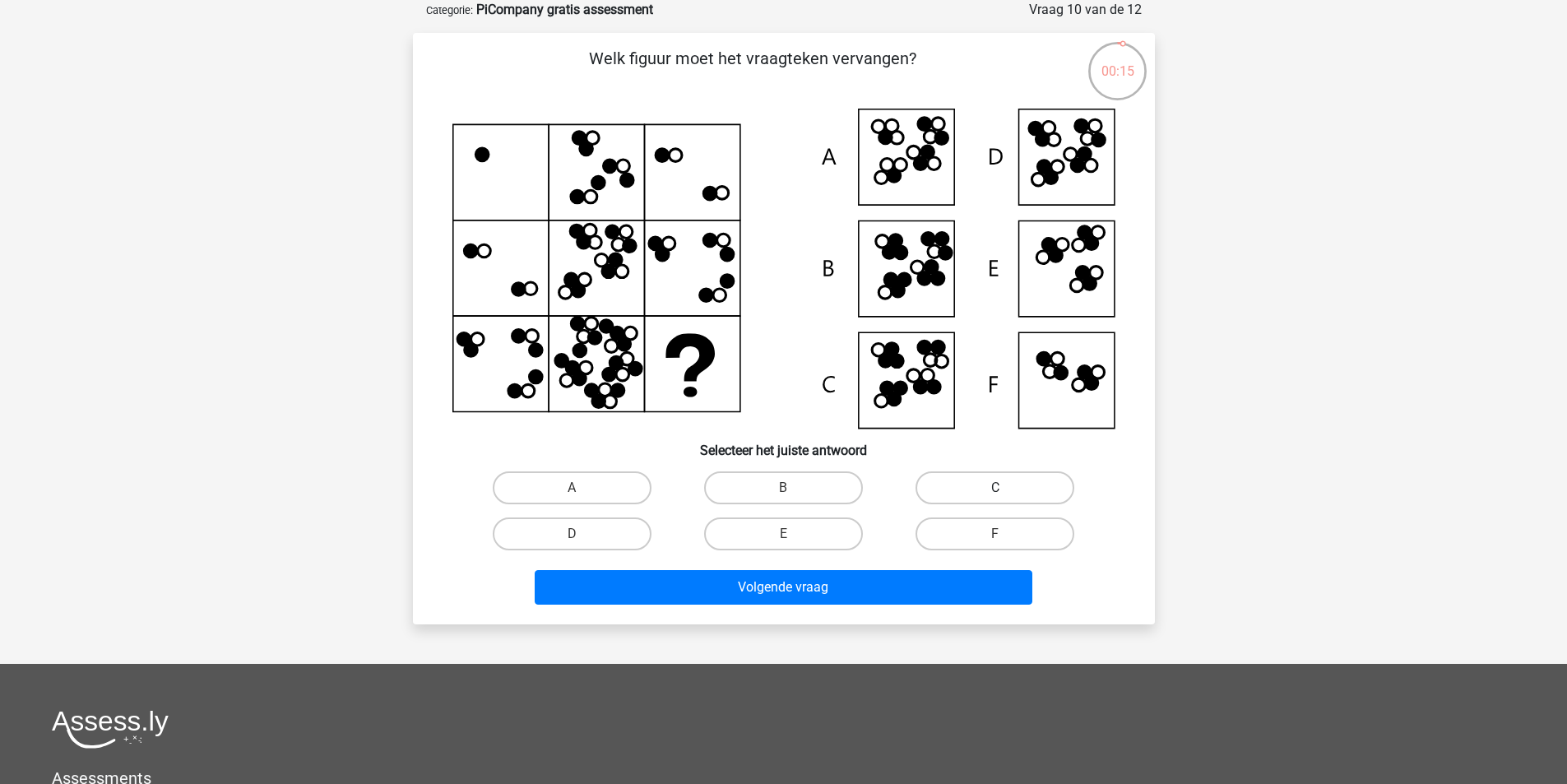
click at [972, 482] on label "C" at bounding box center [994, 488] width 159 height 33
click at [995, 488] on input "C" at bounding box center [1000, 492] width 10 height 10
radio input "true"
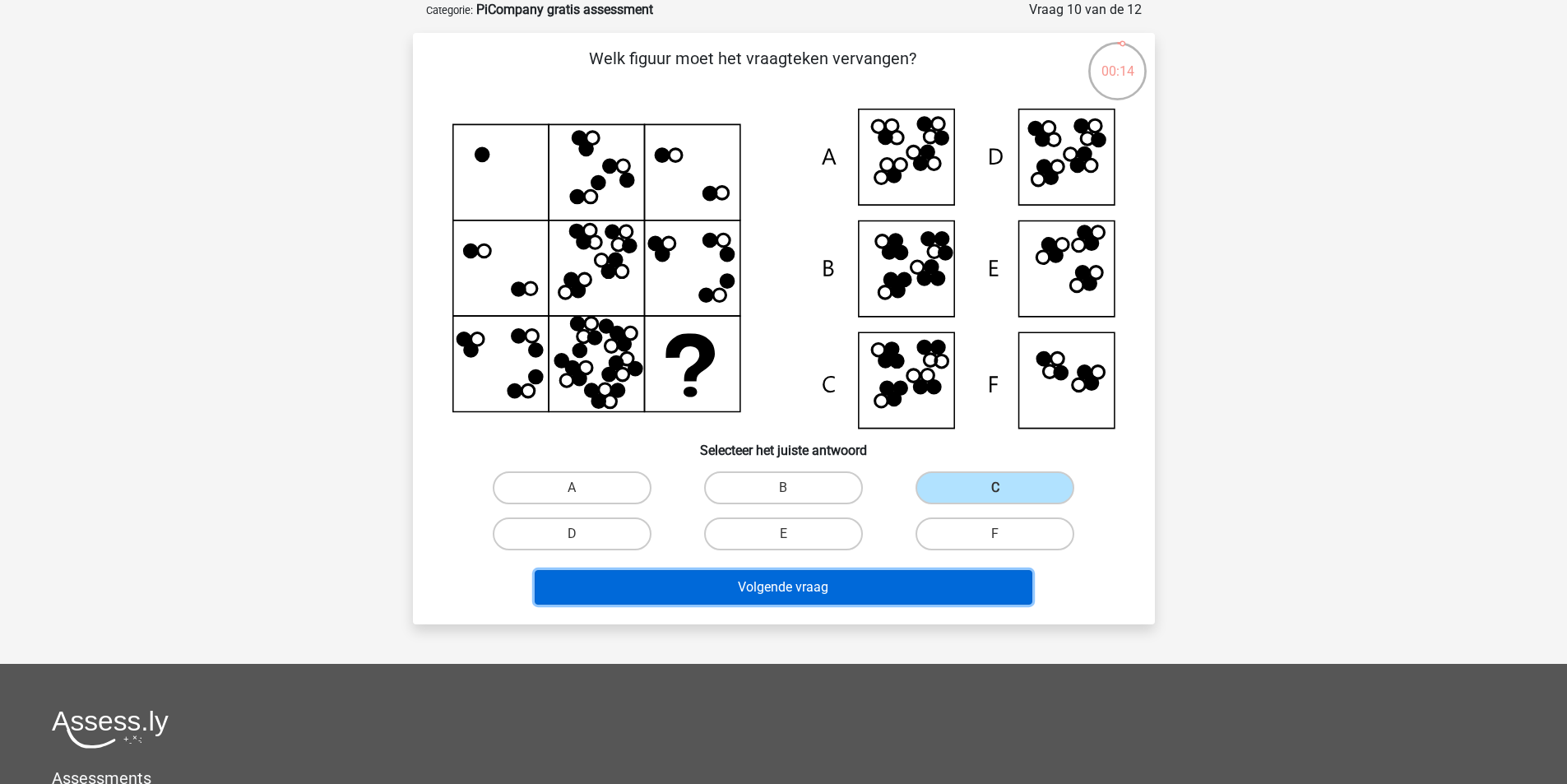
click at [830, 589] on button "Volgende vraag" at bounding box center [784, 586] width 498 height 35
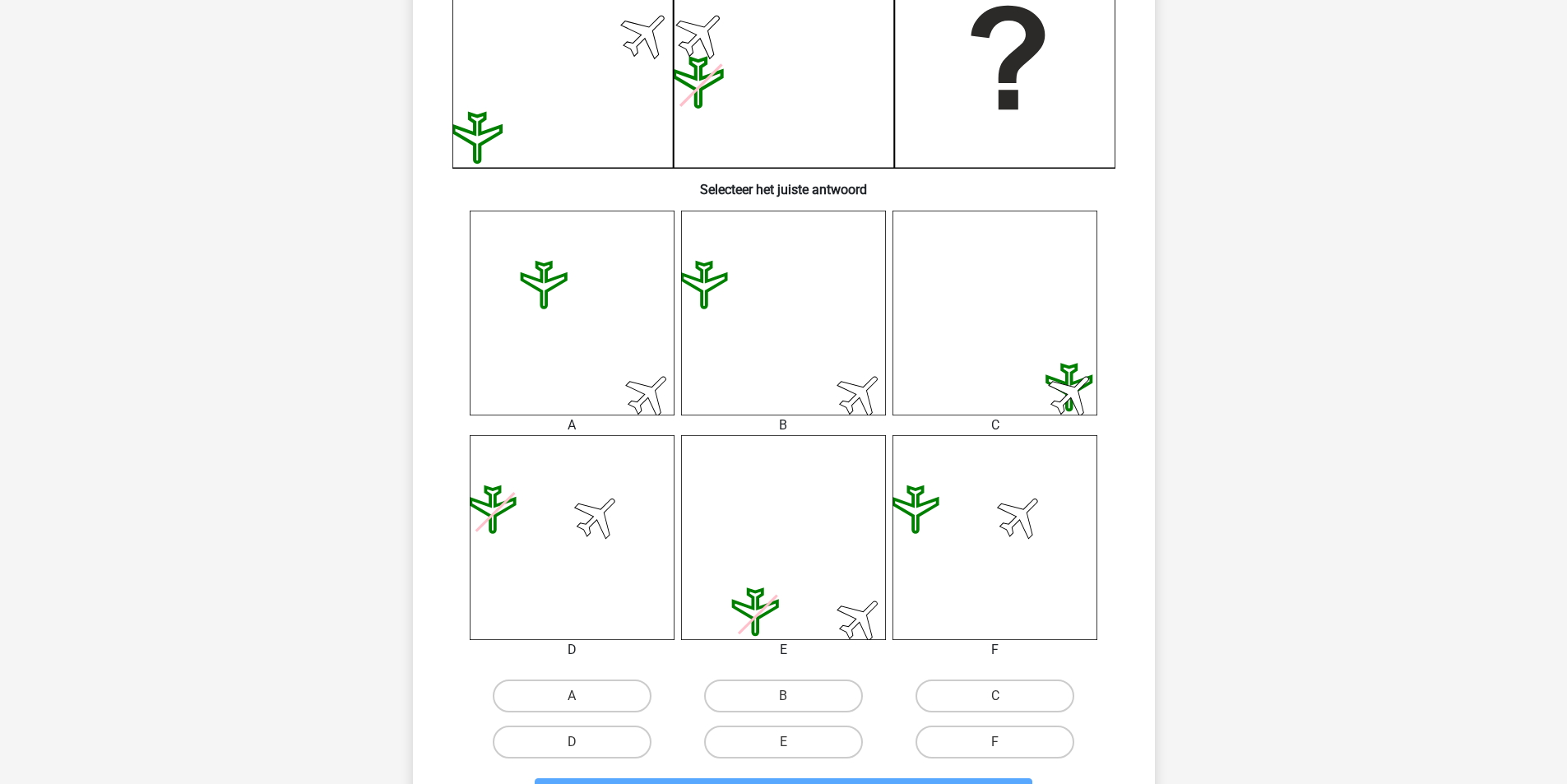
scroll to position [466, 0]
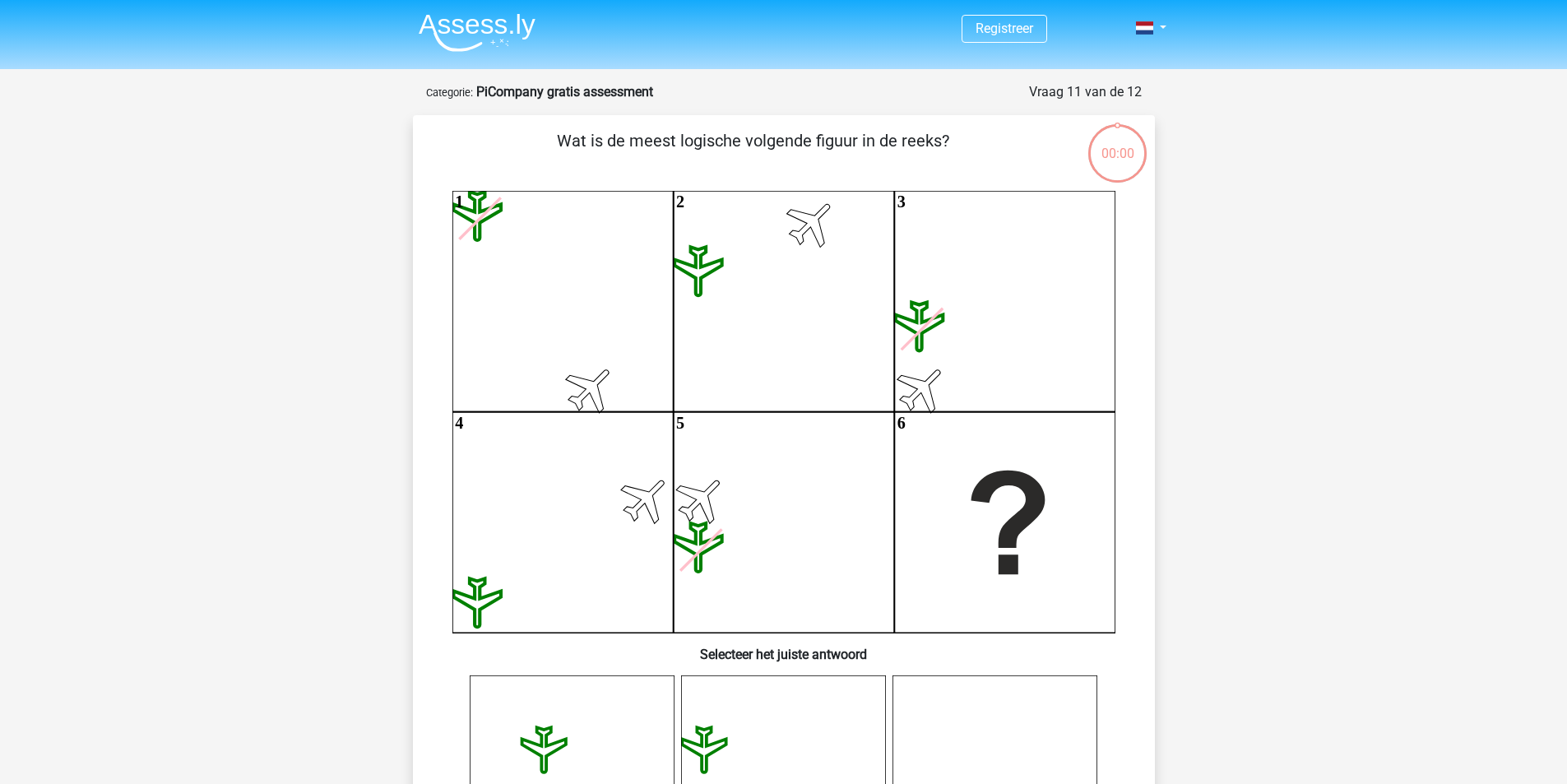
scroll to position [466, 0]
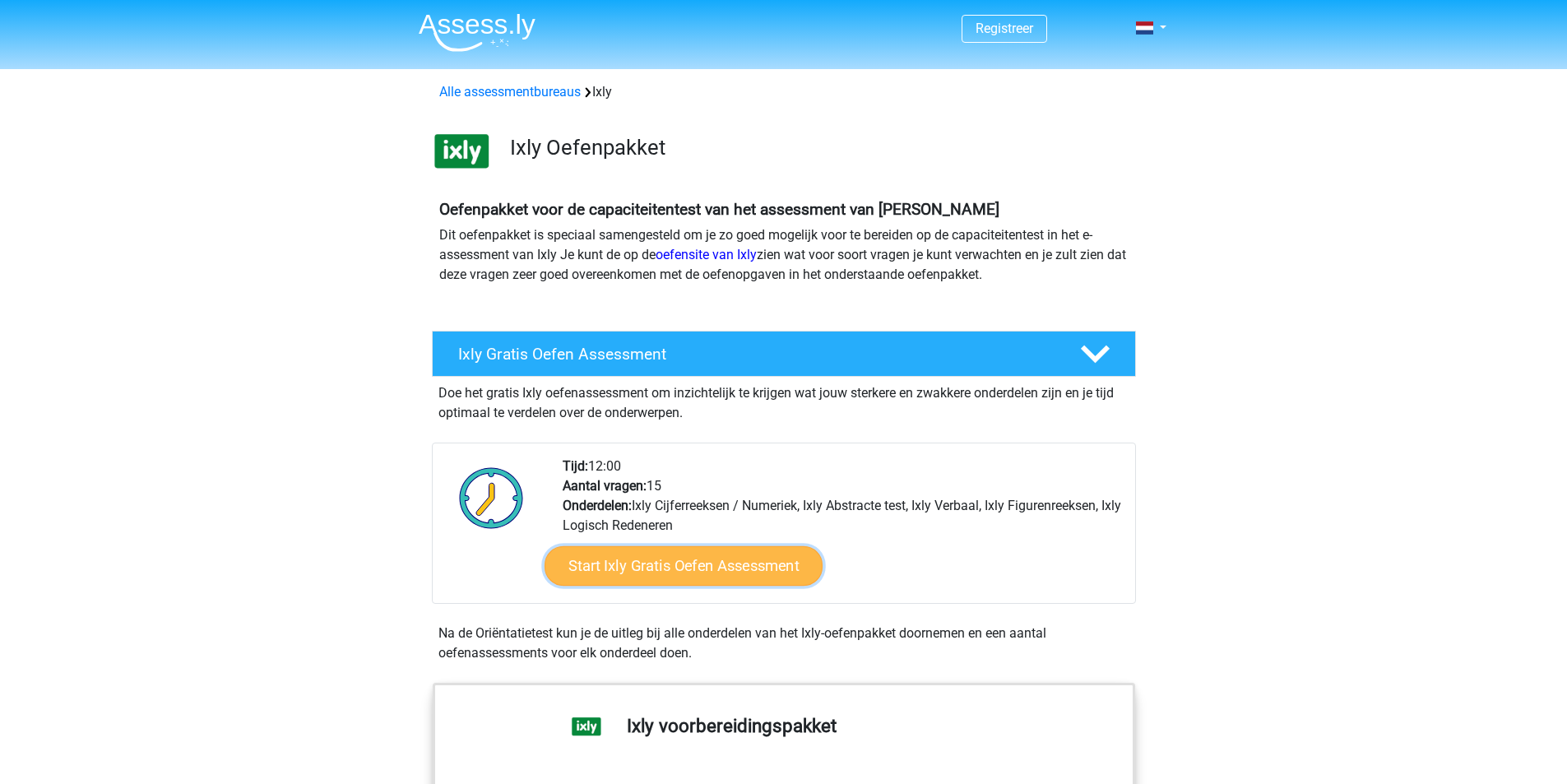
click at [661, 554] on link "Start Ixly Gratis Oefen Assessment" at bounding box center [682, 566] width 278 height 40
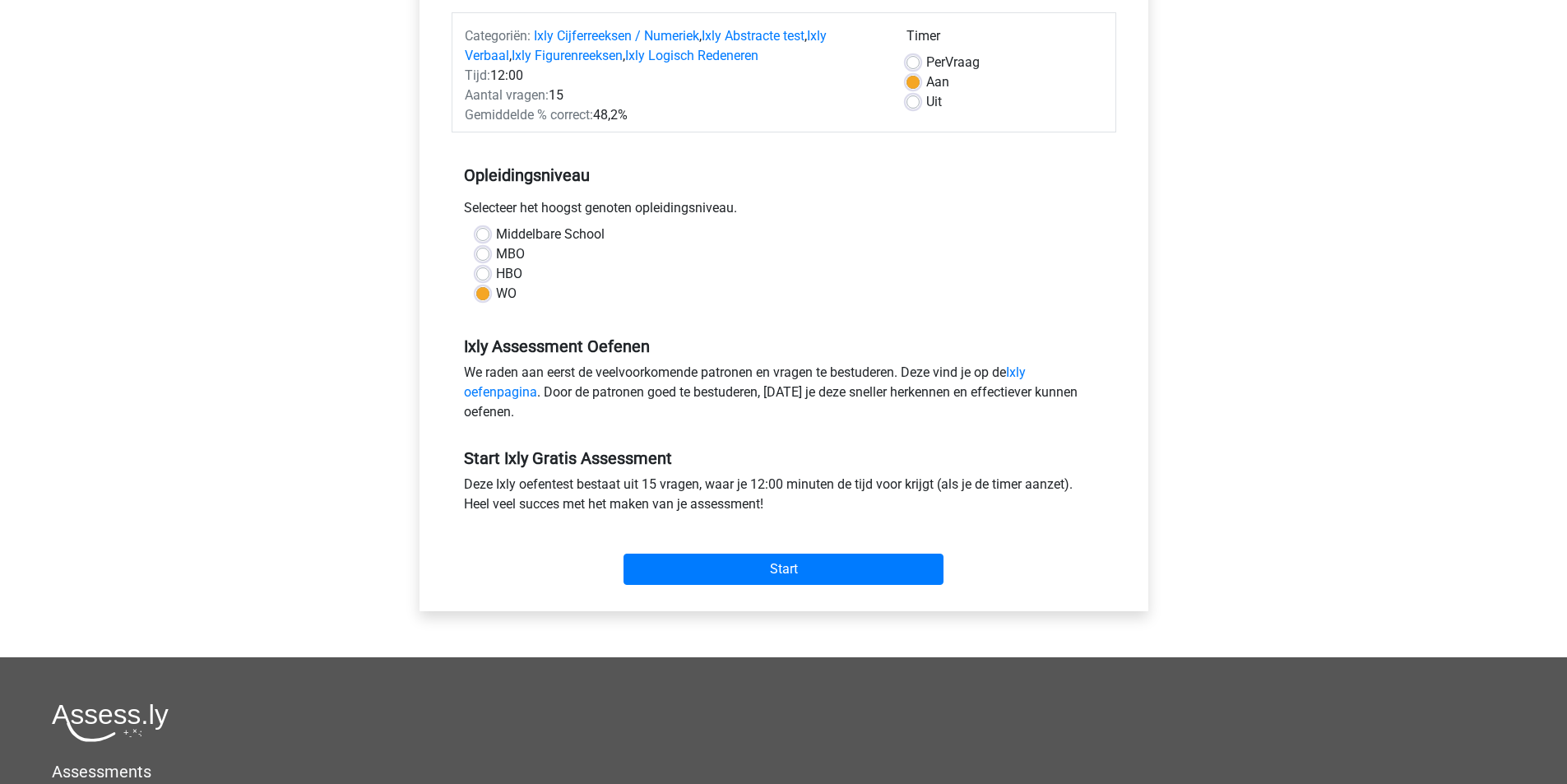
scroll to position [219, 0]
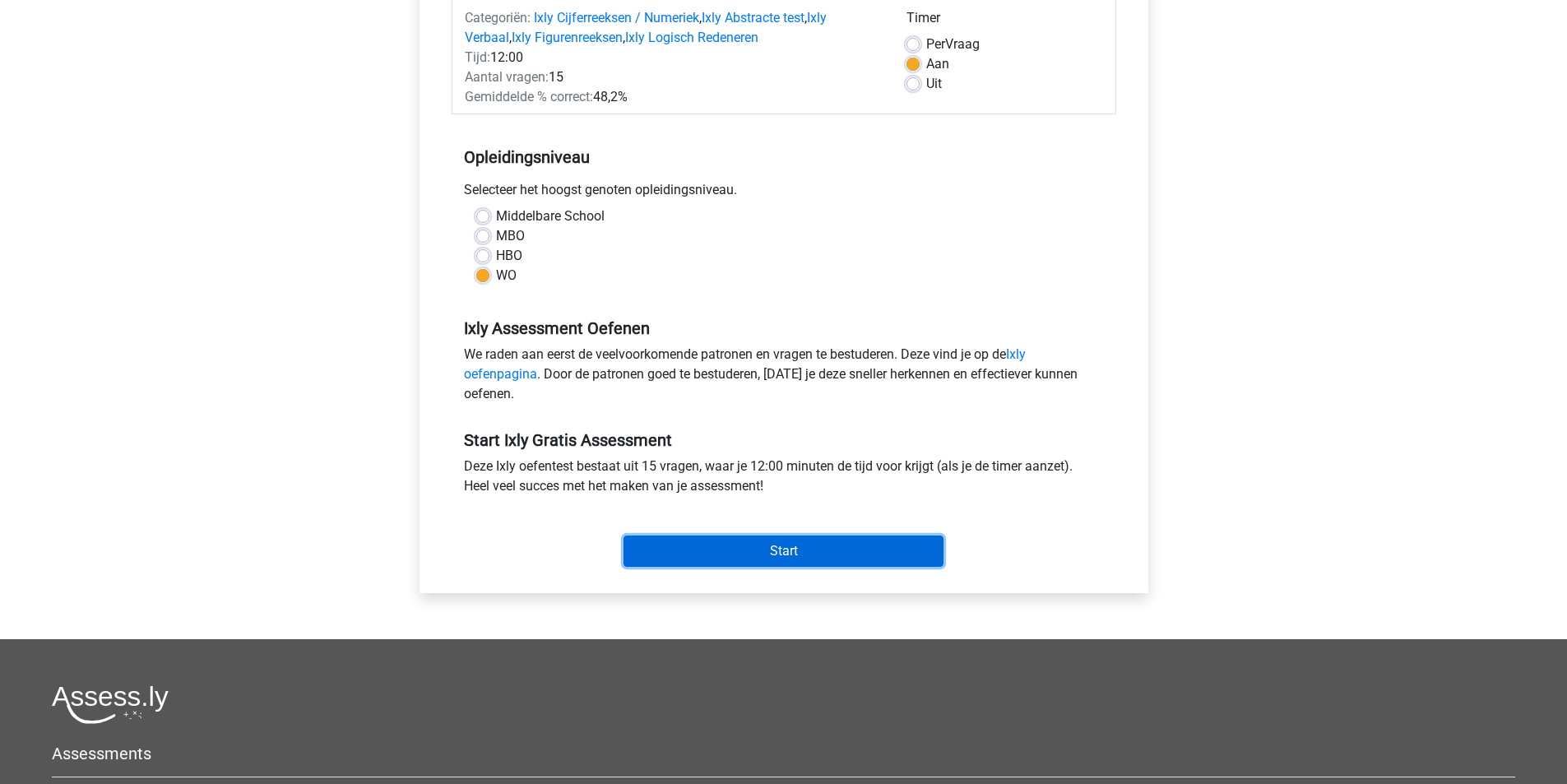
click at [784, 550] on input "Start" at bounding box center [784, 551] width 320 height 31
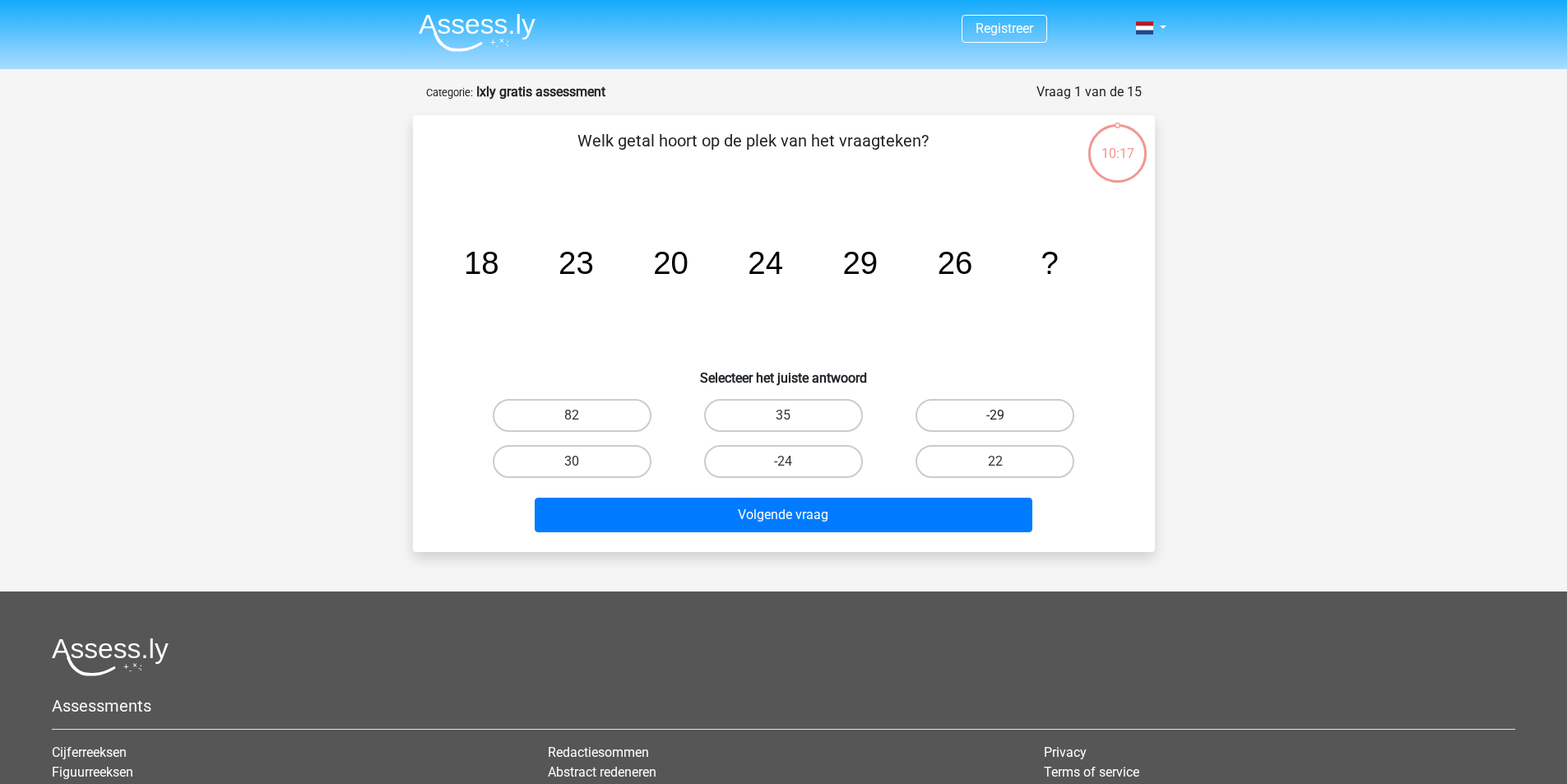
click at [976, 410] on label "-29" at bounding box center [994, 415] width 159 height 33
click at [995, 415] on input "-29" at bounding box center [1000, 420] width 10 height 10
radio input "true"
click at [606, 461] on label "30" at bounding box center [572, 461] width 159 height 33
click at [583, 461] on input "30" at bounding box center [576, 466] width 10 height 10
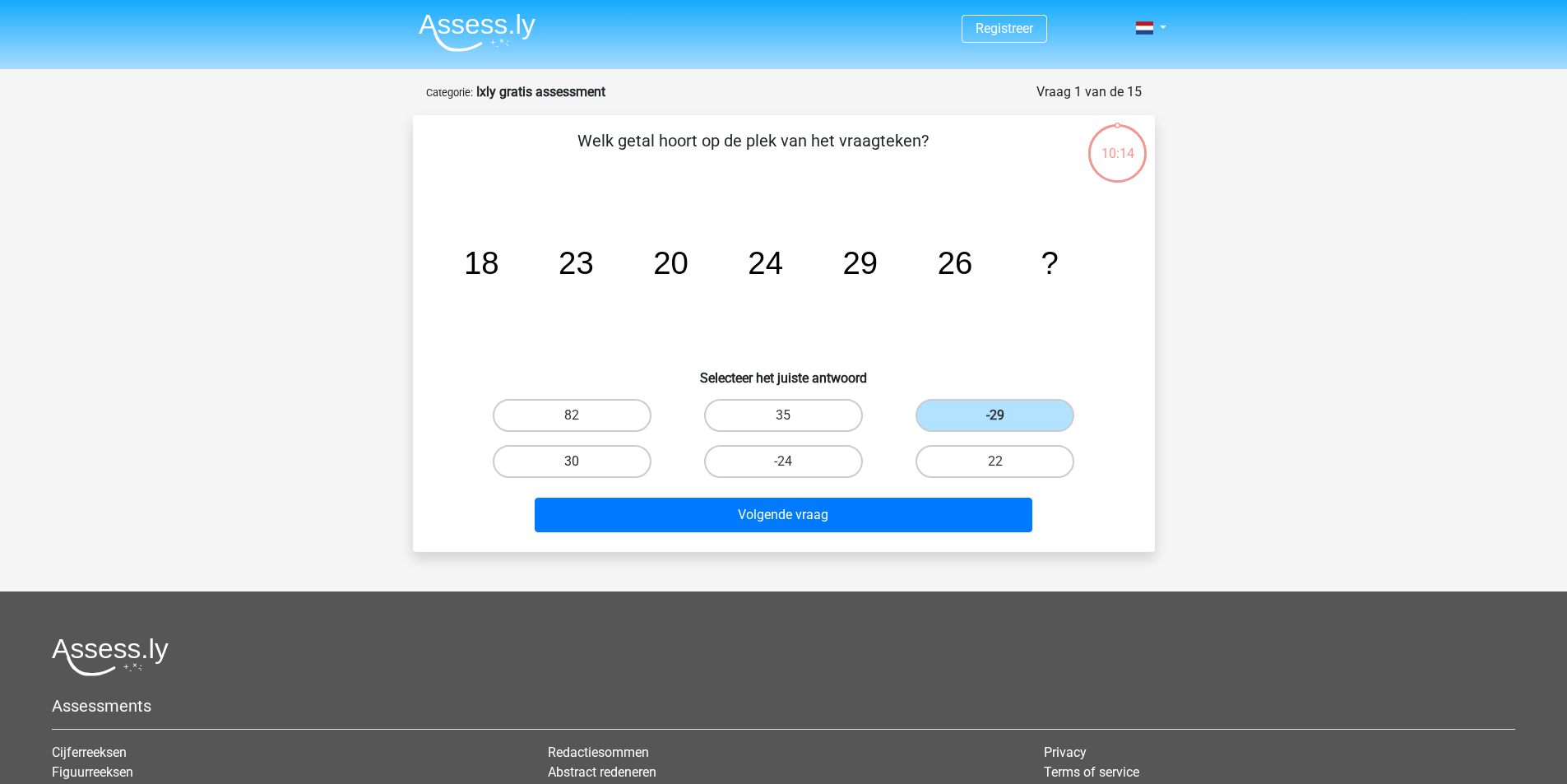
radio input "true"
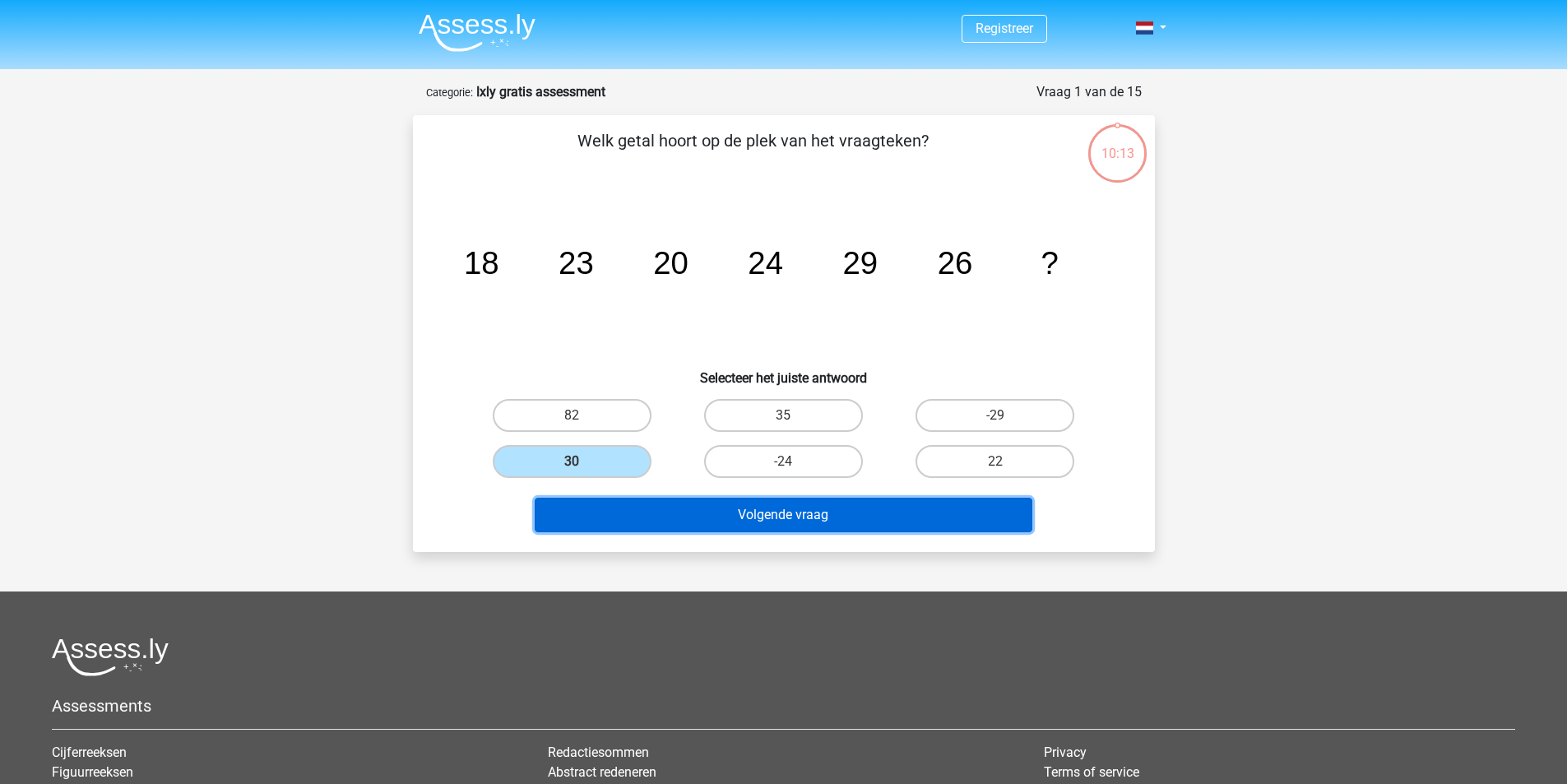
click at [729, 511] on button "Volgende vraag" at bounding box center [784, 515] width 498 height 35
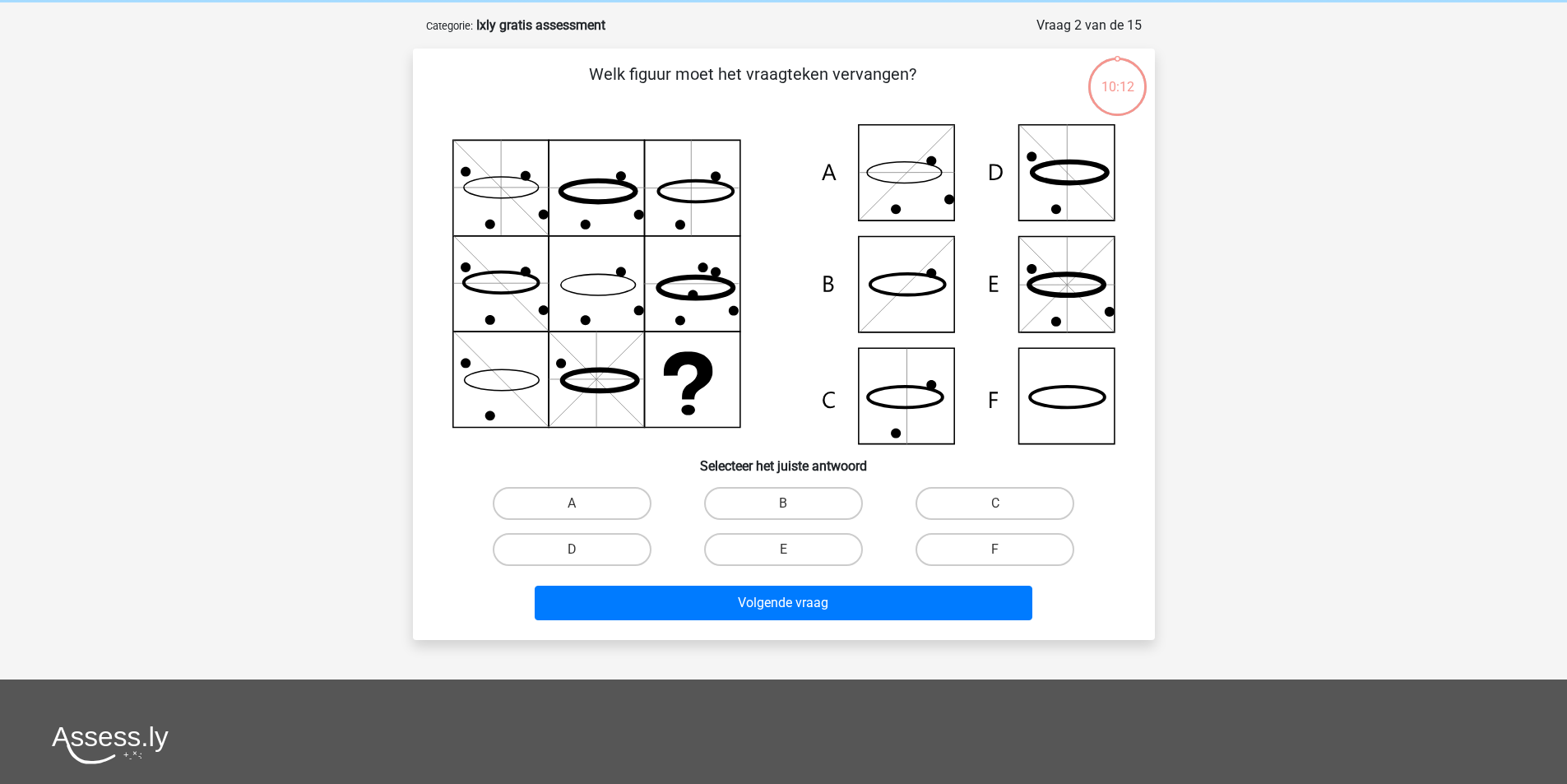
scroll to position [82, 0]
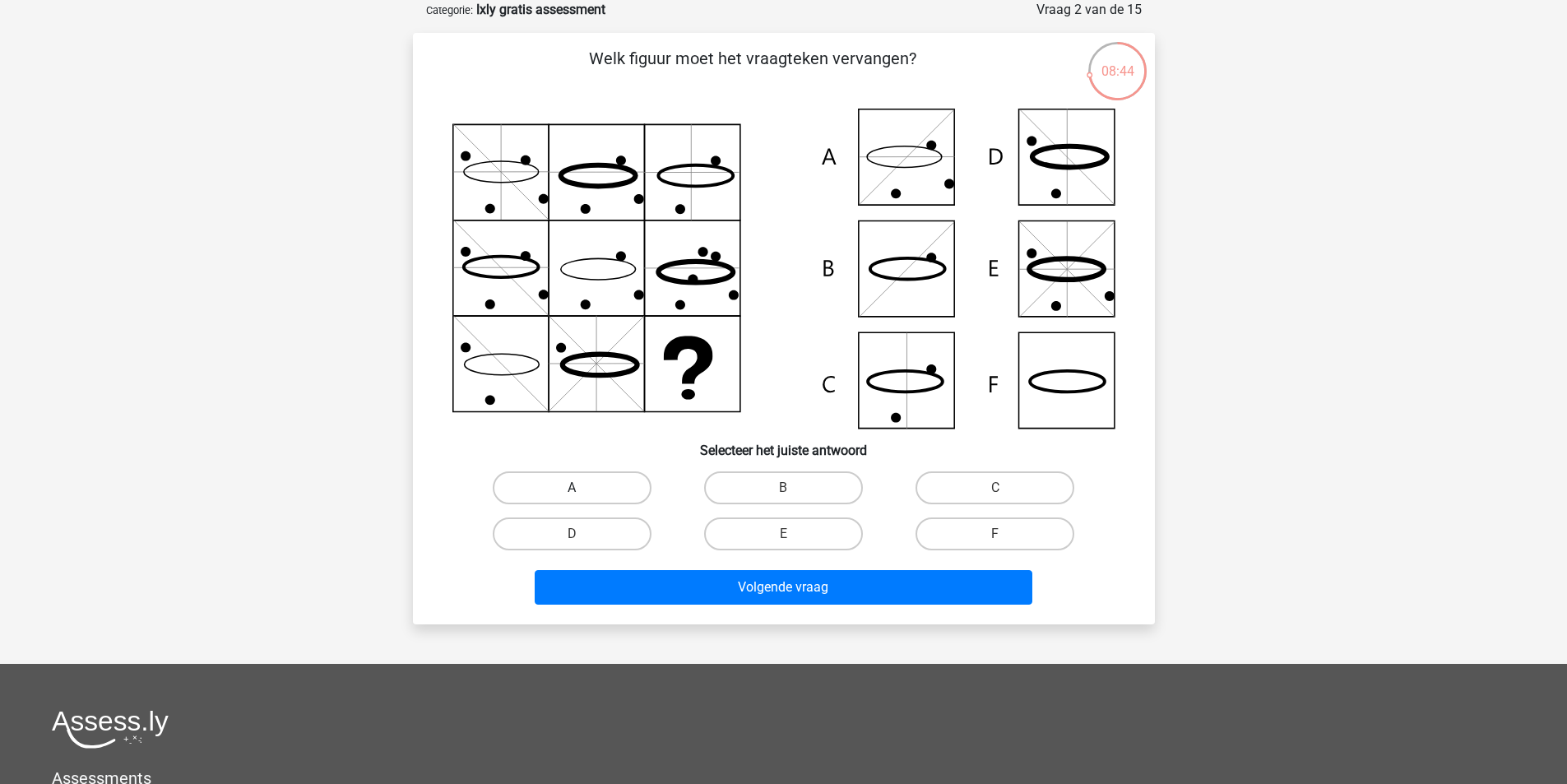
click at [622, 483] on label "A" at bounding box center [572, 488] width 159 height 33
click at [583, 488] on input "A" at bounding box center [576, 492] width 10 height 10
radio input "true"
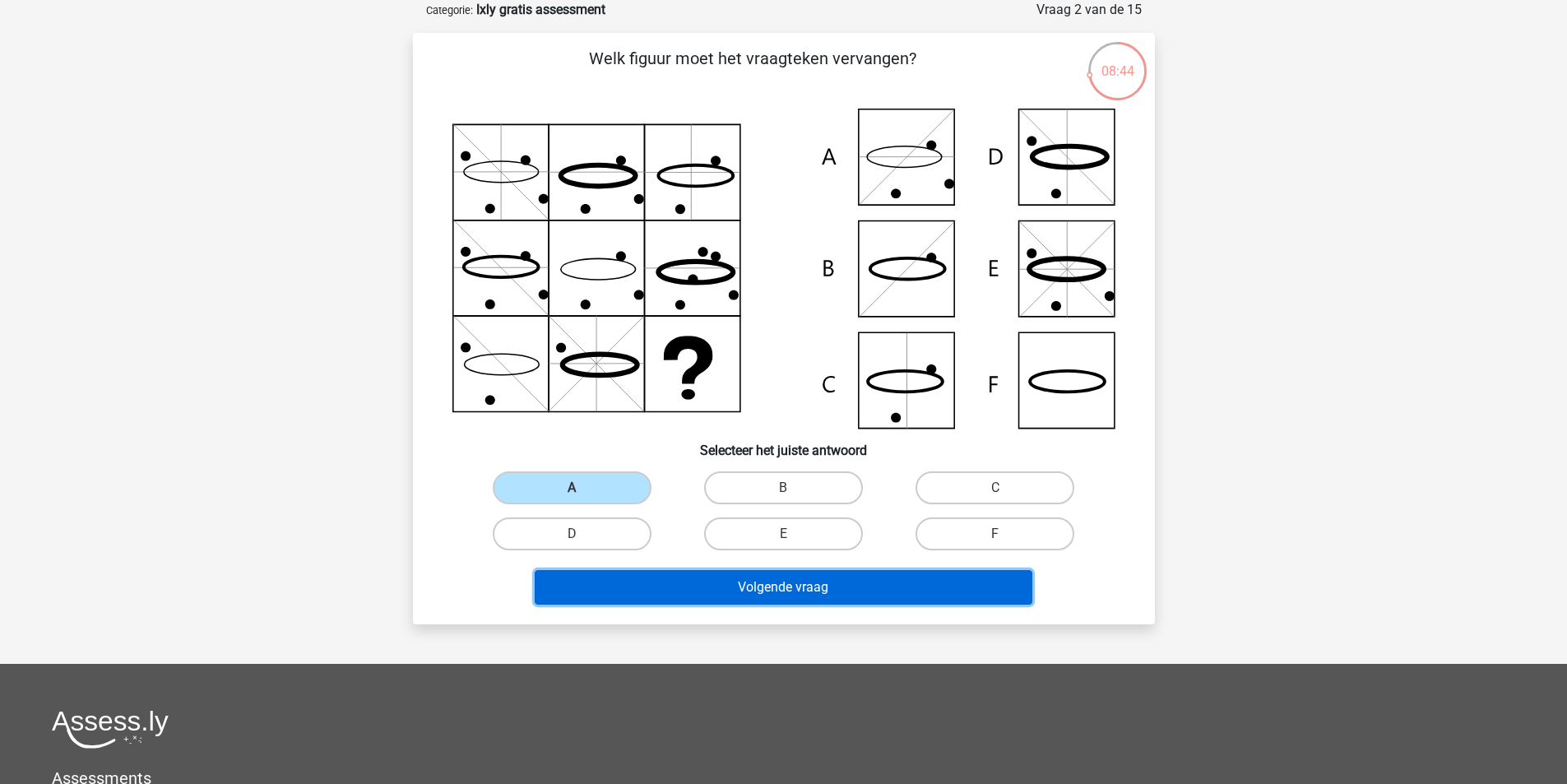
click at [670, 577] on button "Volgende vraag" at bounding box center [784, 586] width 498 height 35
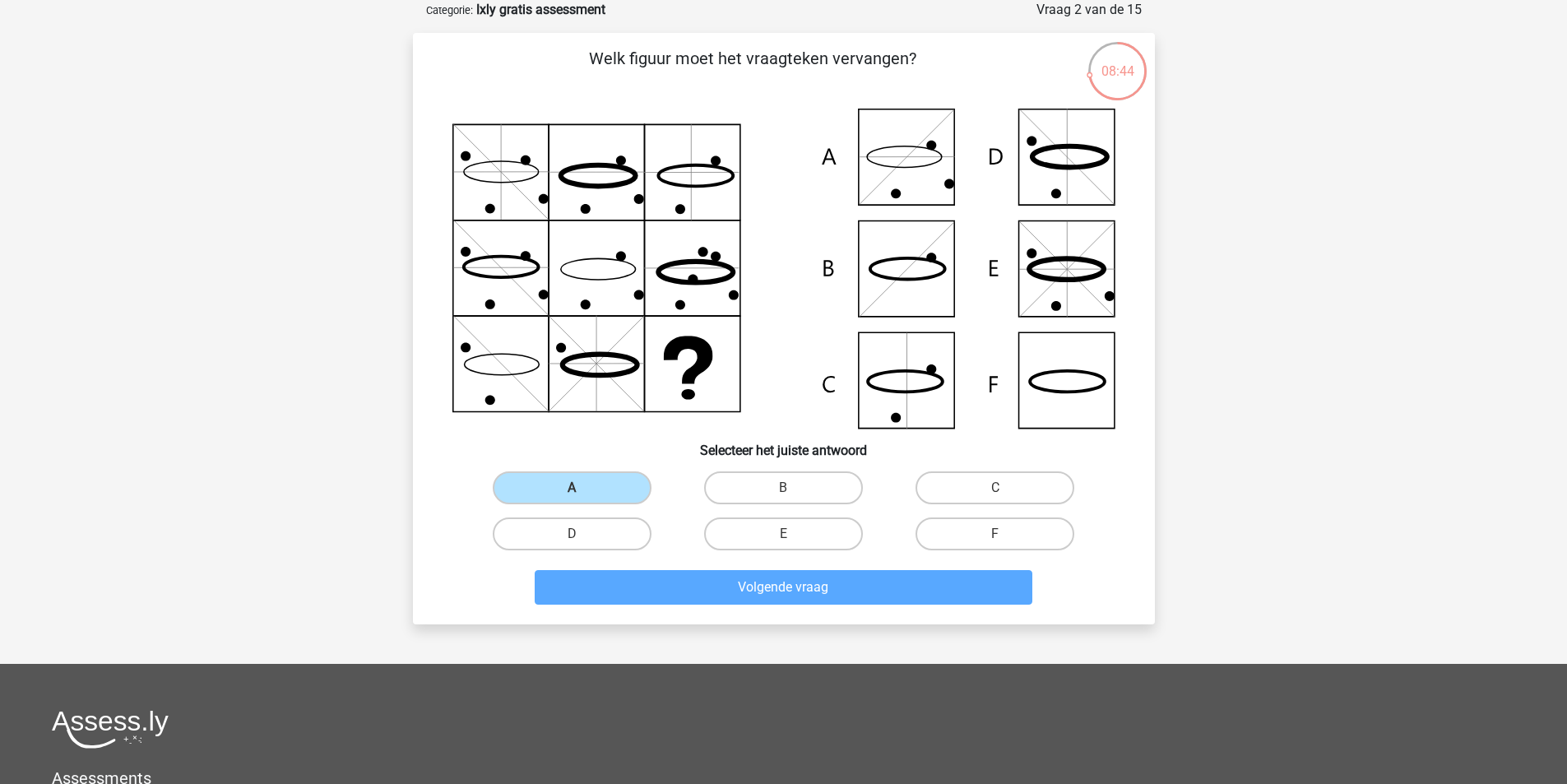
scroll to position [75, 0]
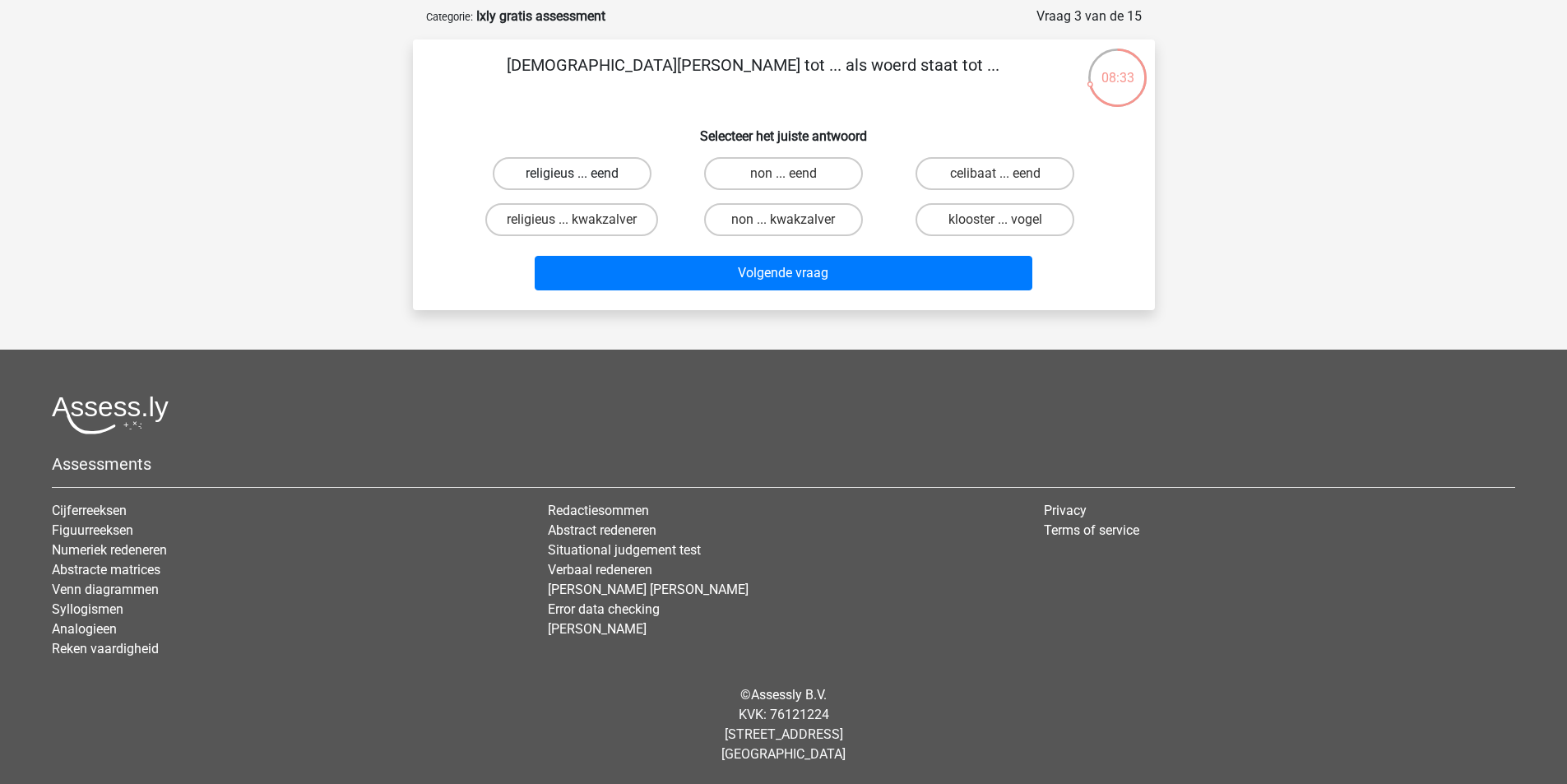
click at [622, 172] on label "religieus ... eend" at bounding box center [572, 173] width 159 height 33
click at [583, 173] on input "religieus ... eend" at bounding box center [576, 178] width 10 height 10
radio input "true"
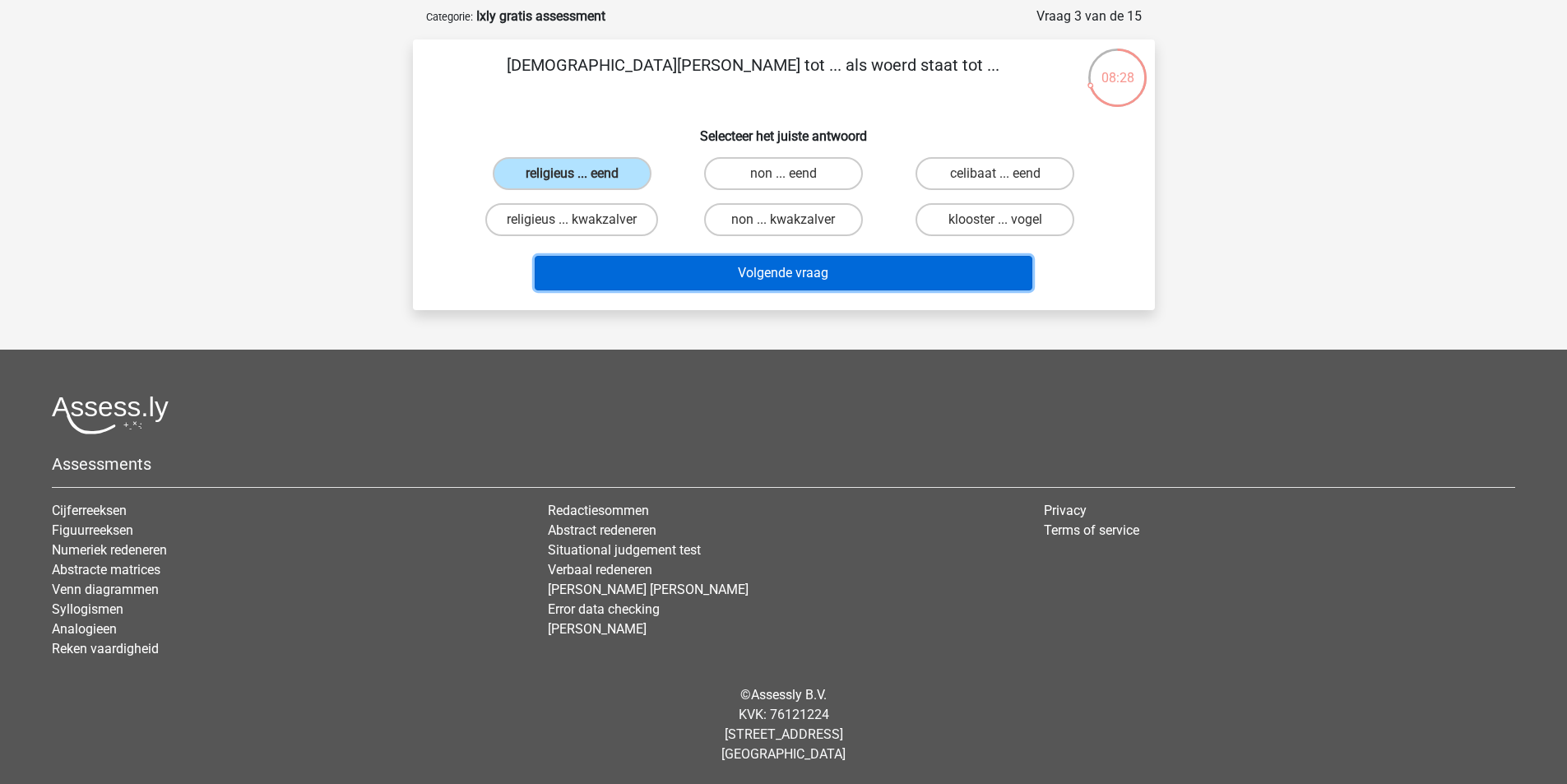
click at [719, 270] on button "Volgende vraag" at bounding box center [784, 273] width 498 height 35
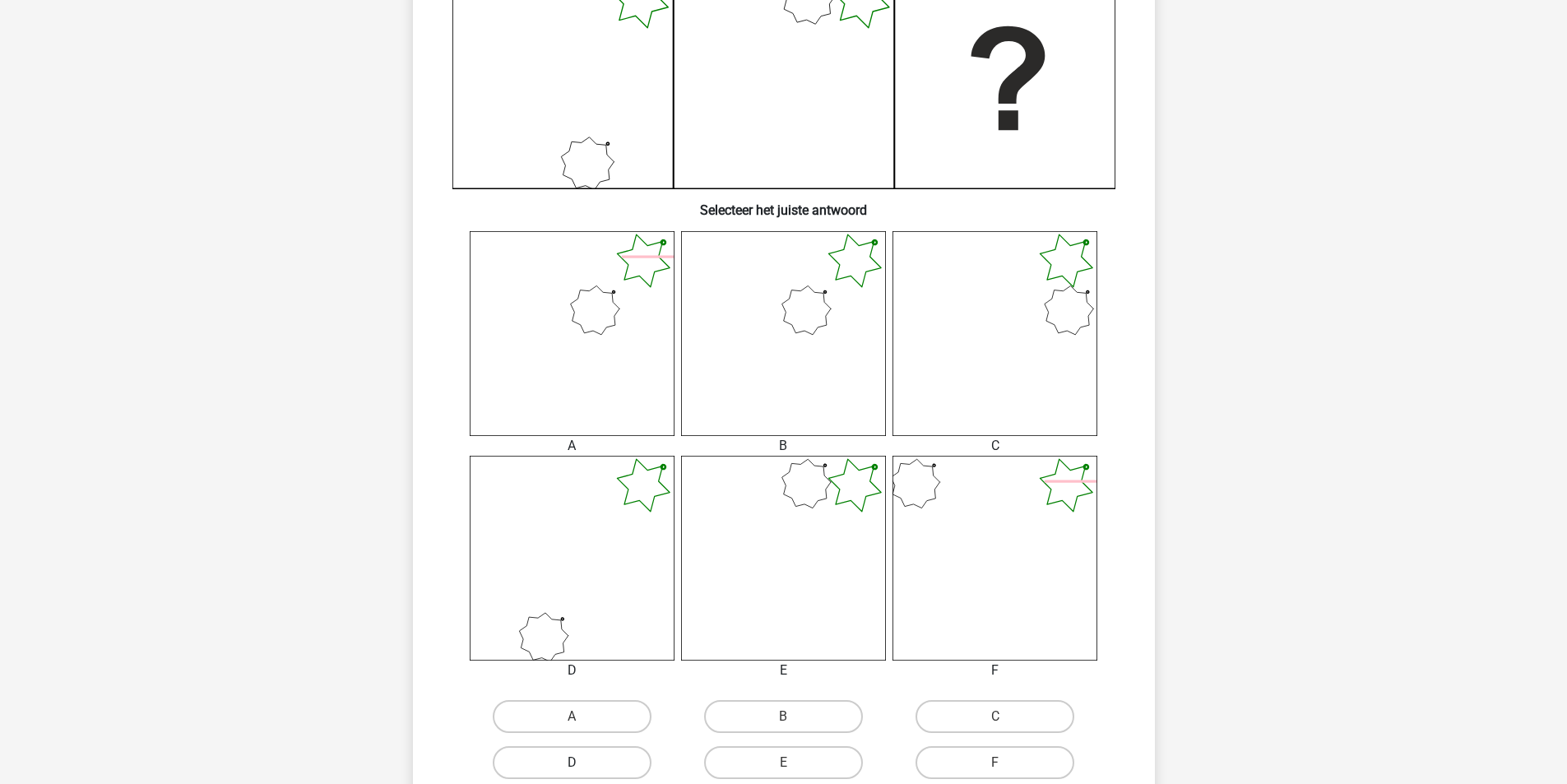
scroll to position [603, 0]
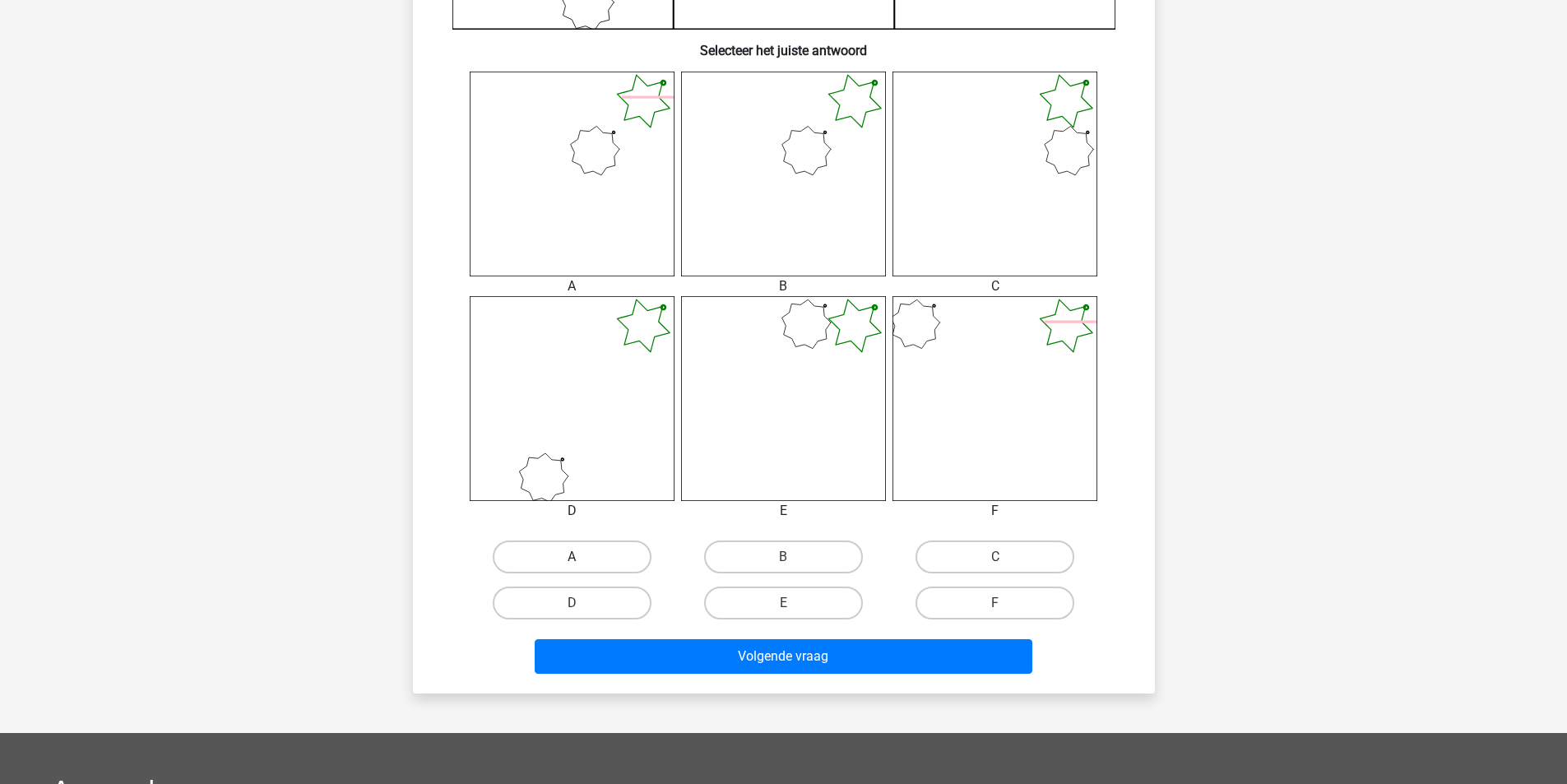
click at [588, 553] on label "A" at bounding box center [572, 556] width 159 height 33
click at [583, 556] on input "A" at bounding box center [576, 561] width 10 height 10
radio input "true"
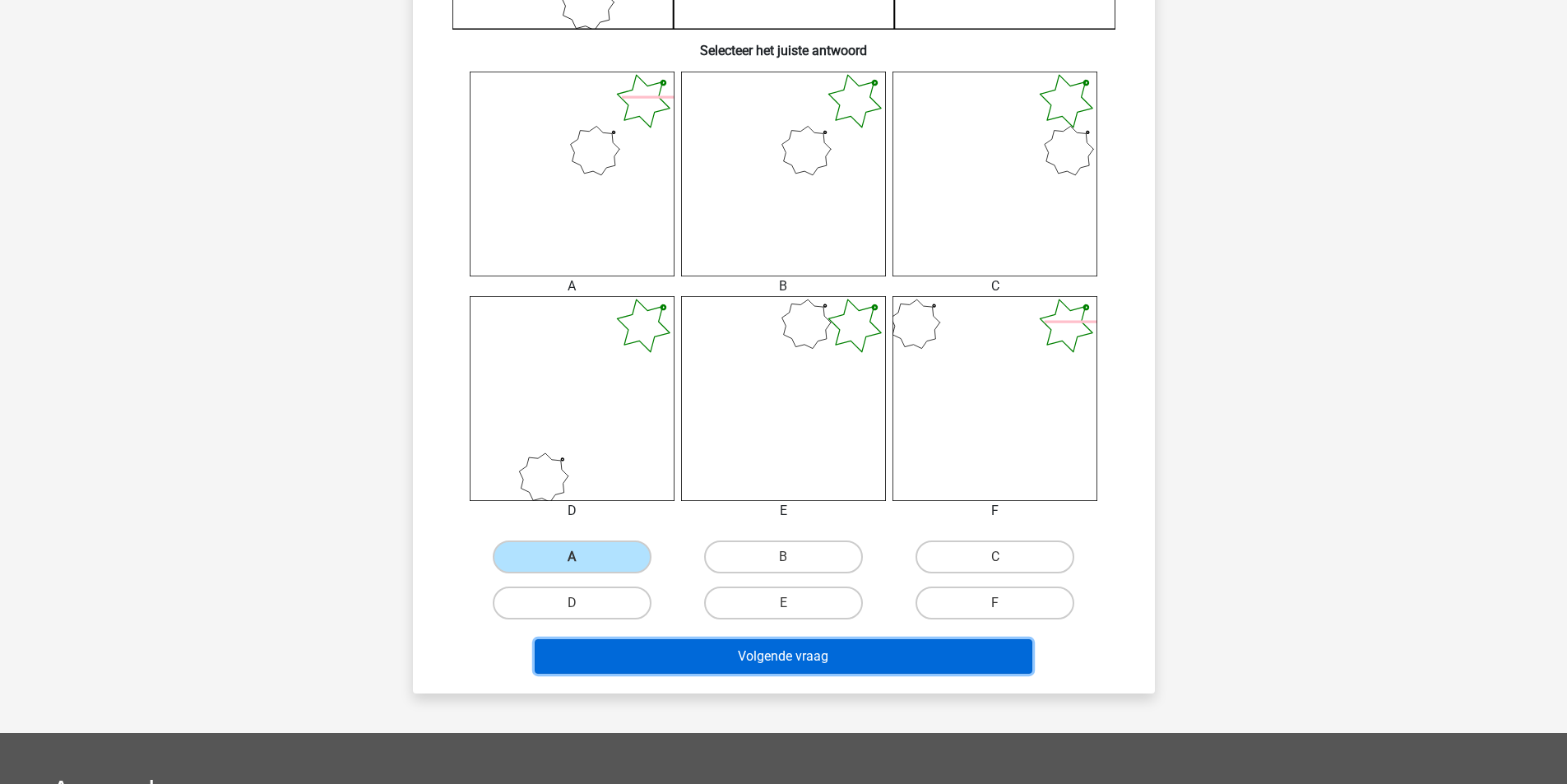
click at [702, 653] on button "Volgende vraag" at bounding box center [784, 656] width 498 height 35
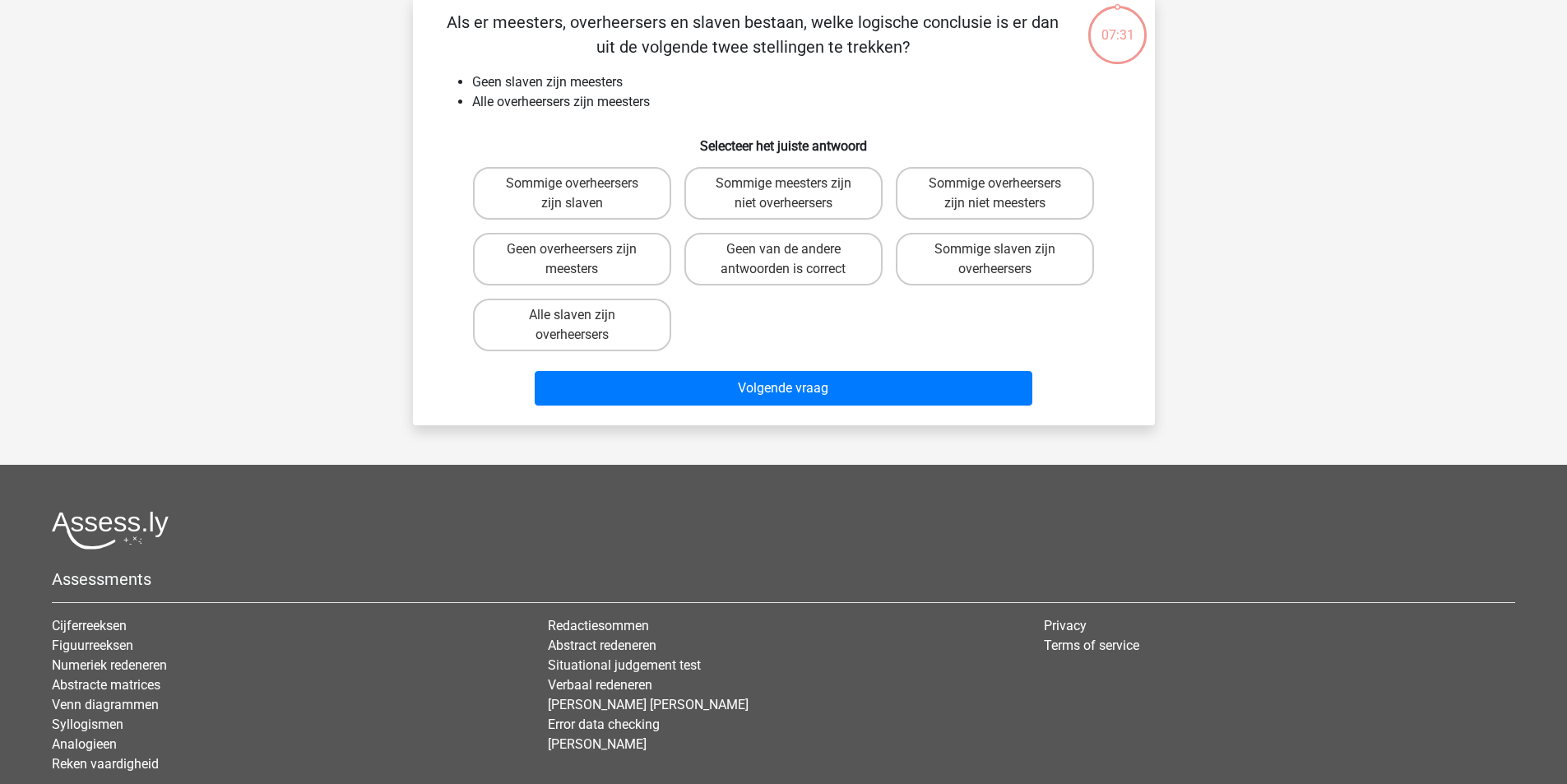
scroll to position [82, 0]
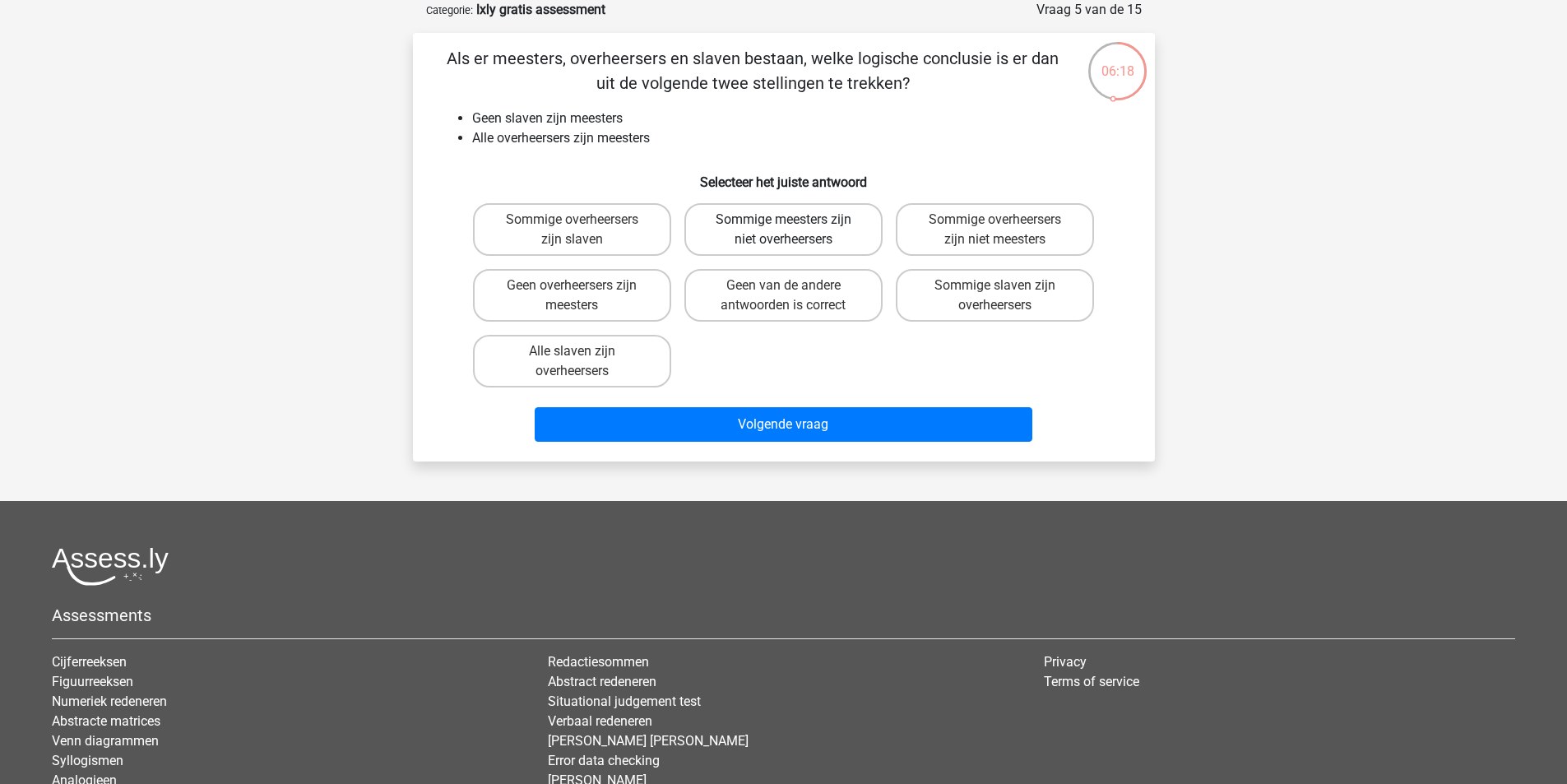
click at [778, 229] on label "Sommige meesters zijn niet overheersers" at bounding box center [784, 230] width 199 height 53
click at [784, 229] on input "Sommige meesters zijn niet overheersers" at bounding box center [788, 224] width 10 height 10
radio input "true"
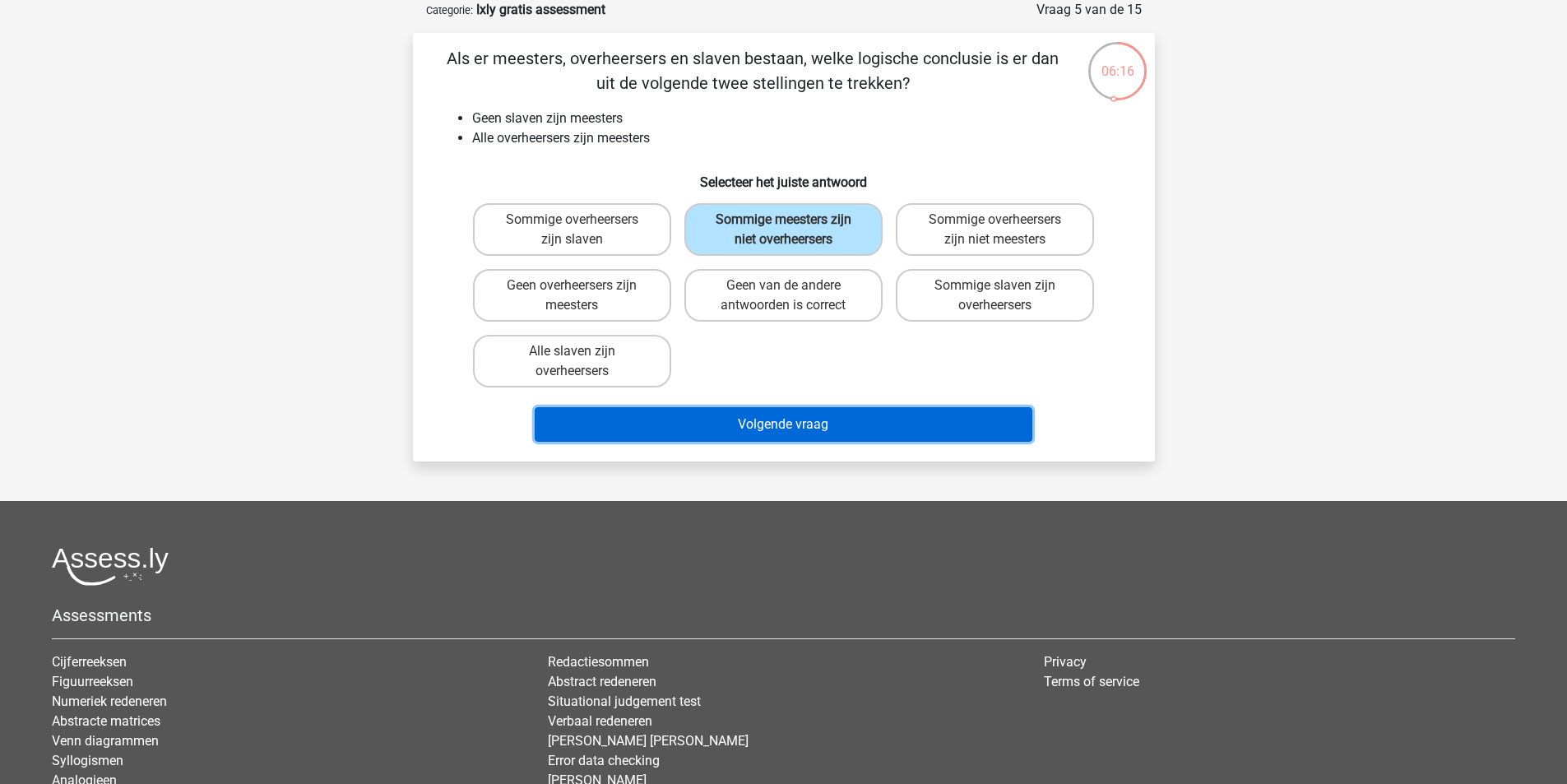
click at [780, 428] on button "Volgende vraag" at bounding box center [784, 424] width 498 height 35
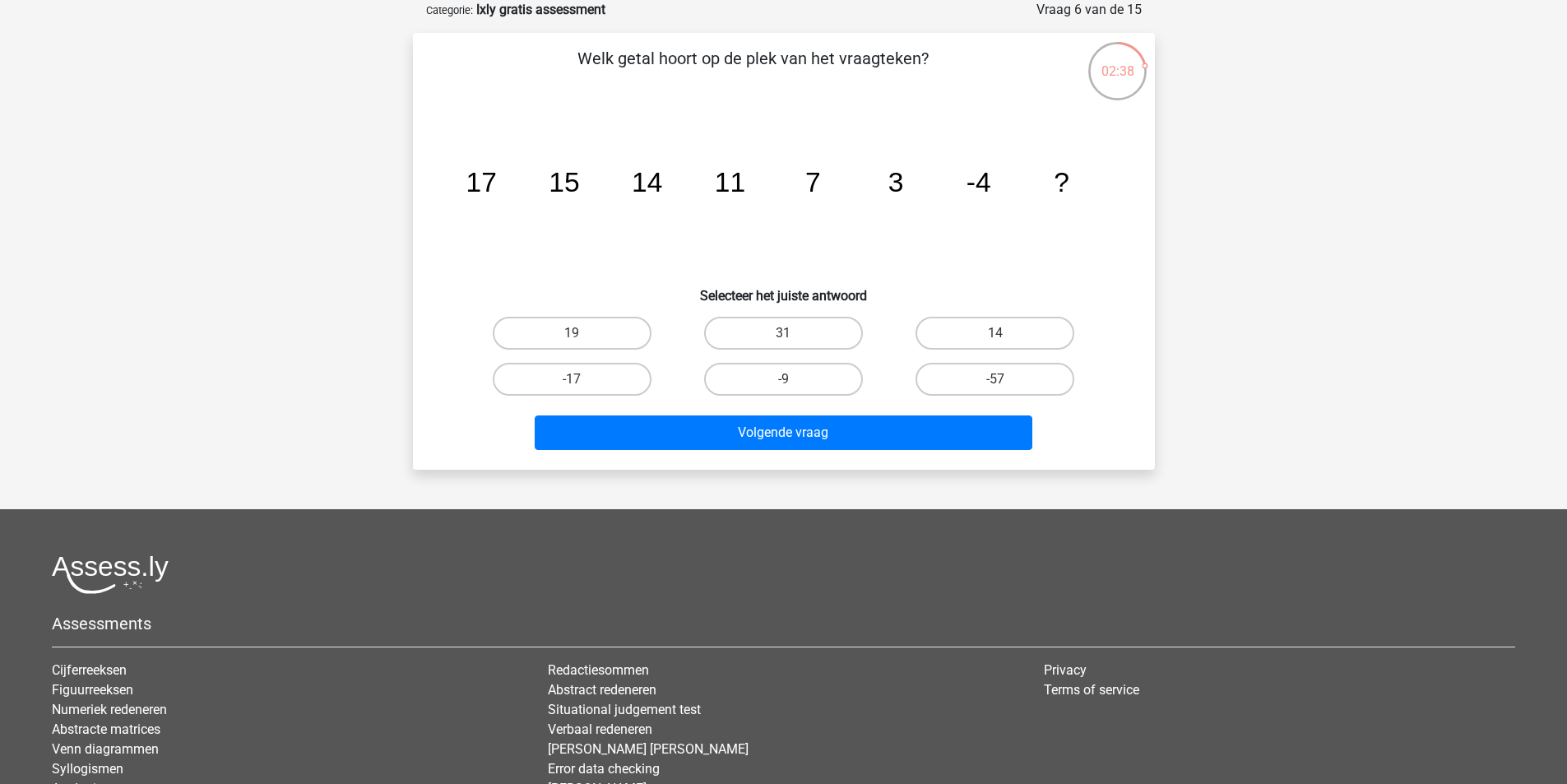
drag, startPoint x: 755, startPoint y: 382, endPoint x: 755, endPoint y: 400, distance: 18.0
click at [756, 382] on label "-9" at bounding box center [784, 378] width 159 height 33
click at [784, 382] on input "-9" at bounding box center [788, 384] width 10 height 10
radio input "true"
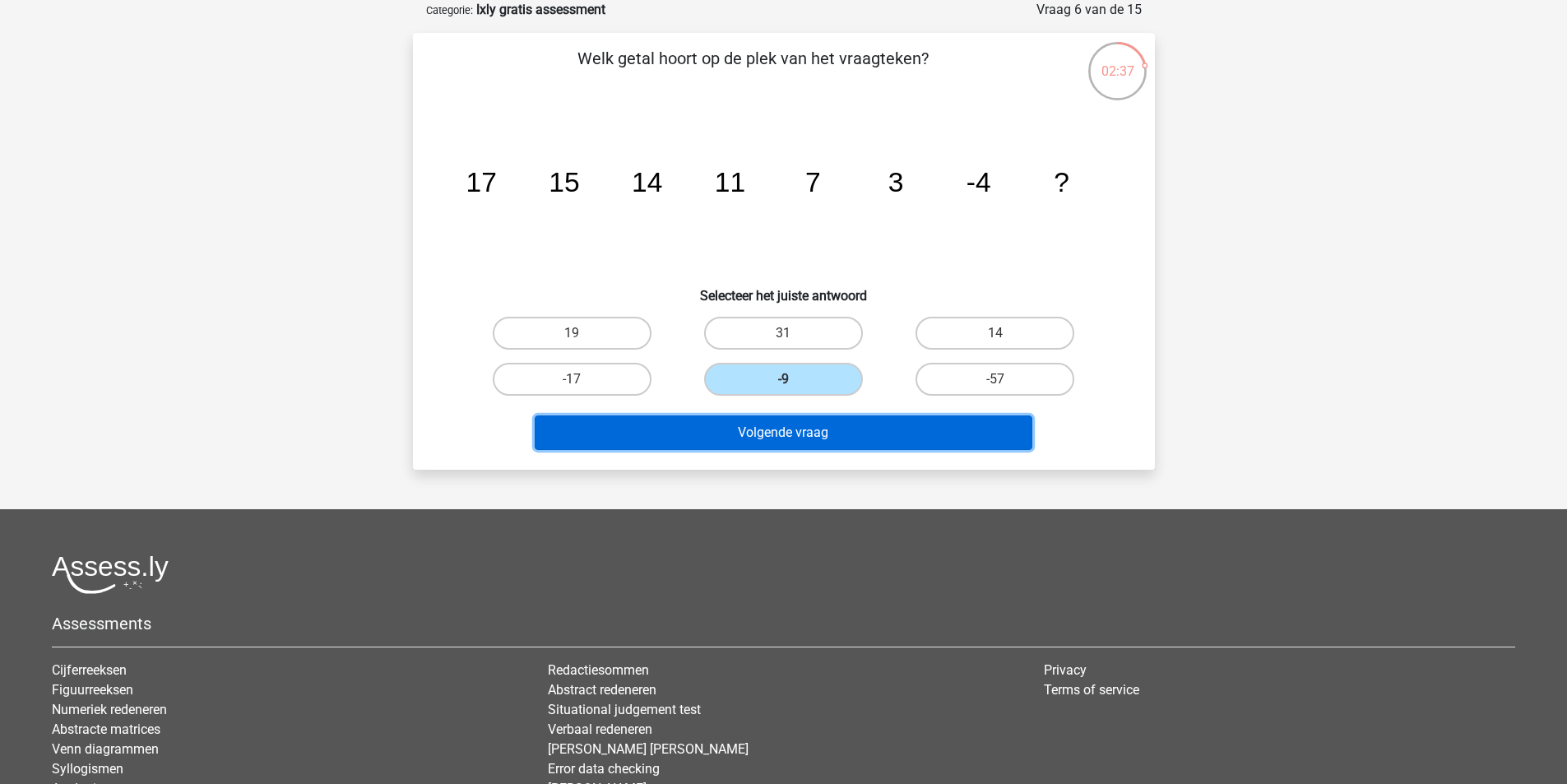
click at [761, 429] on button "Volgende vraag" at bounding box center [784, 432] width 498 height 35
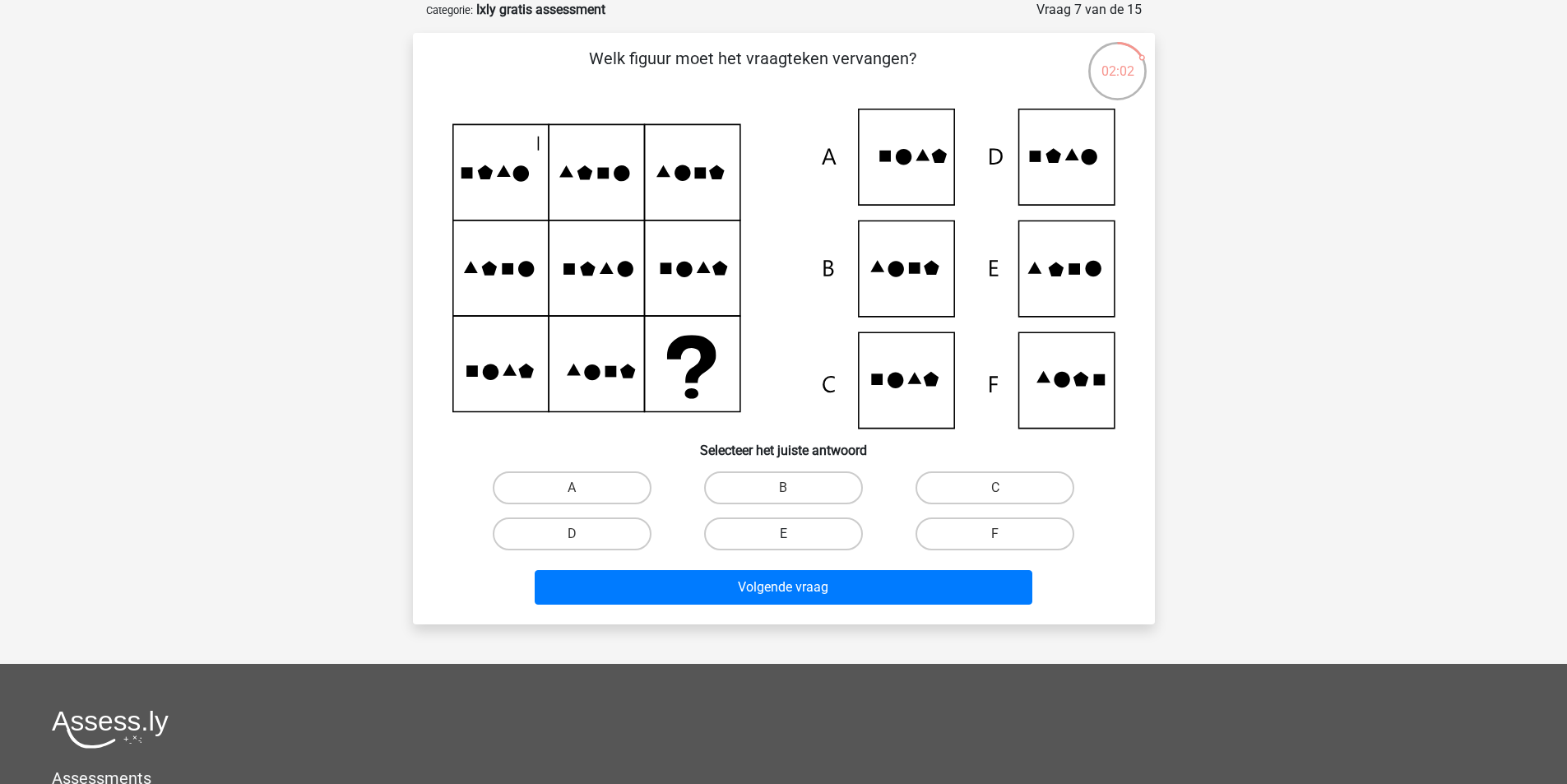
click at [799, 530] on label "E" at bounding box center [784, 534] width 159 height 33
click at [794, 534] on input "E" at bounding box center [788, 538] width 10 height 10
radio input "true"
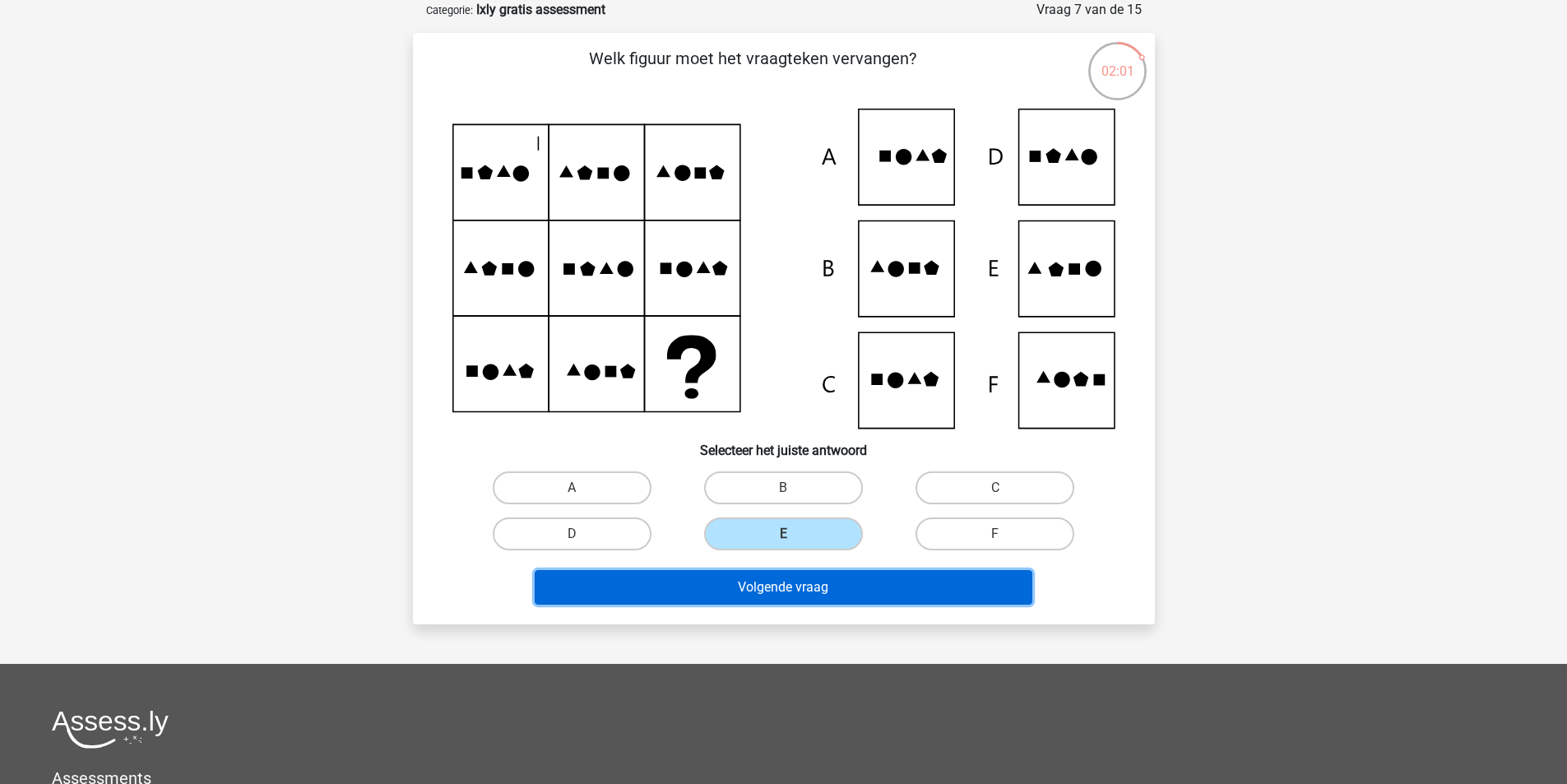
click at [788, 590] on button "Volgende vraag" at bounding box center [784, 586] width 498 height 35
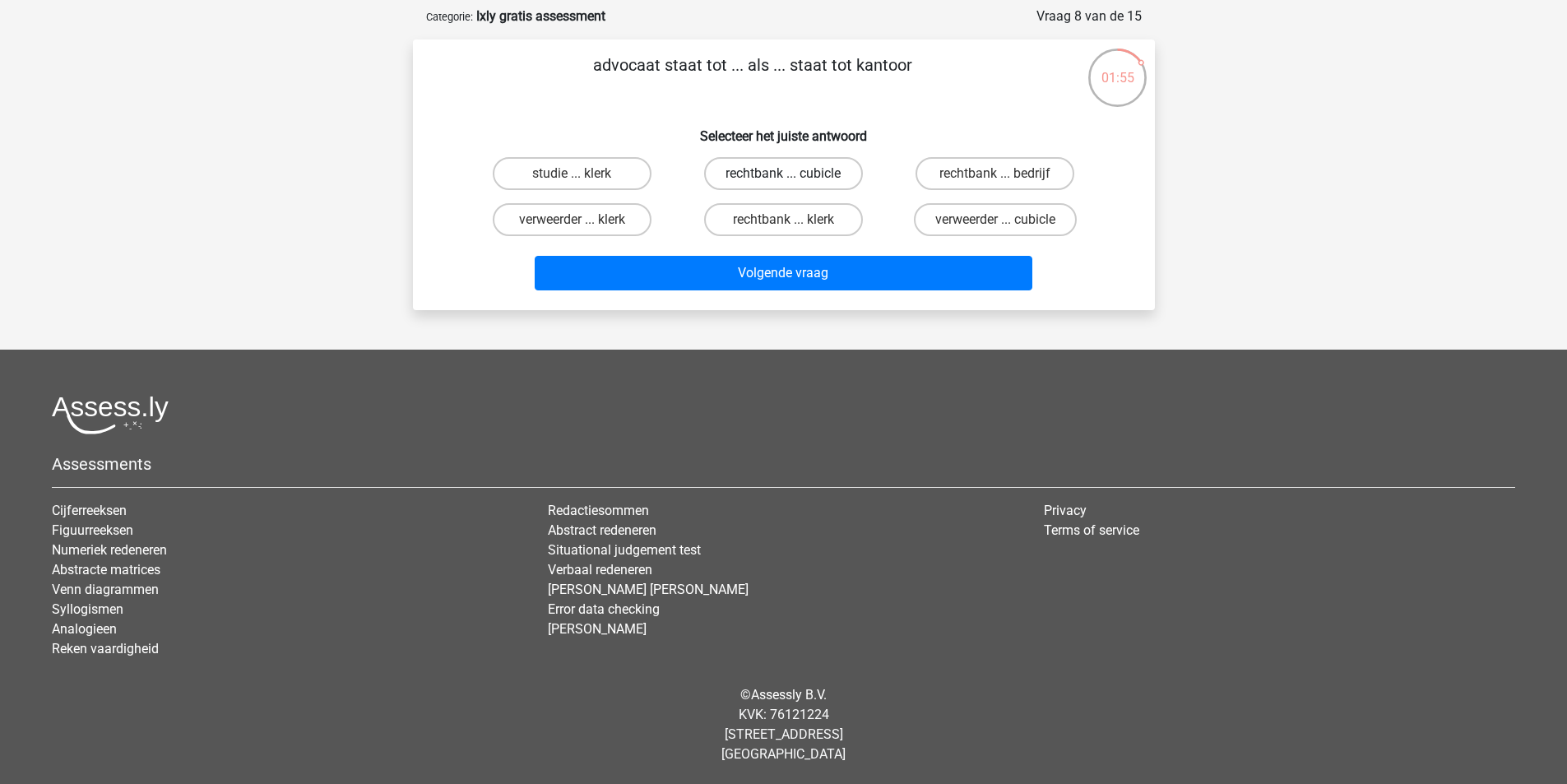
click at [775, 170] on label "rechtbank ... cubicle" at bounding box center [784, 173] width 159 height 33
click at [784, 173] on input "rechtbank ... cubicle" at bounding box center [788, 178] width 10 height 10
radio input "true"
click at [954, 168] on label "rechtbank ... bedrijf" at bounding box center [994, 173] width 159 height 33
click at [995, 173] on input "rechtbank ... bedrijf" at bounding box center [1000, 178] width 10 height 10
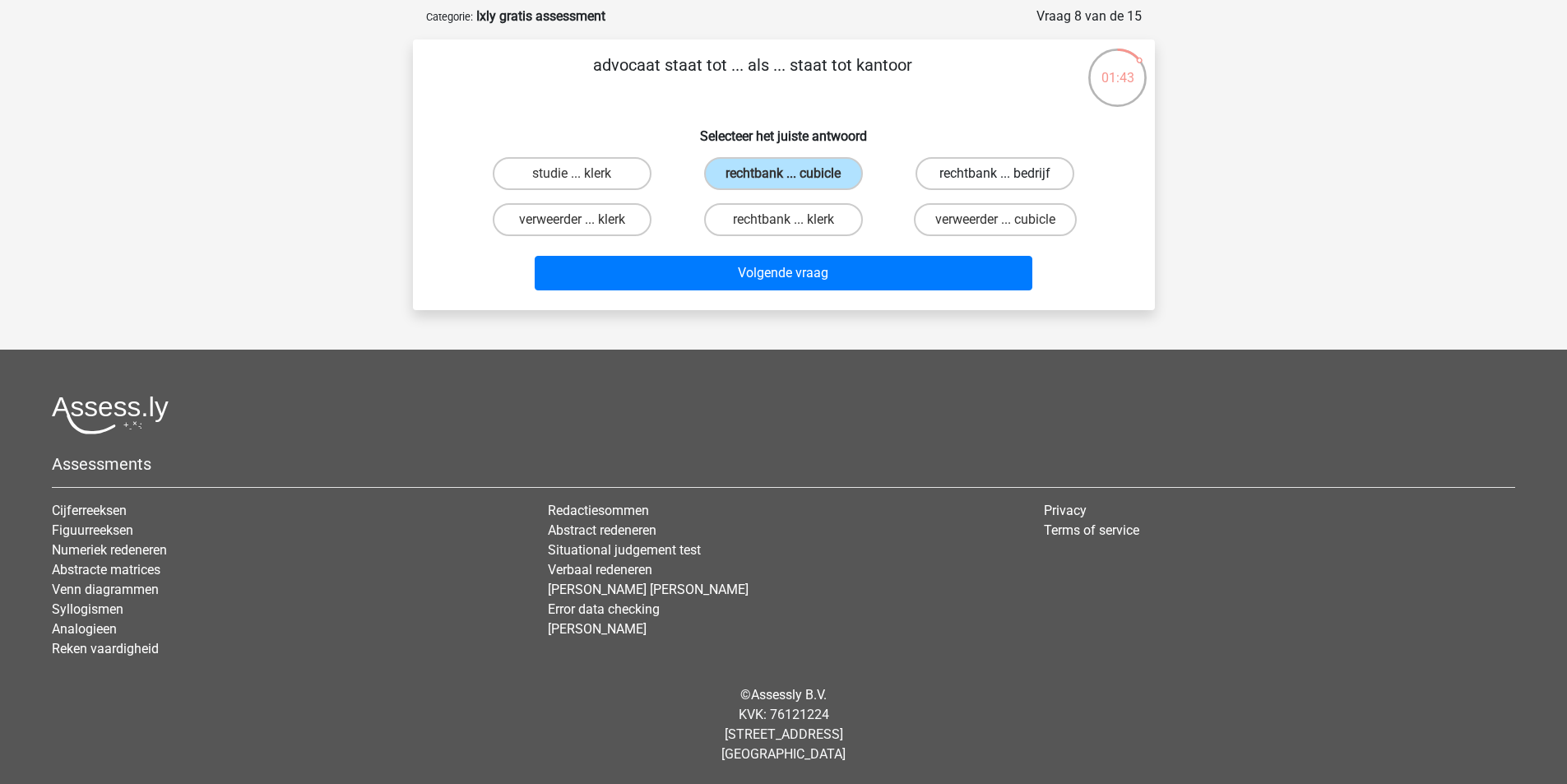
radio input "true"
click at [783, 224] on label "rechtbank ... klerk" at bounding box center [784, 219] width 159 height 33
click at [784, 224] on input "rechtbank ... klerk" at bounding box center [788, 224] width 10 height 10
radio input "true"
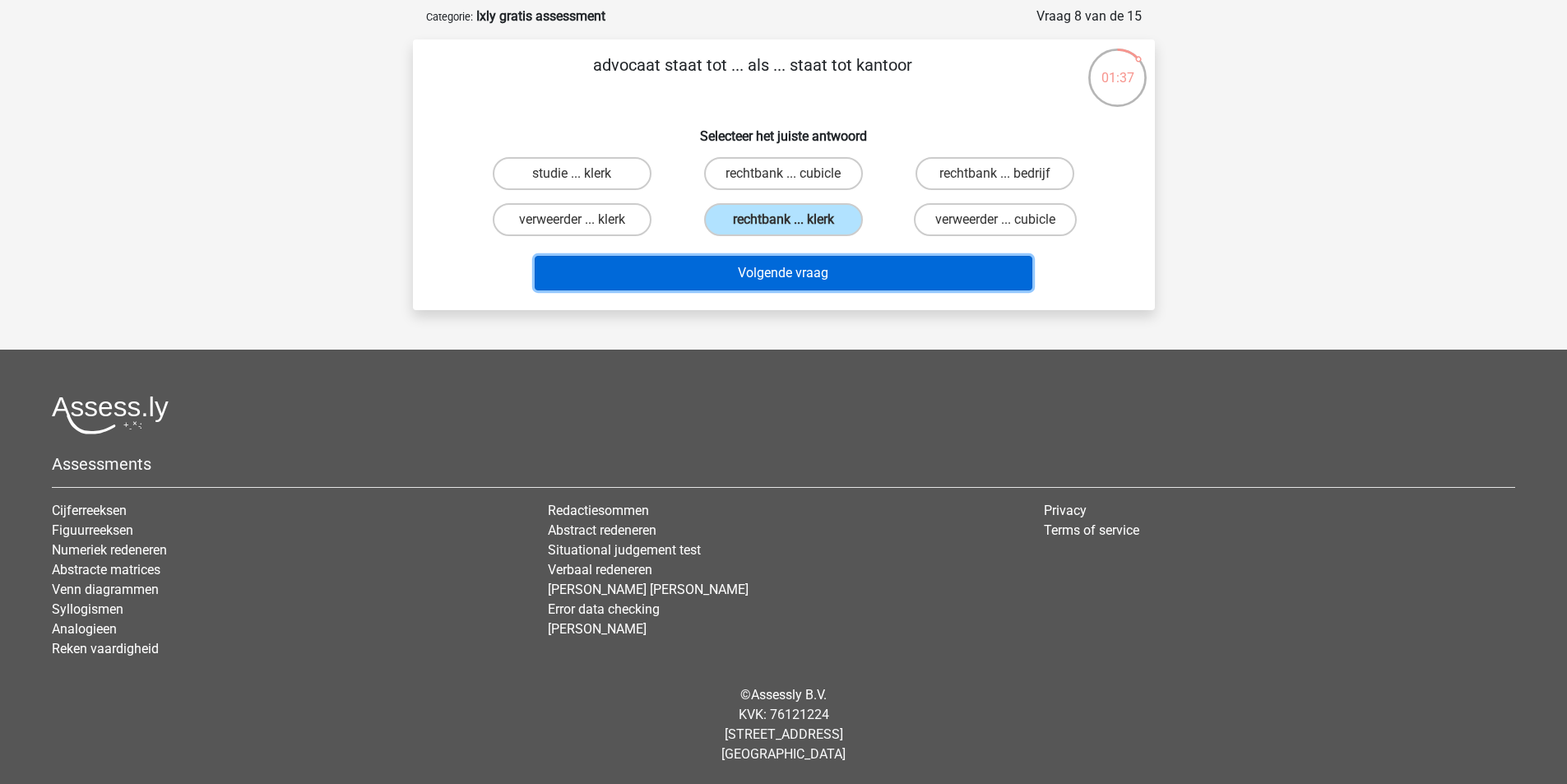
click at [812, 281] on button "Volgende vraag" at bounding box center [784, 273] width 498 height 35
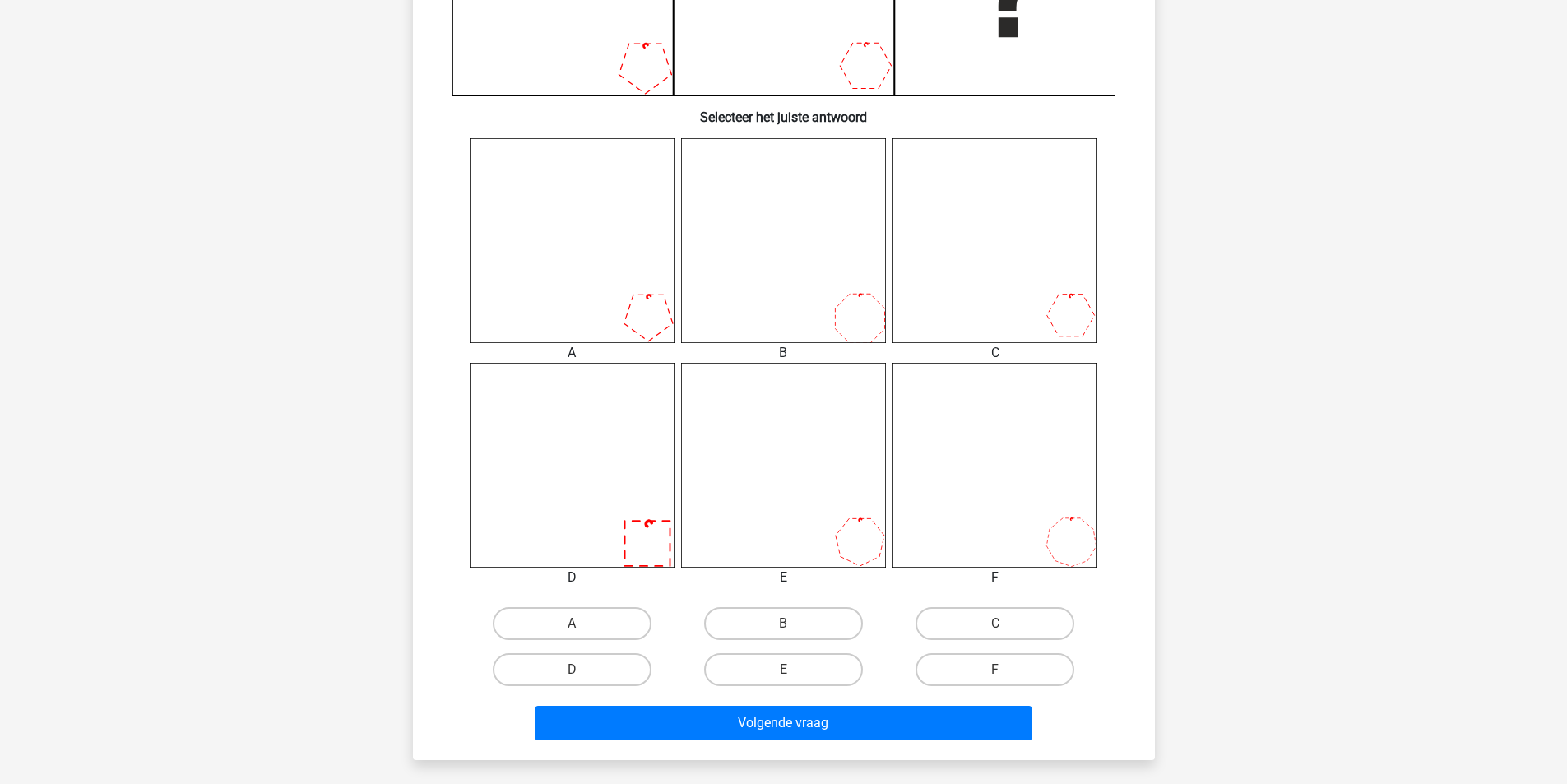
scroll to position [549, 0]
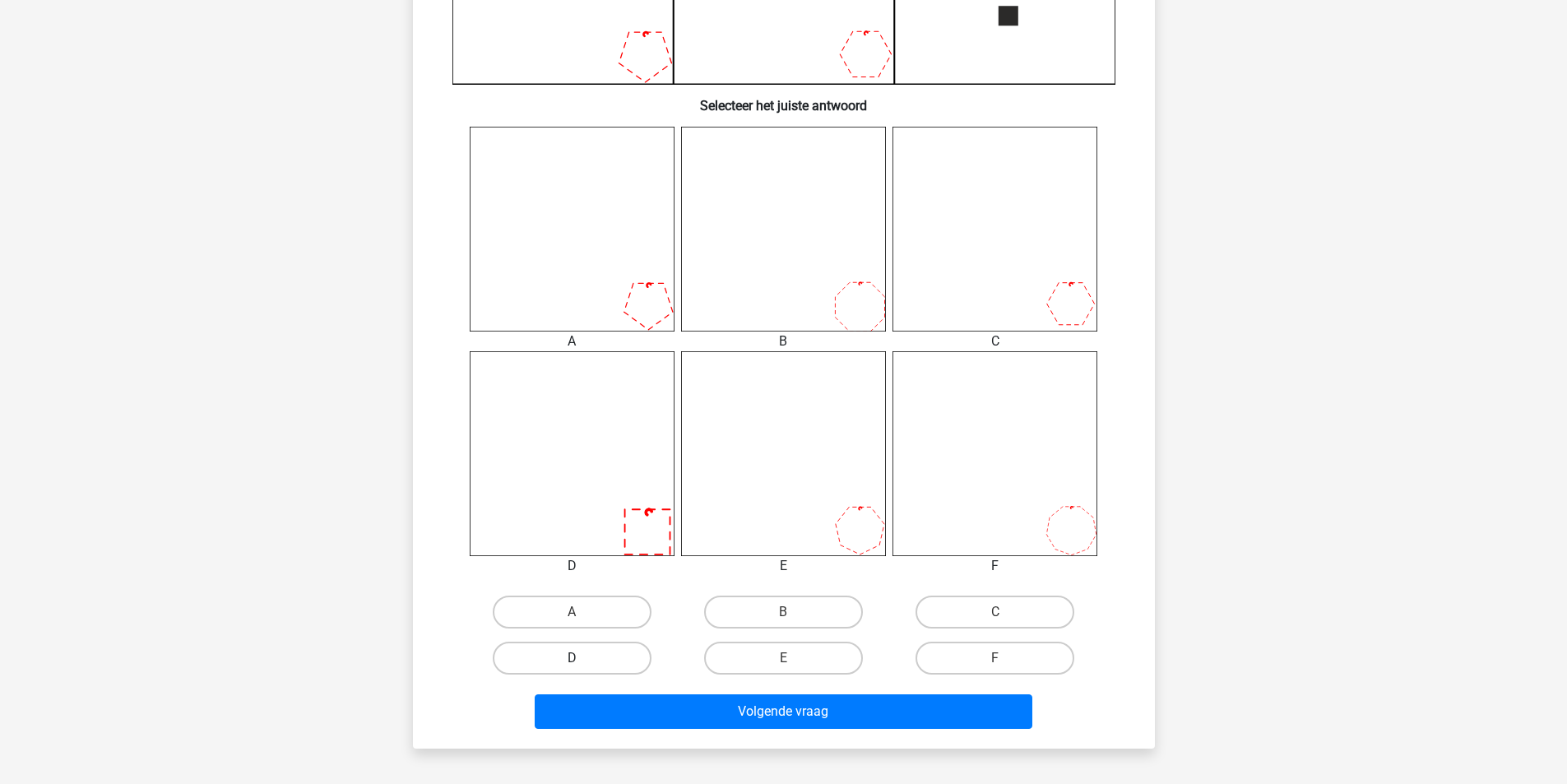
drag, startPoint x: 612, startPoint y: 659, endPoint x: 625, endPoint y: 666, distance: 14.8
click at [615, 658] on label "D" at bounding box center [572, 657] width 159 height 33
click at [583, 658] on input "D" at bounding box center [576, 663] width 10 height 10
radio input "true"
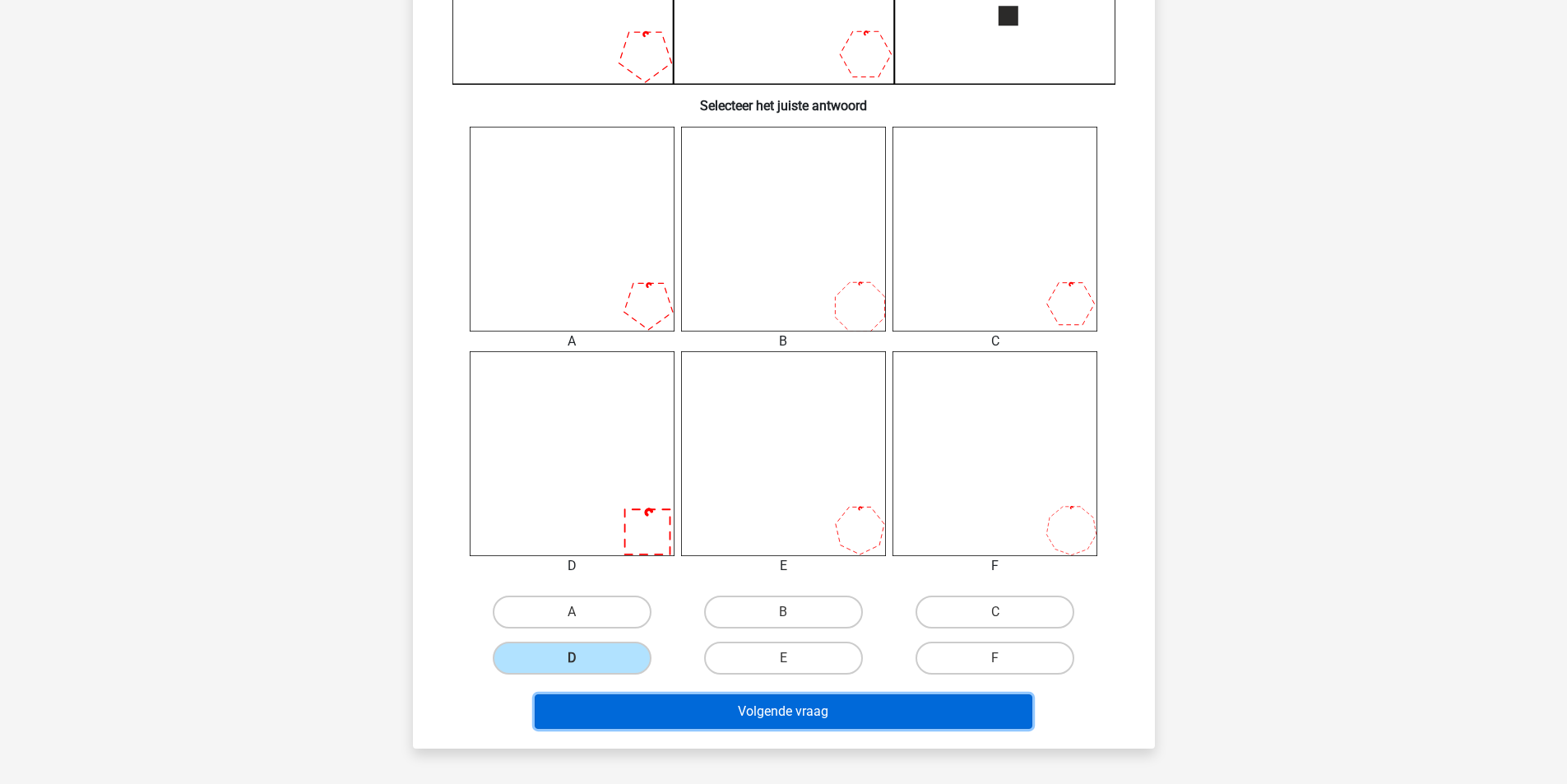
click at [726, 712] on button "Volgende vraag" at bounding box center [784, 711] width 498 height 35
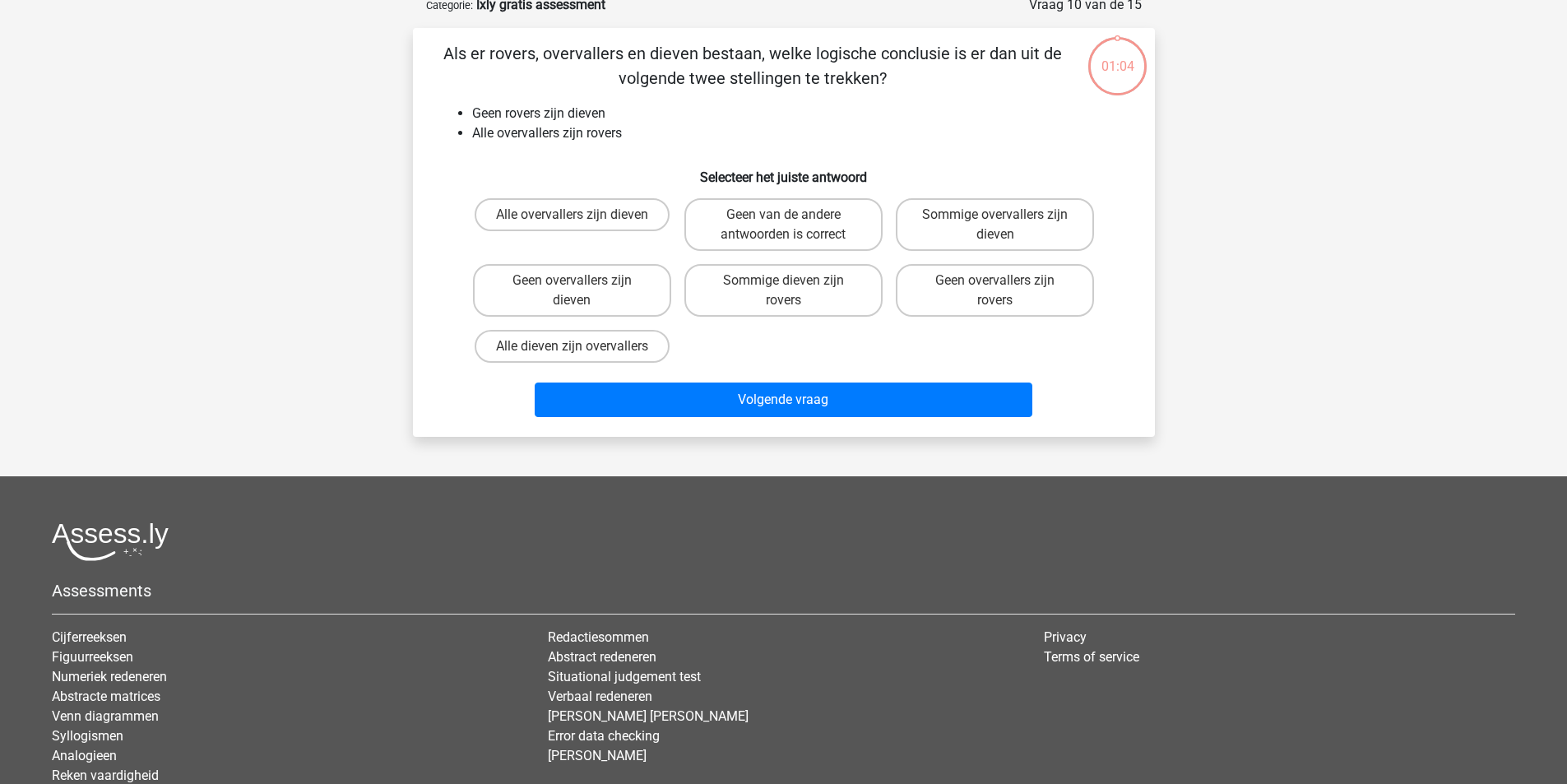
scroll to position [82, 0]
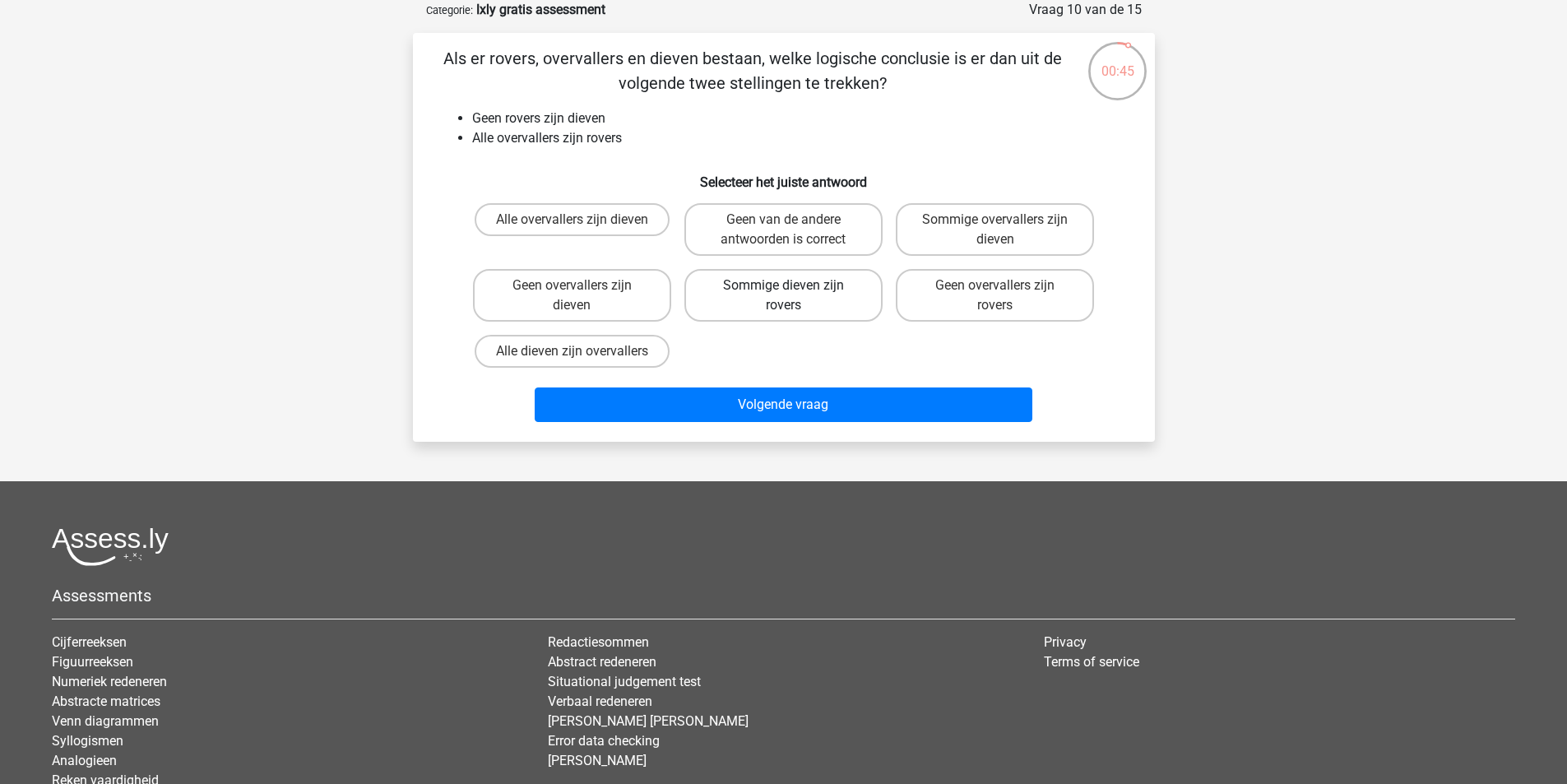
click at [778, 299] on label "Sommige dieven zijn rovers" at bounding box center [784, 296] width 199 height 53
click at [784, 296] on input "Sommige dieven zijn rovers" at bounding box center [788, 290] width 10 height 10
radio input "true"
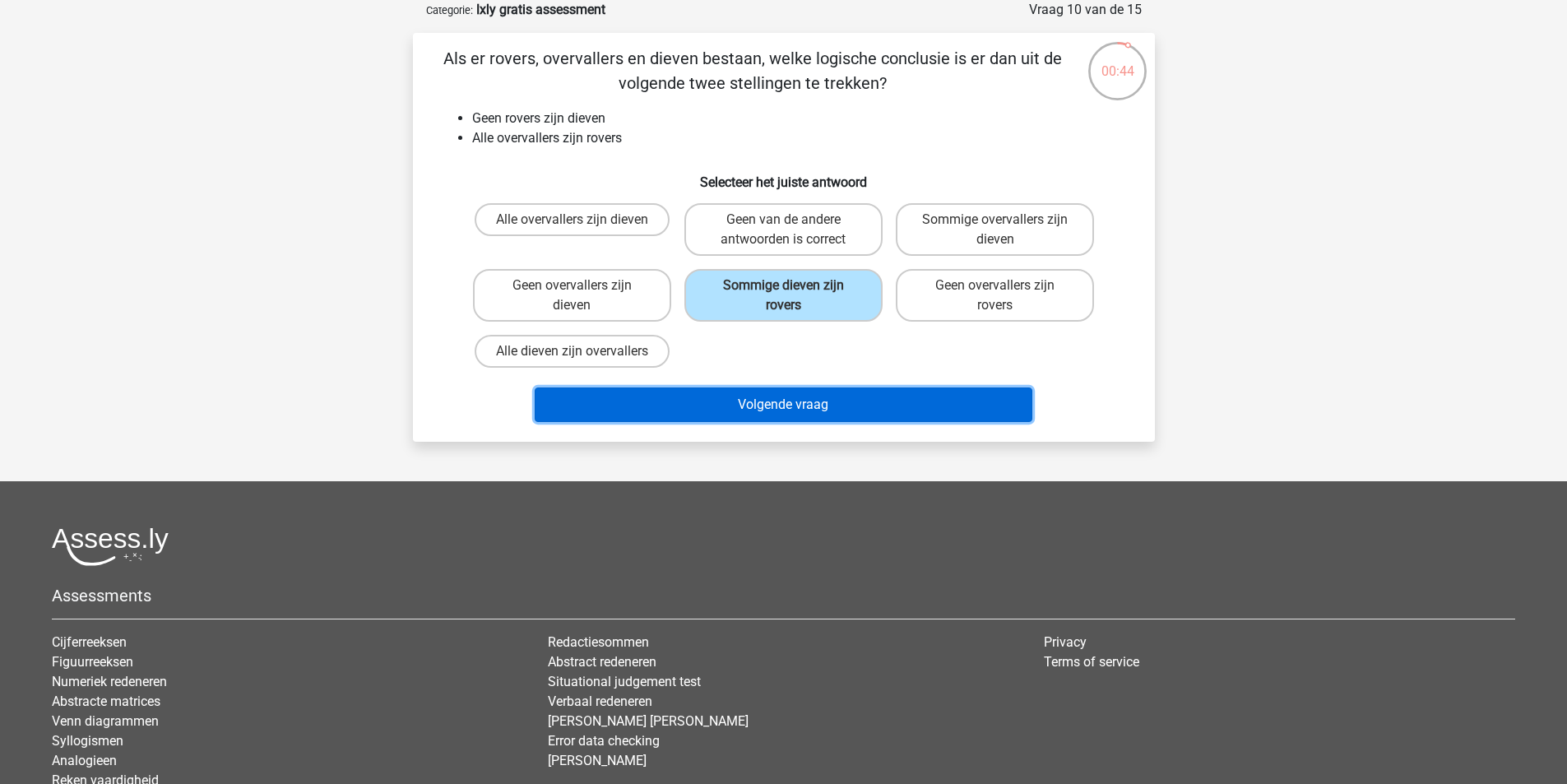
click at [779, 401] on button "Volgende vraag" at bounding box center [784, 404] width 498 height 35
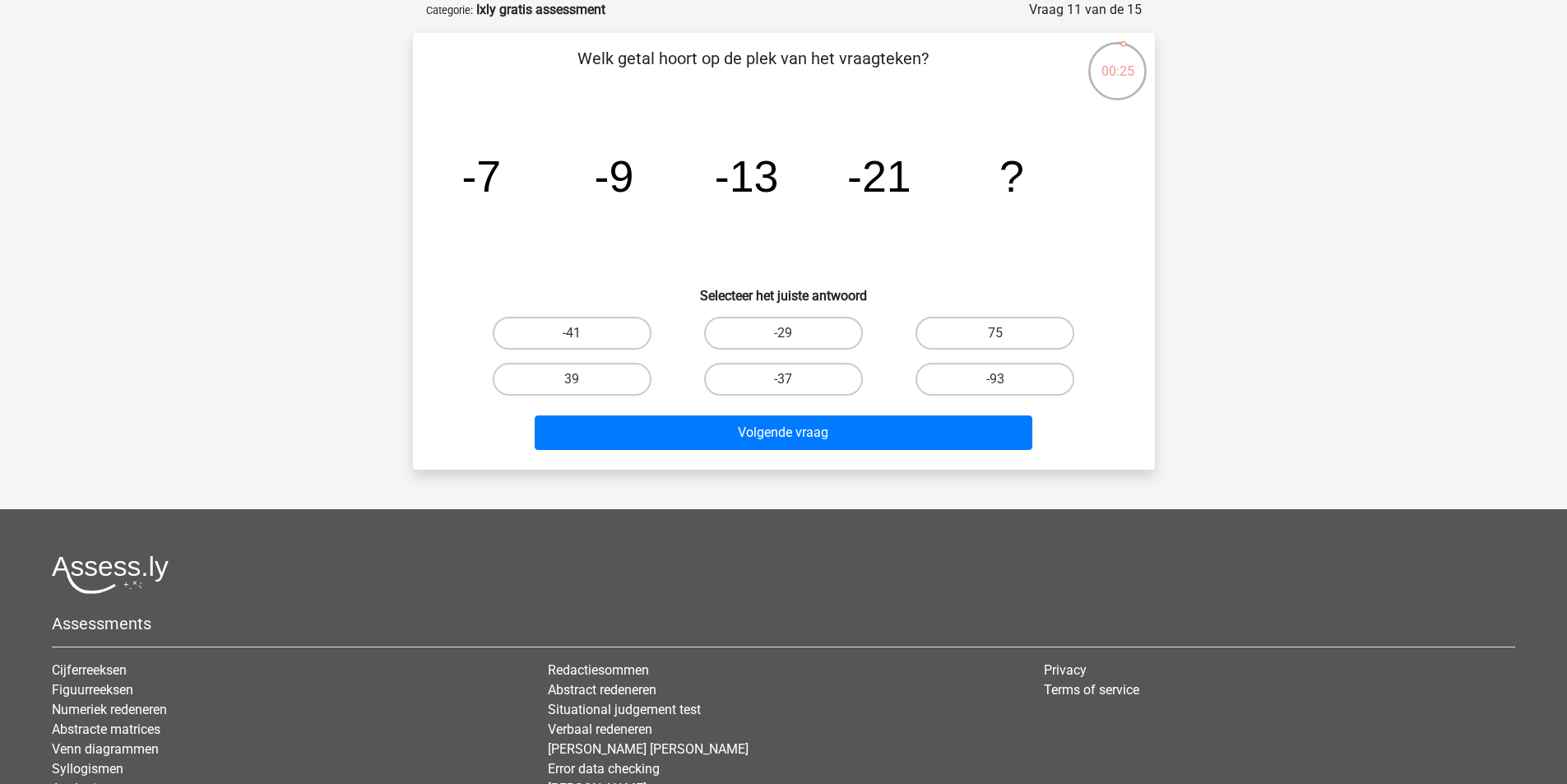
click at [792, 379] on input "-37" at bounding box center [788, 384] width 10 height 10
radio input "true"
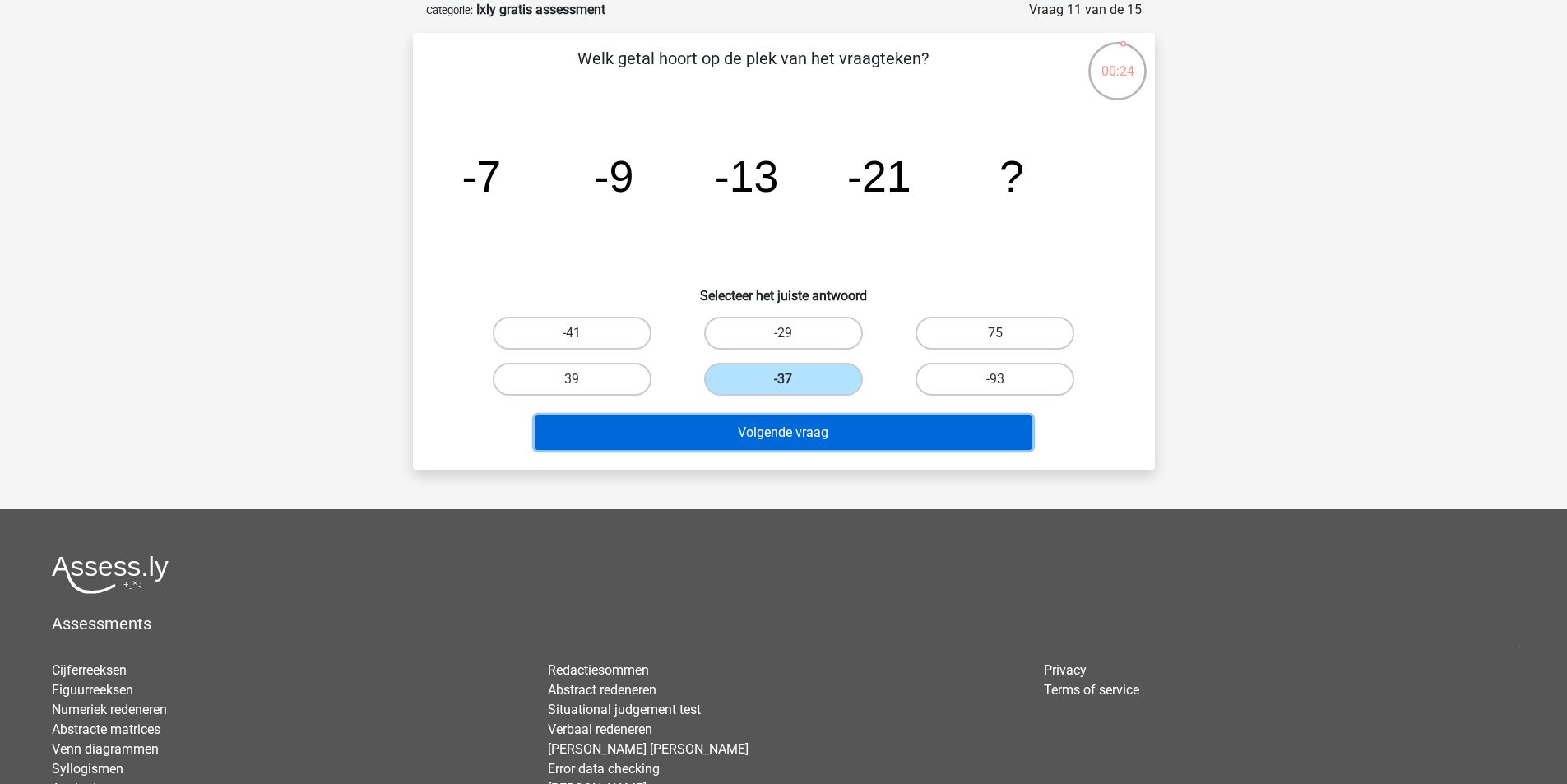
click at [798, 435] on button "Volgende vraag" at bounding box center [784, 432] width 498 height 35
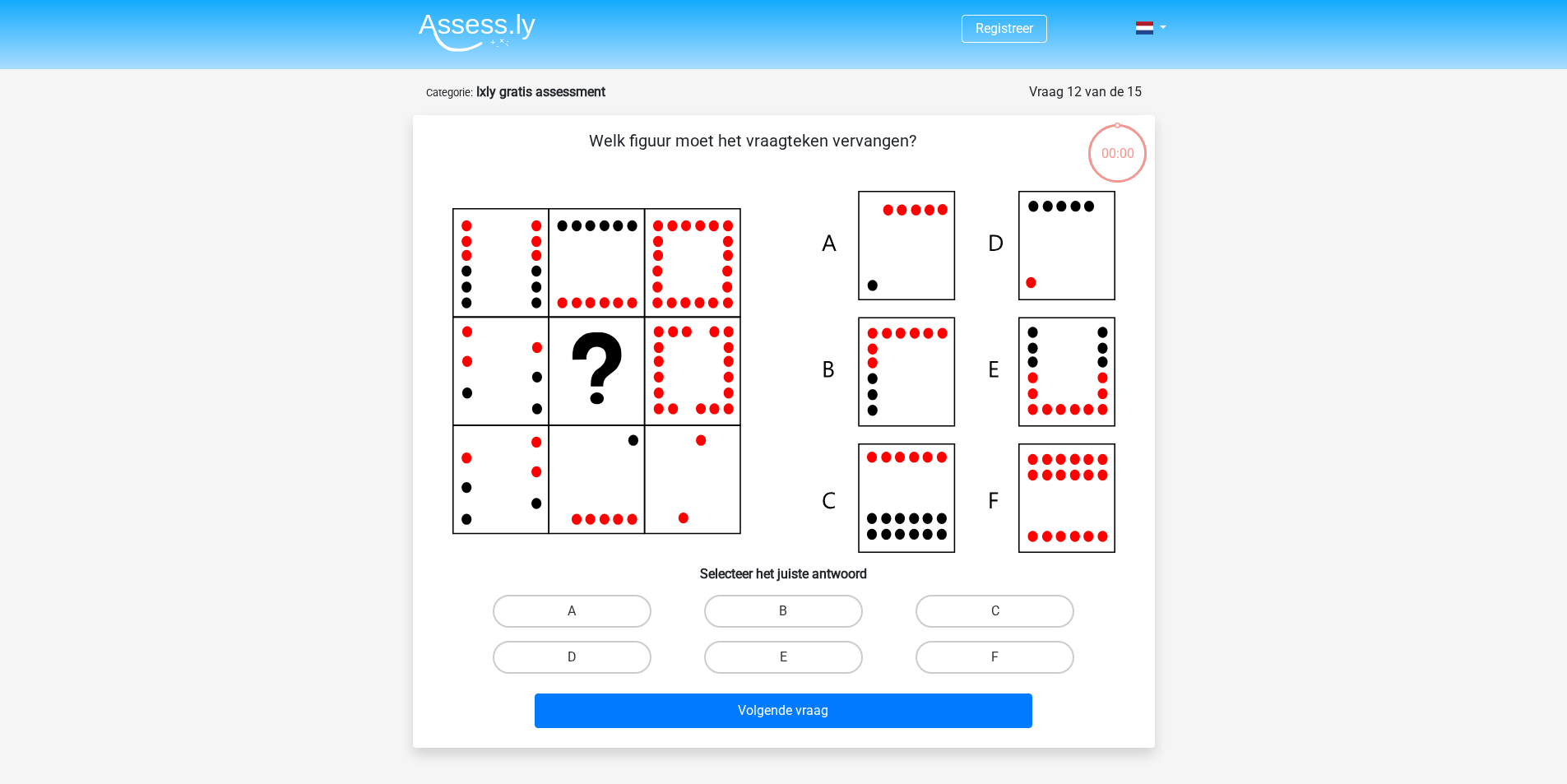
scroll to position [82, 0]
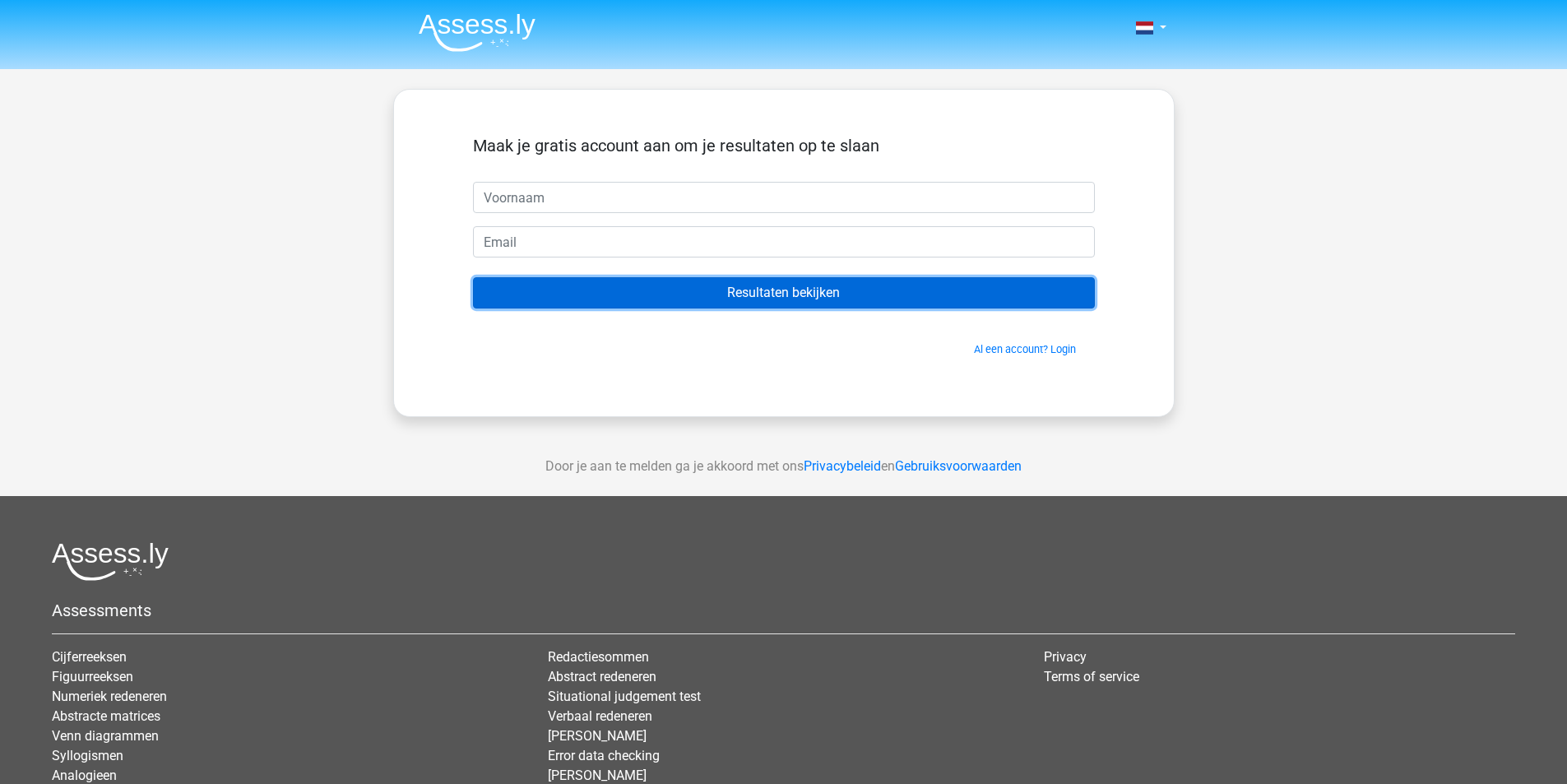
click at [808, 293] on input "Resultaten bekijken" at bounding box center [784, 292] width 622 height 31
